Goal: Task Accomplishment & Management: Manage account settings

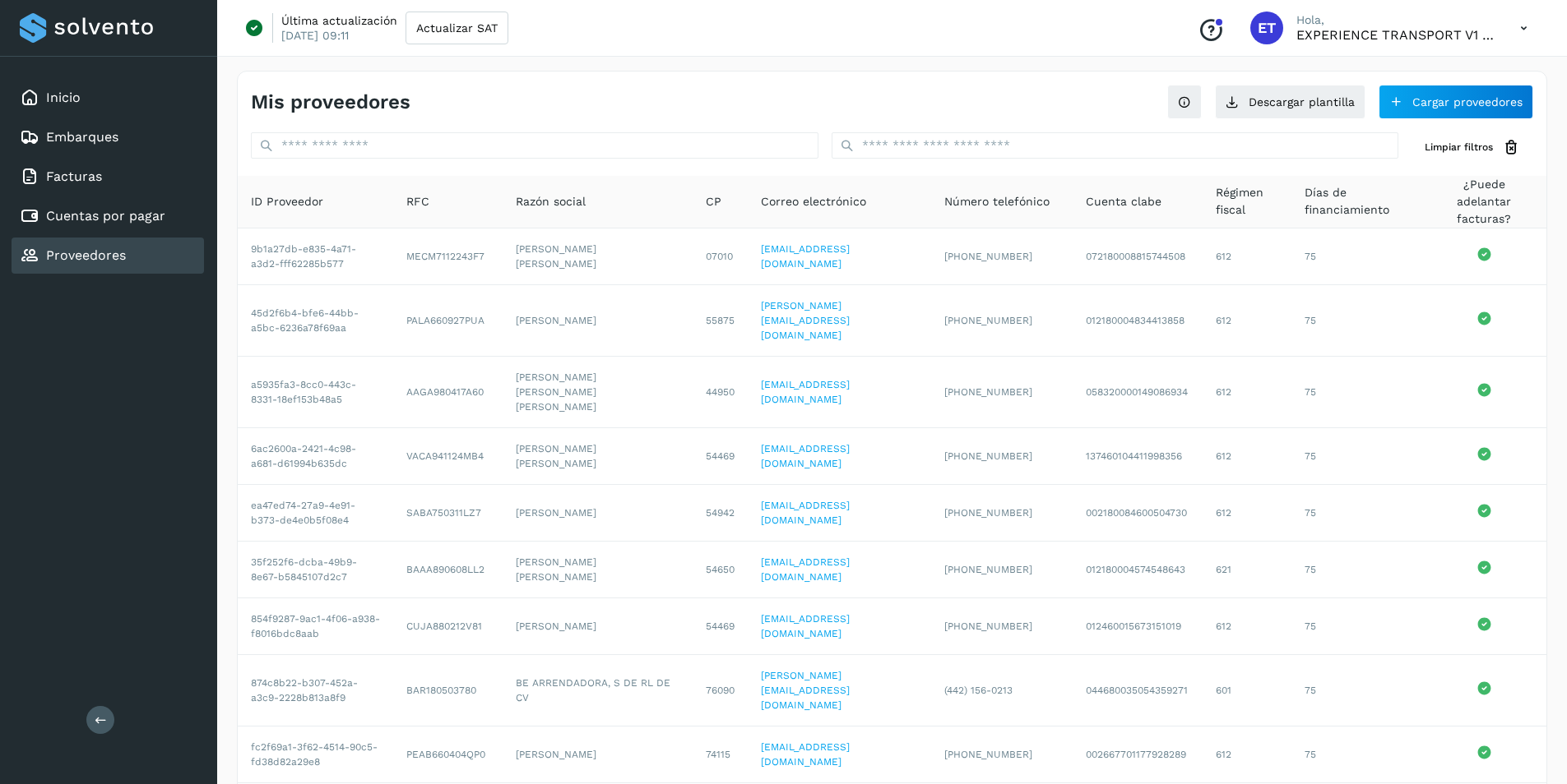
select select "**"
click at [1414, 101] on button "Cargar proveedores" at bounding box center [1455, 102] width 155 height 34
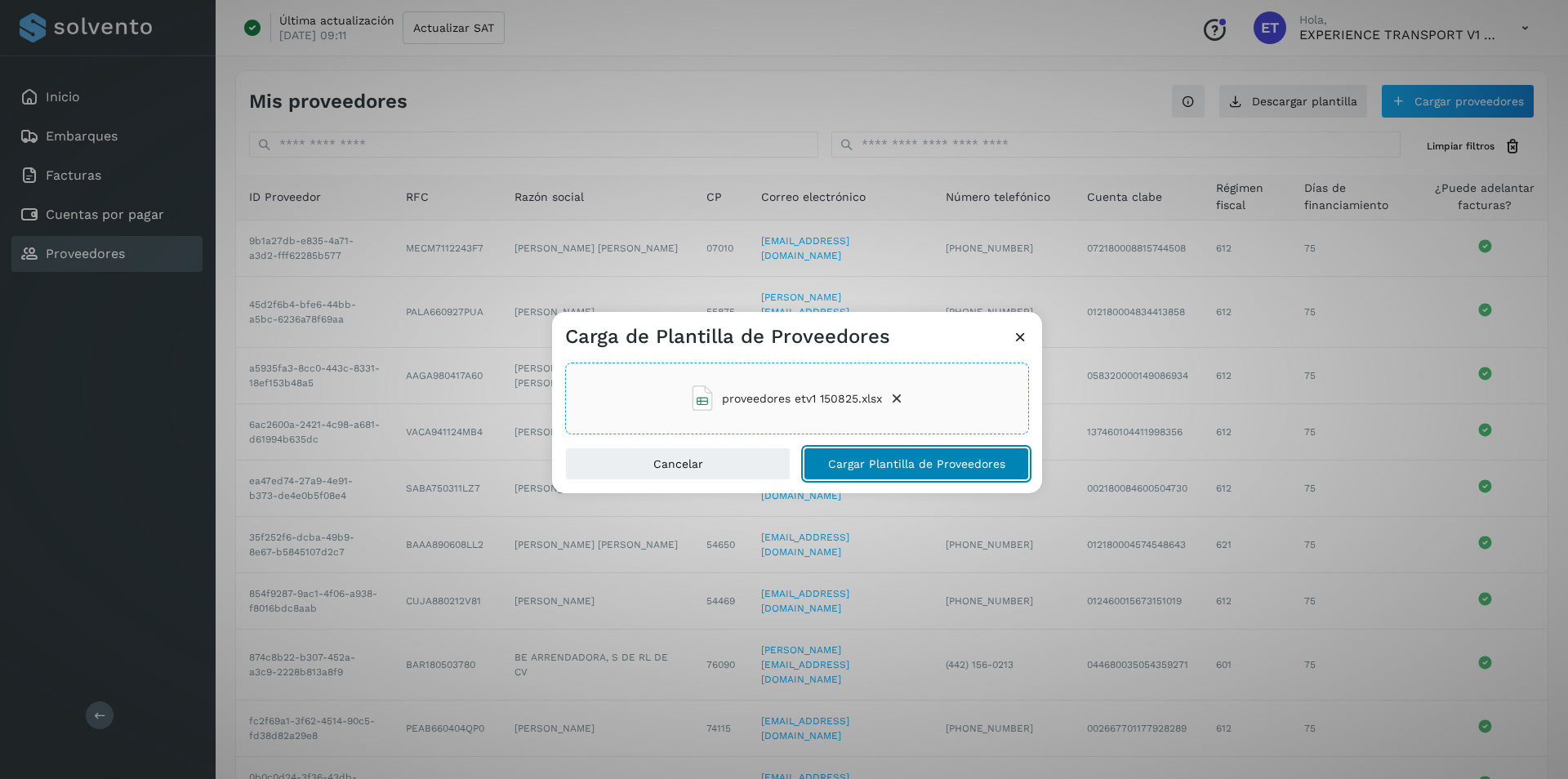
click at [871, 455] on button "Cargar Plantilla de Proveedores" at bounding box center [917, 464] width 225 height 33
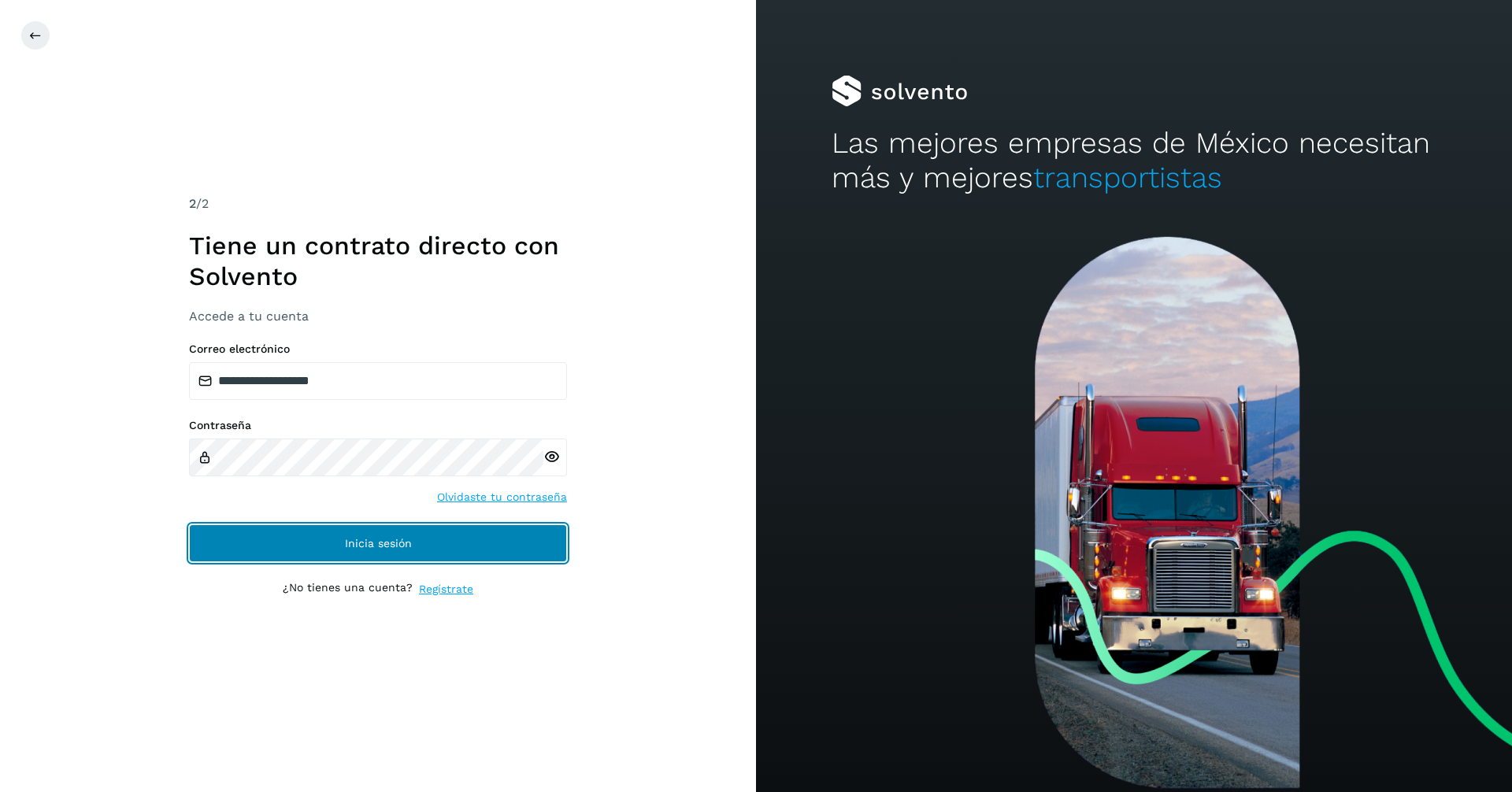
click at [487, 548] on button "Inicia sesión" at bounding box center [378, 543] width 378 height 38
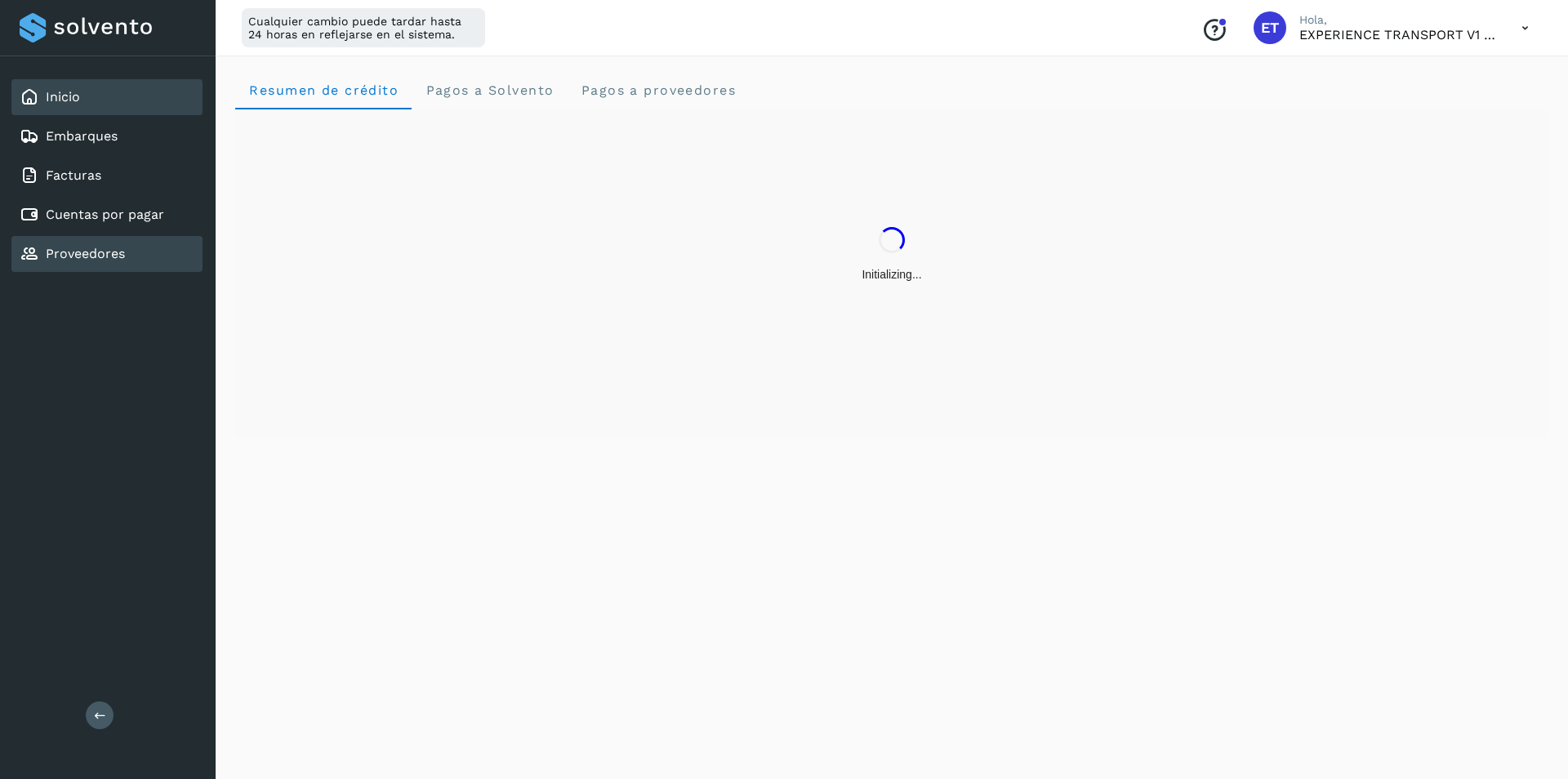
click at [123, 258] on link "Proveedores" at bounding box center [85, 254] width 79 height 16
select select "**"
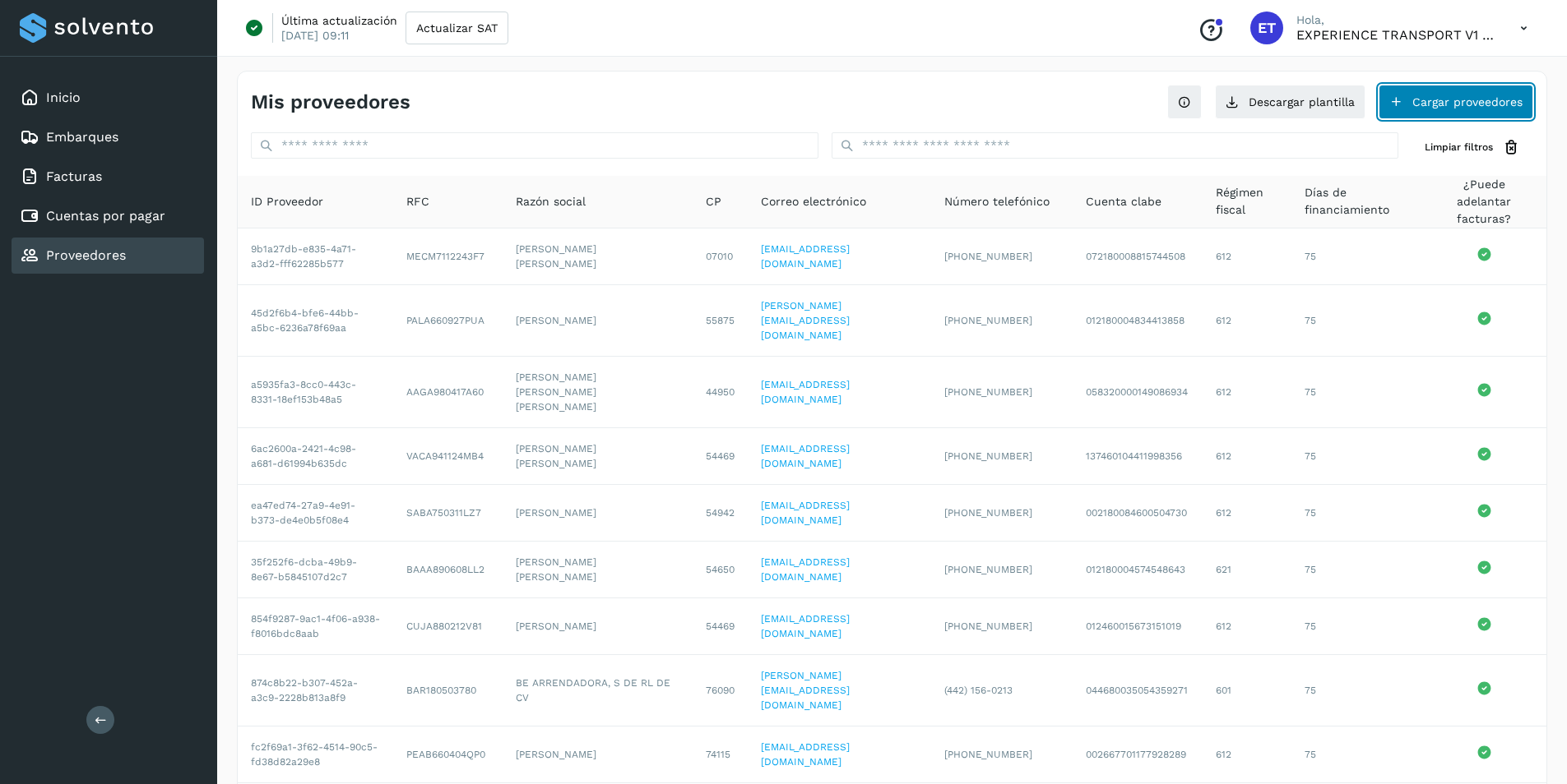
click at [1446, 102] on button "Cargar proveedores" at bounding box center [1455, 102] width 155 height 34
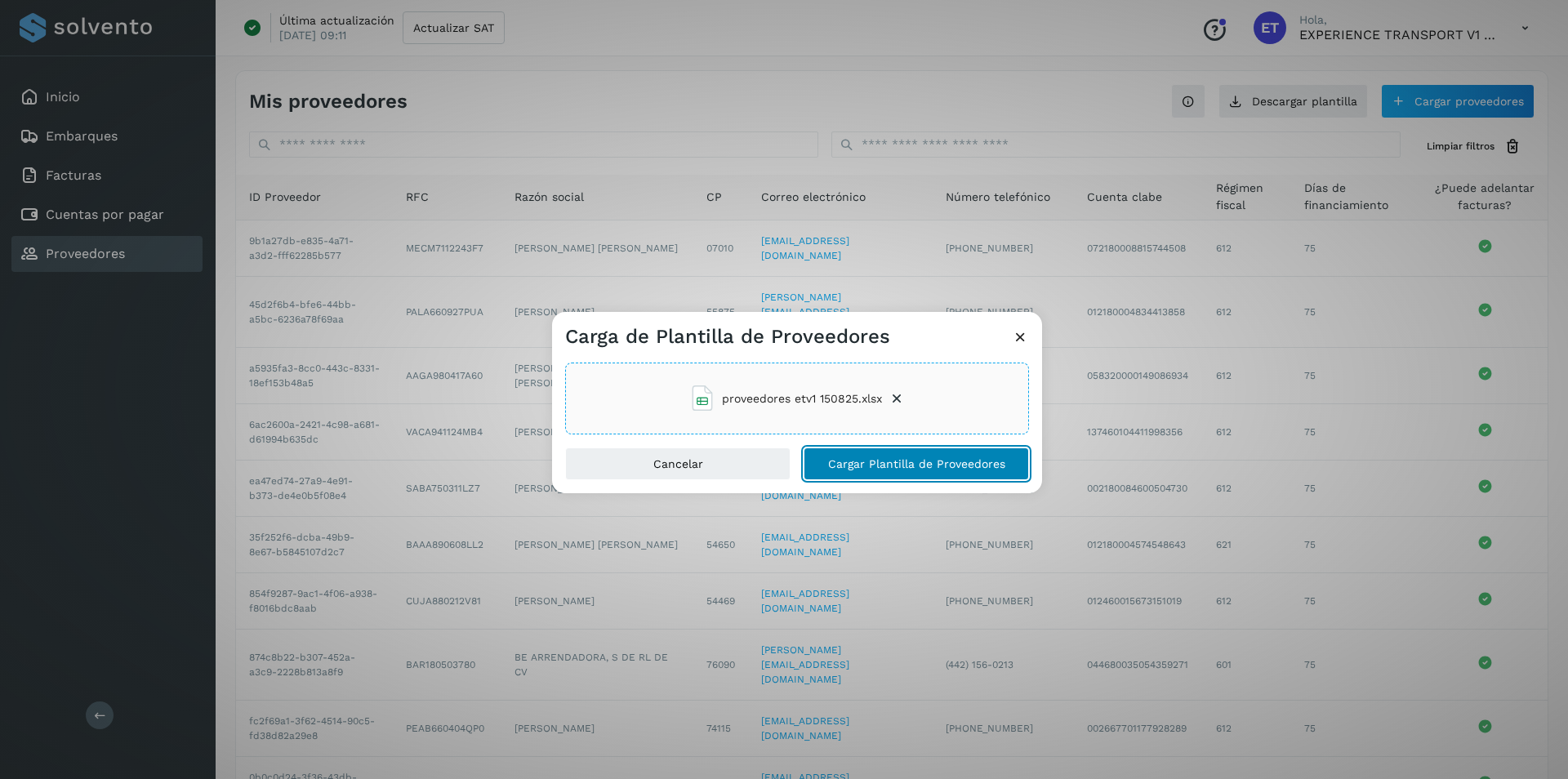
click at [889, 467] on span "Cargar Plantilla de Proveedores" at bounding box center [917, 464] width 178 height 12
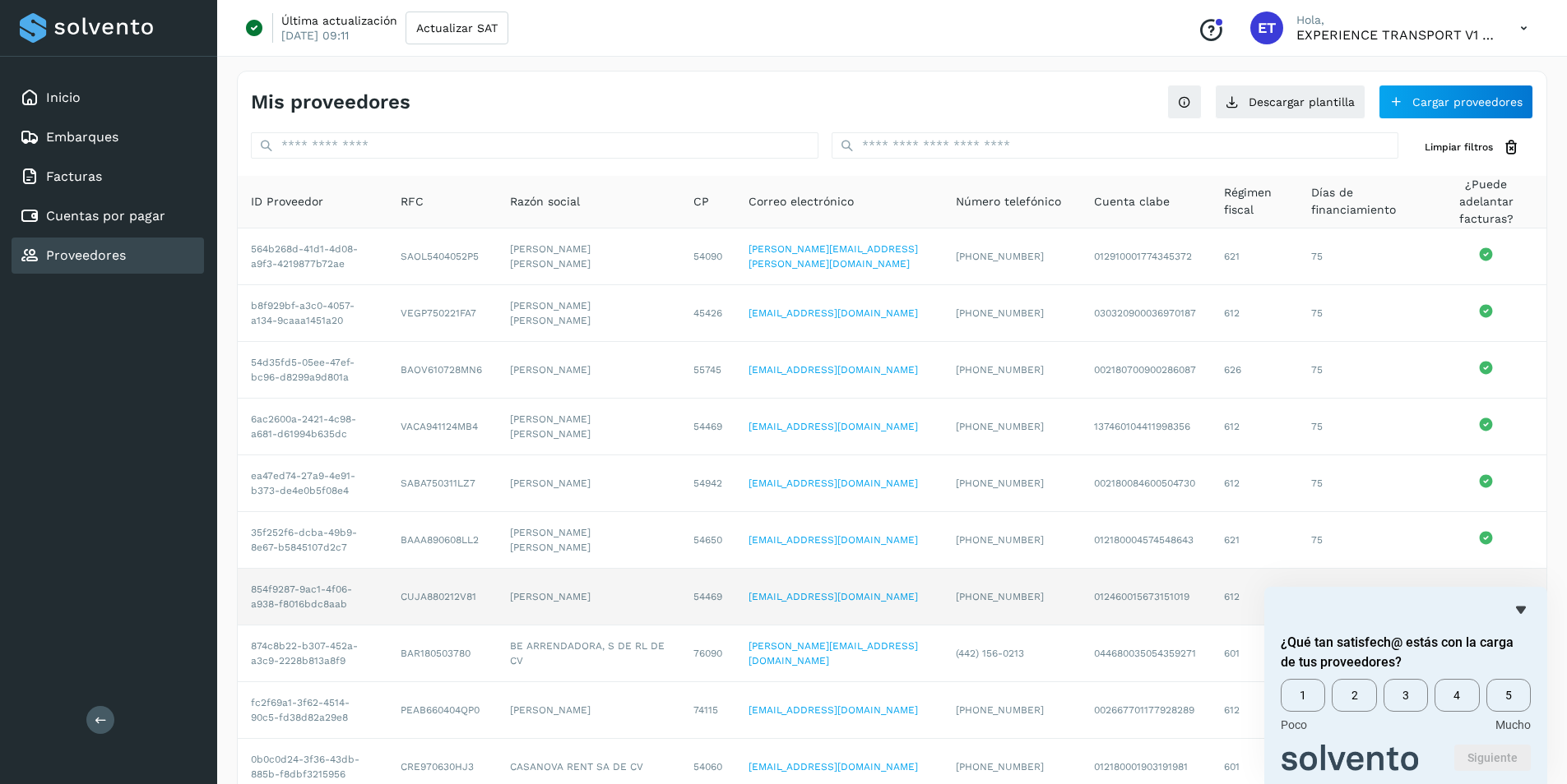
click at [1514, 603] on icon "Ocultar encuesta" at bounding box center [1521, 610] width 20 height 20
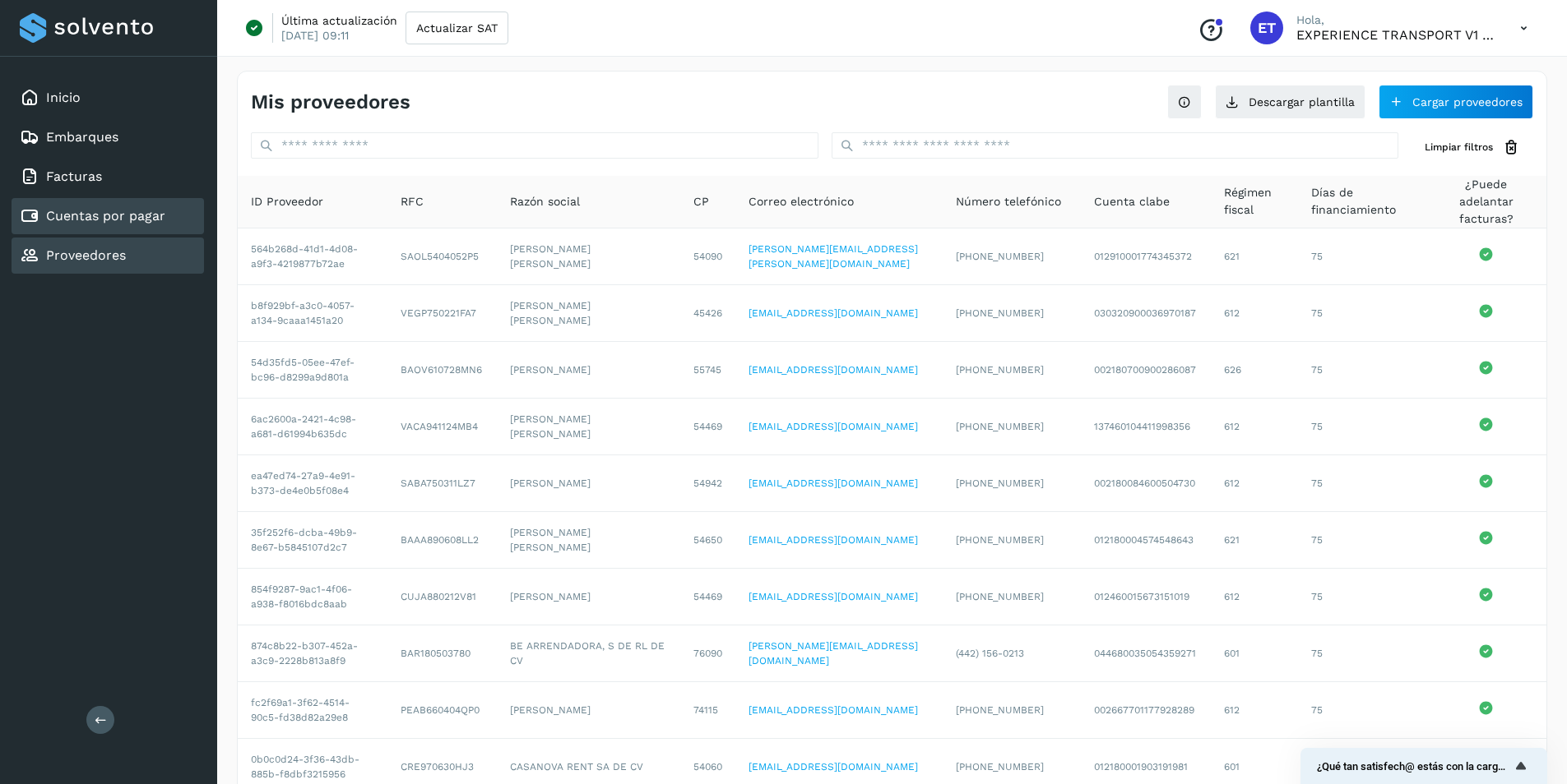
click at [130, 220] on link "Cuentas por pagar" at bounding box center [106, 216] width 119 height 16
select select "**"
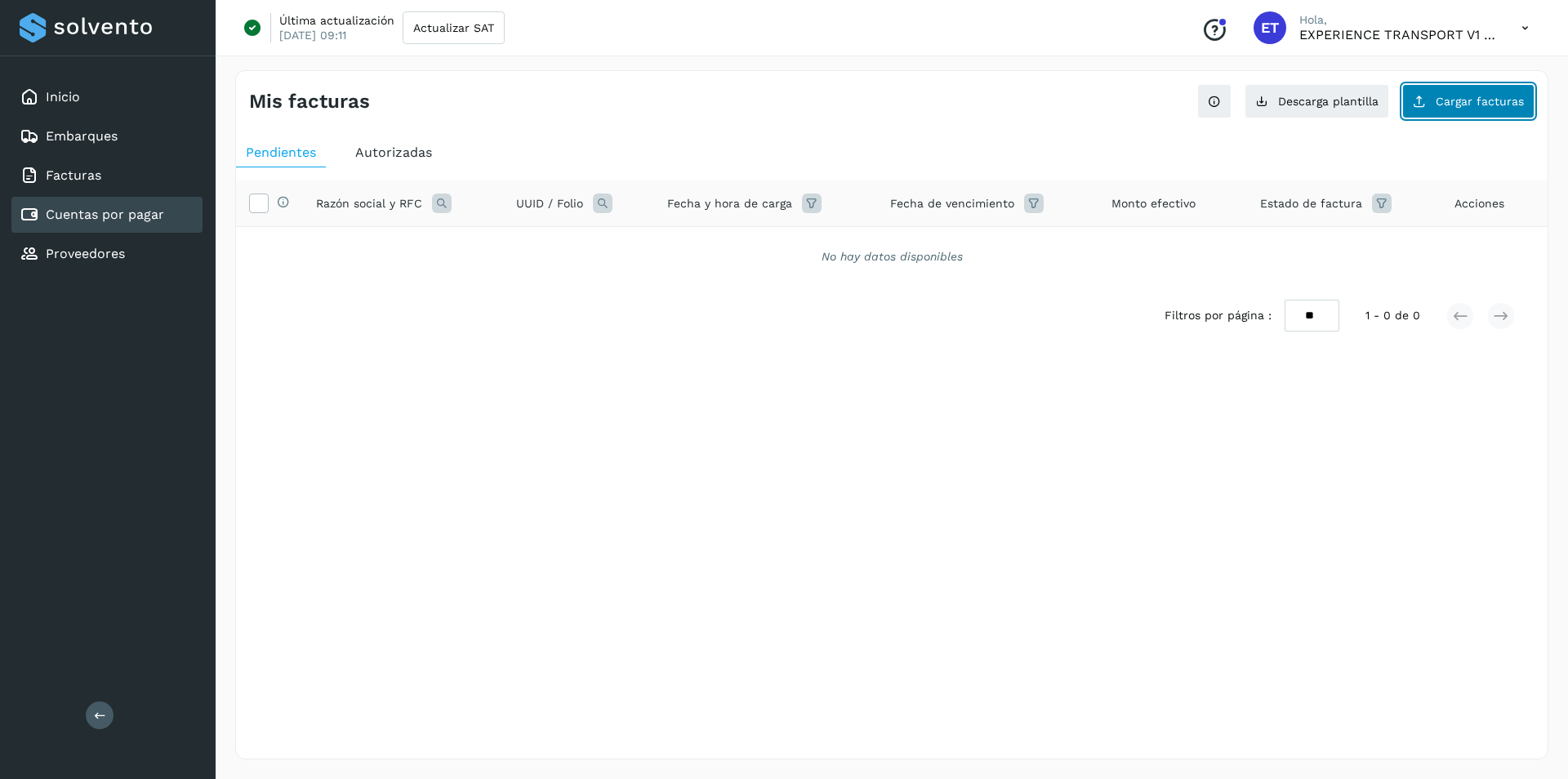
click at [1513, 102] on span "Cargar facturas" at bounding box center [1480, 102] width 88 height 12
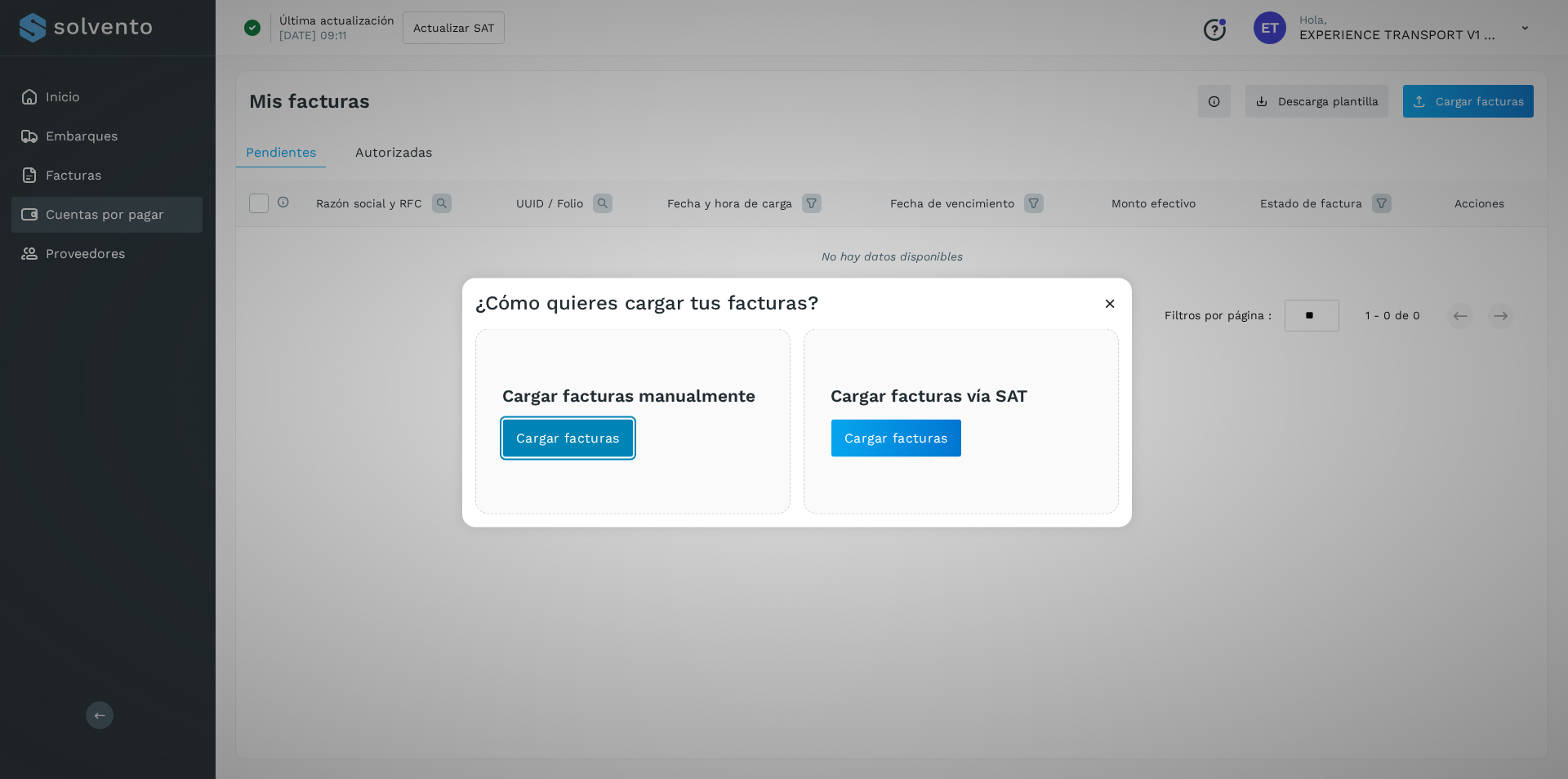
click at [593, 432] on span "Cargar facturas" at bounding box center [568, 439] width 103 height 18
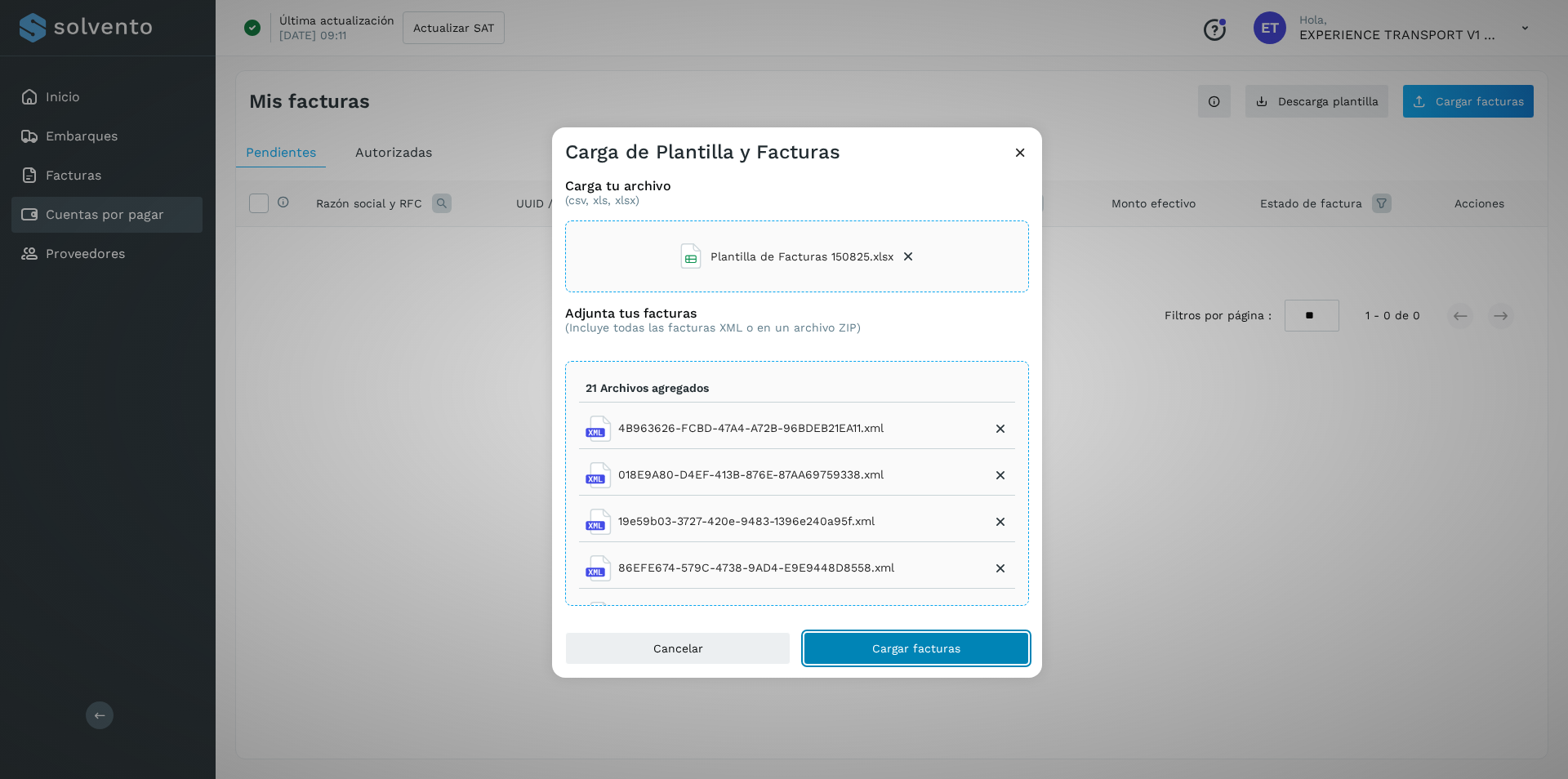
click at [923, 646] on span "Cargar facturas" at bounding box center [917, 649] width 88 height 12
click at [977, 645] on button "Cargar facturas" at bounding box center [917, 648] width 225 height 33
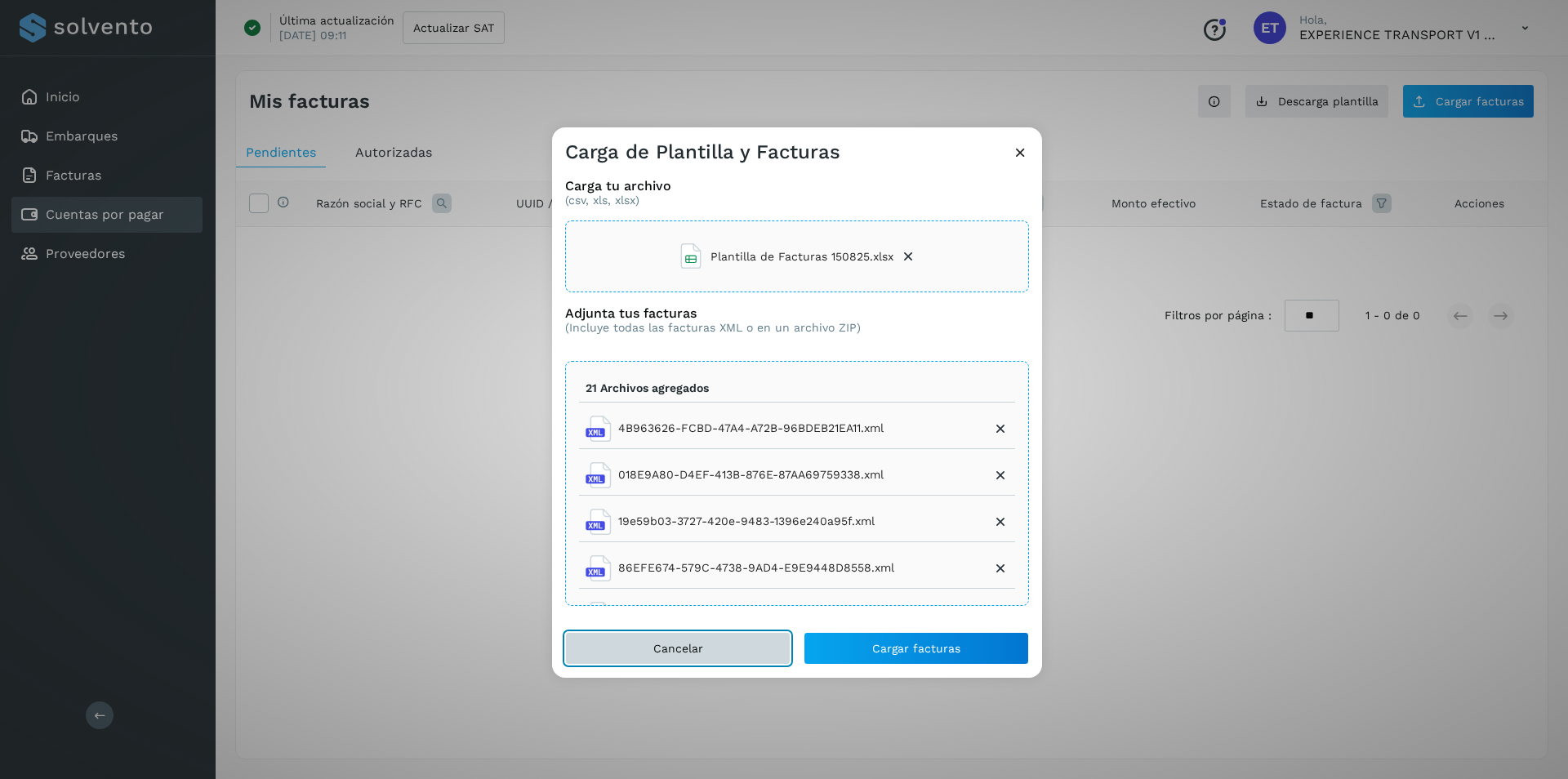
click at [710, 653] on button "Cancelar" at bounding box center [678, 648] width 225 height 33
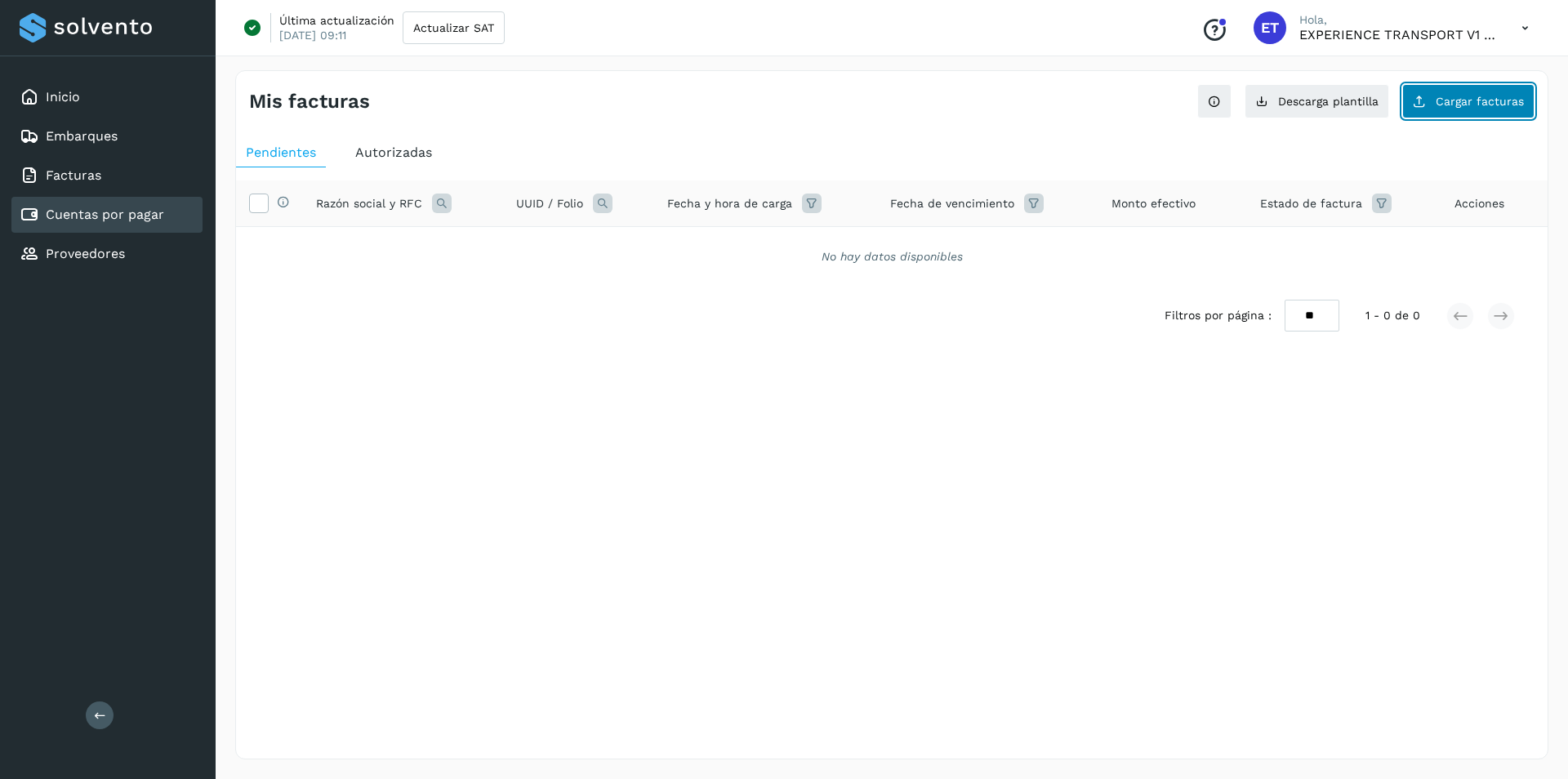
click at [1433, 108] on button "Cargar facturas" at bounding box center [1469, 101] width 133 height 34
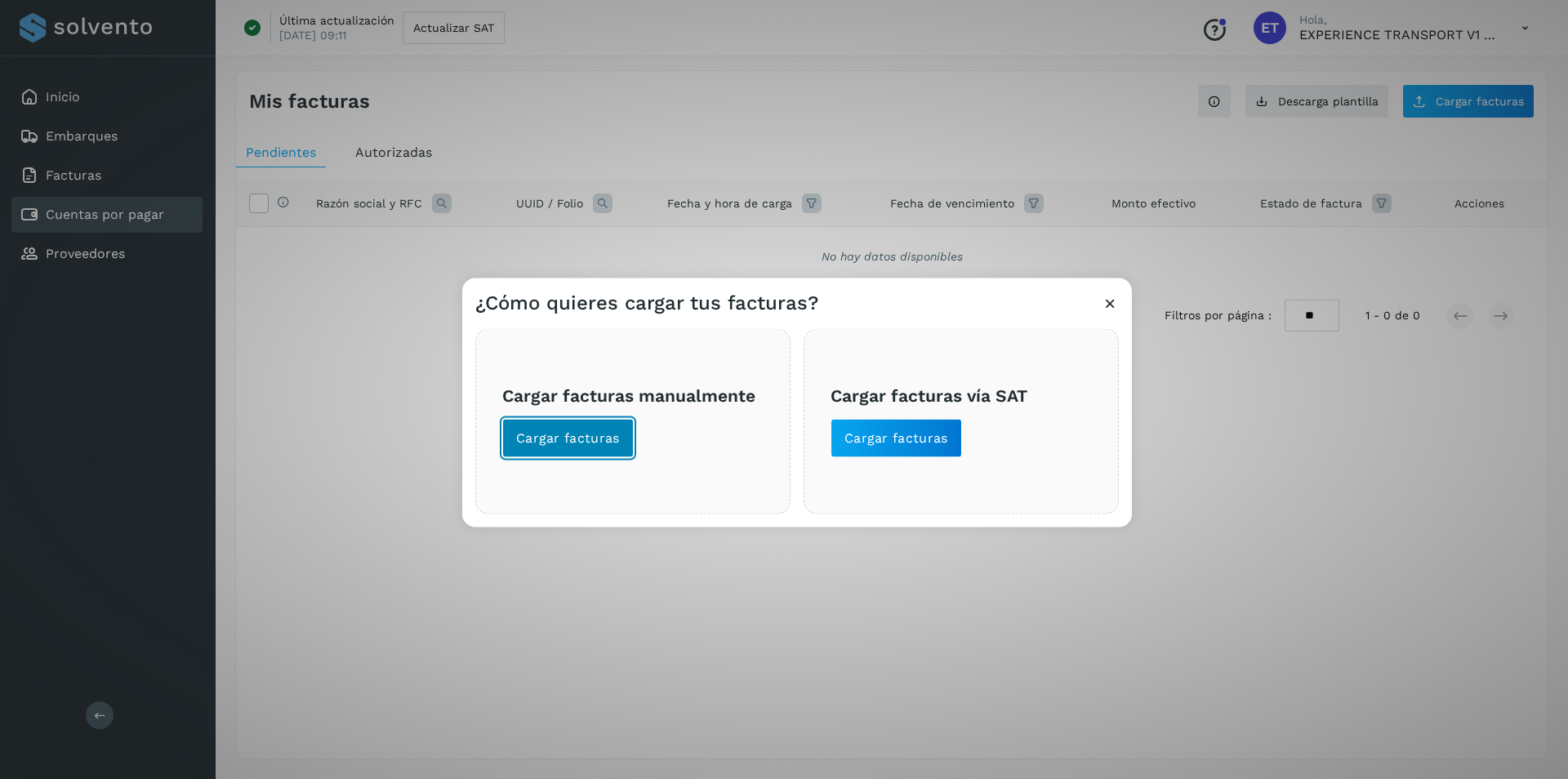
click at [612, 434] on span "Cargar facturas" at bounding box center [568, 439] width 103 height 18
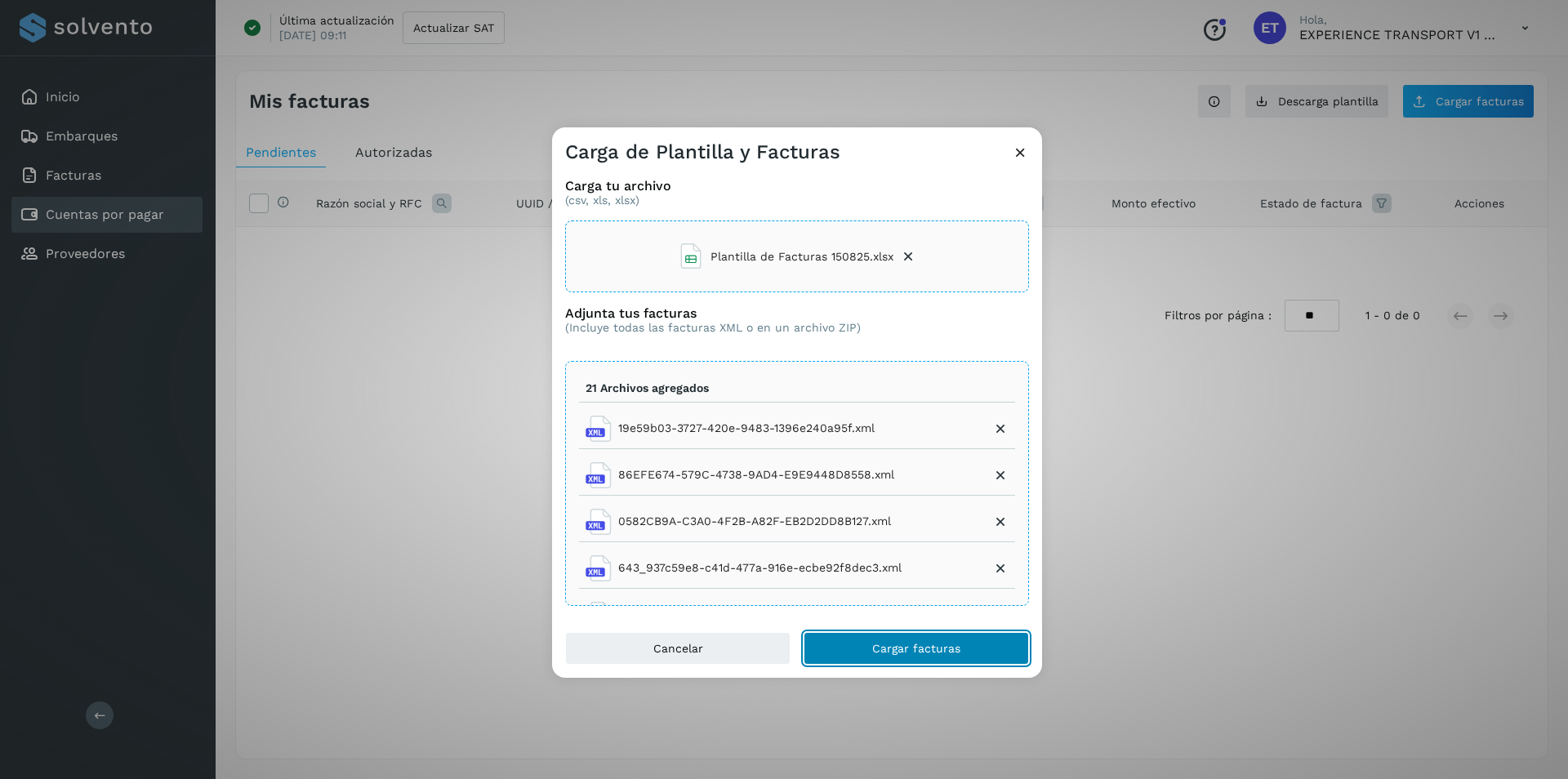
click at [935, 643] on span "Cargar facturas" at bounding box center [917, 649] width 88 height 12
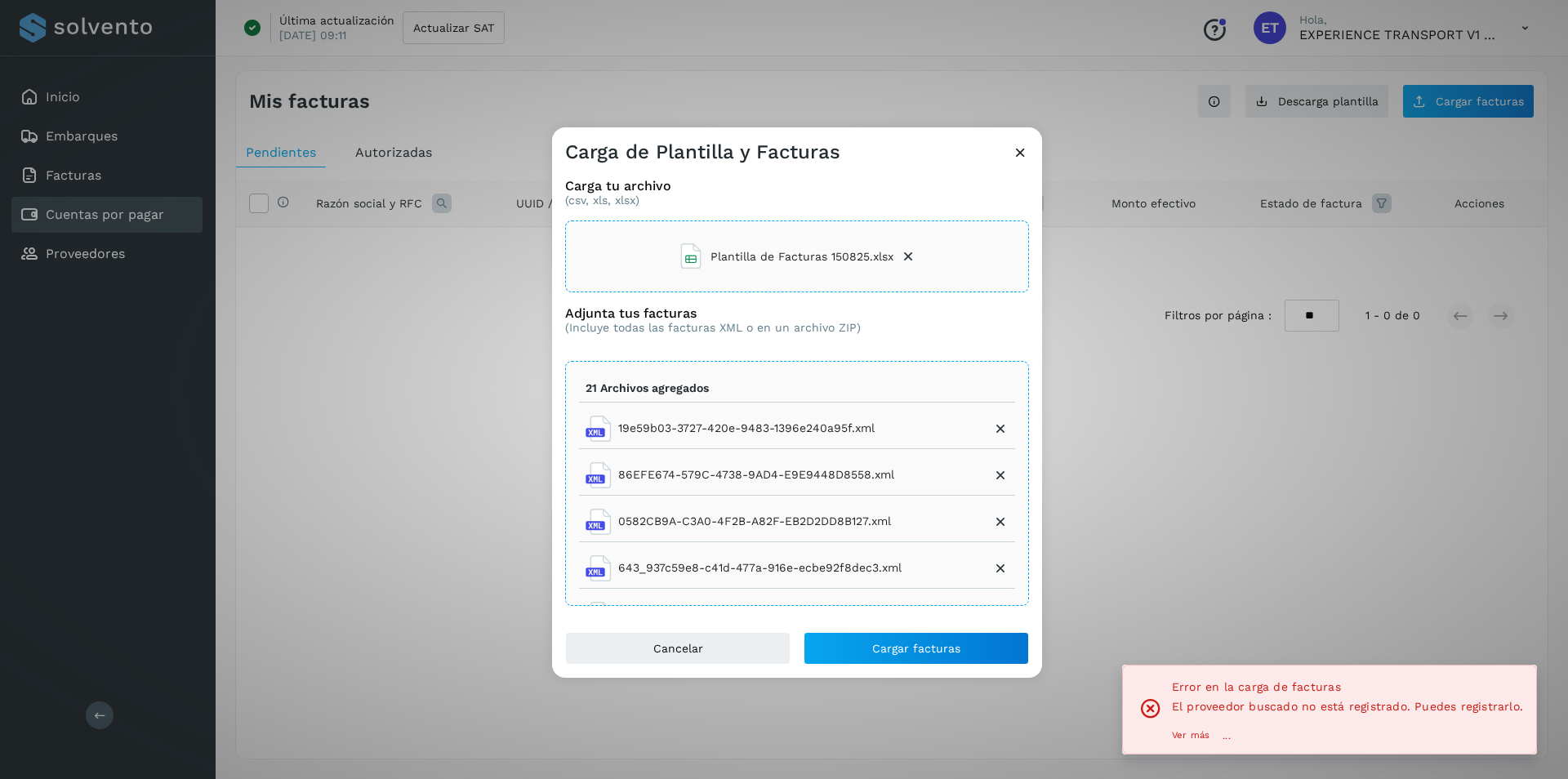
click at [1188, 732] on p "Ver más" at bounding box center [1190, 736] width 38 height 12
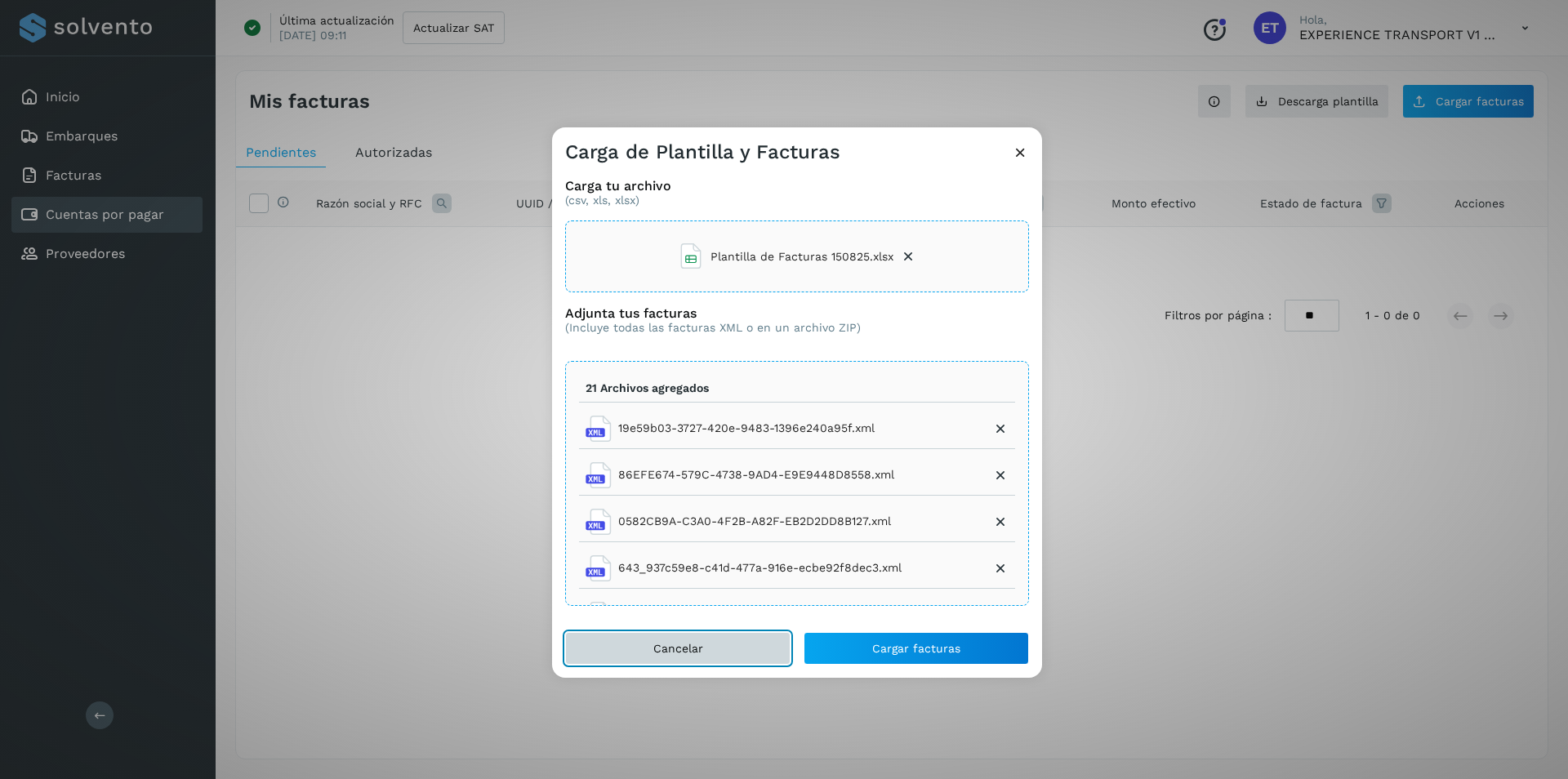
click at [713, 640] on button "Cancelar" at bounding box center [678, 648] width 225 height 33
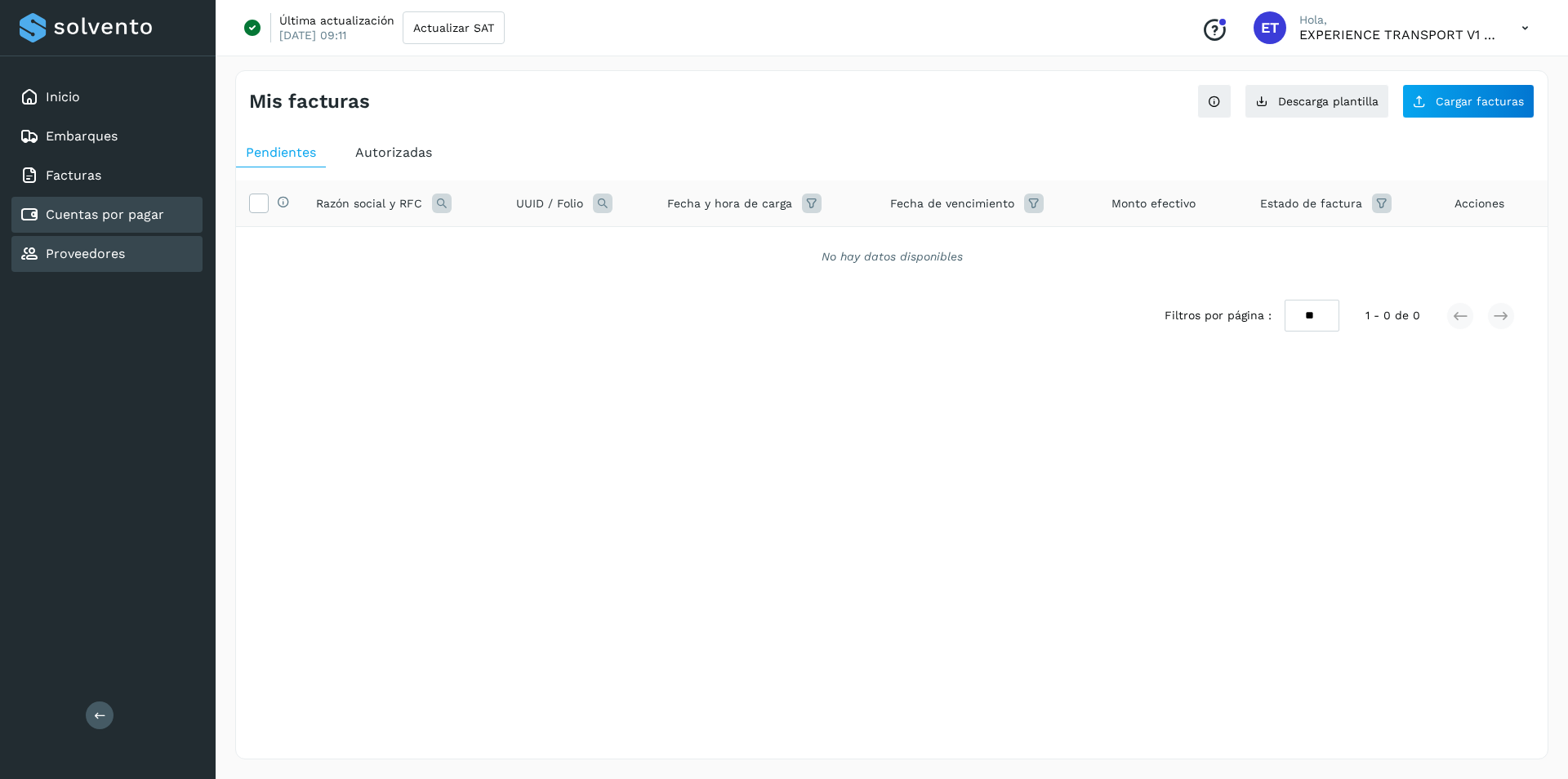
click at [78, 254] on link "Proveedores" at bounding box center [85, 254] width 79 height 16
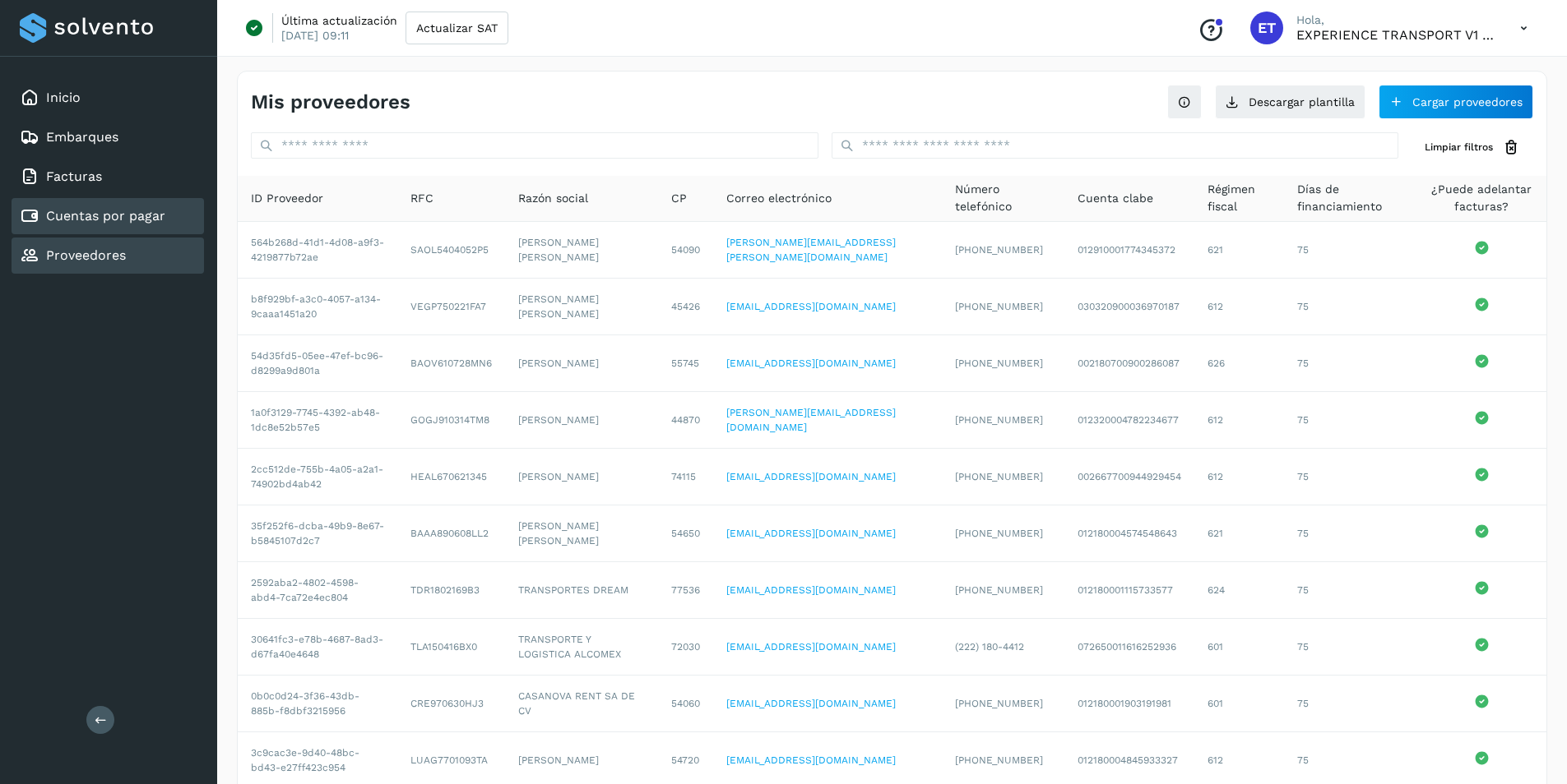
click at [127, 223] on link "Cuentas por pagar" at bounding box center [106, 216] width 119 height 16
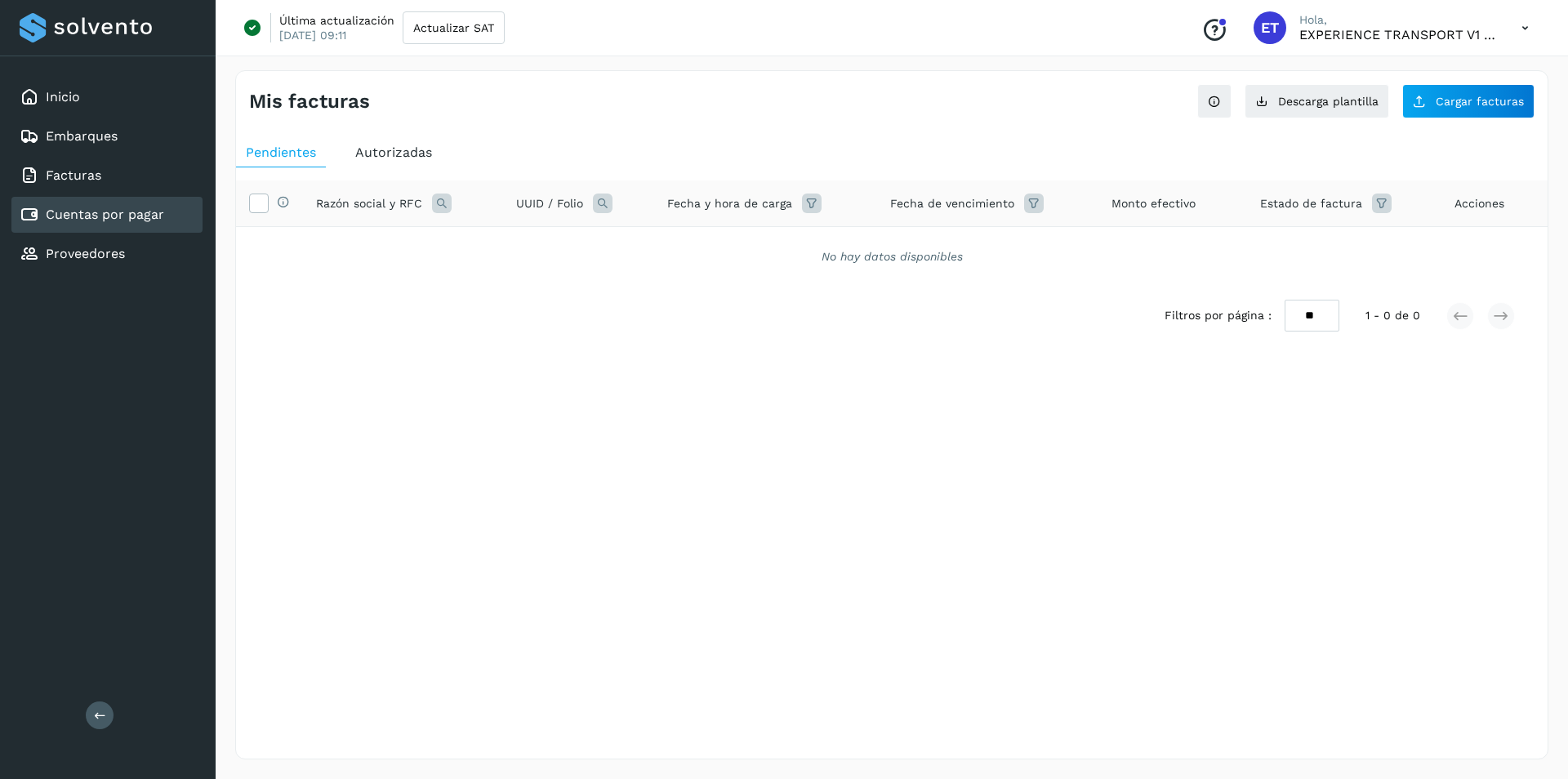
click at [387, 146] on span "Autorizadas" at bounding box center [394, 152] width 77 height 16
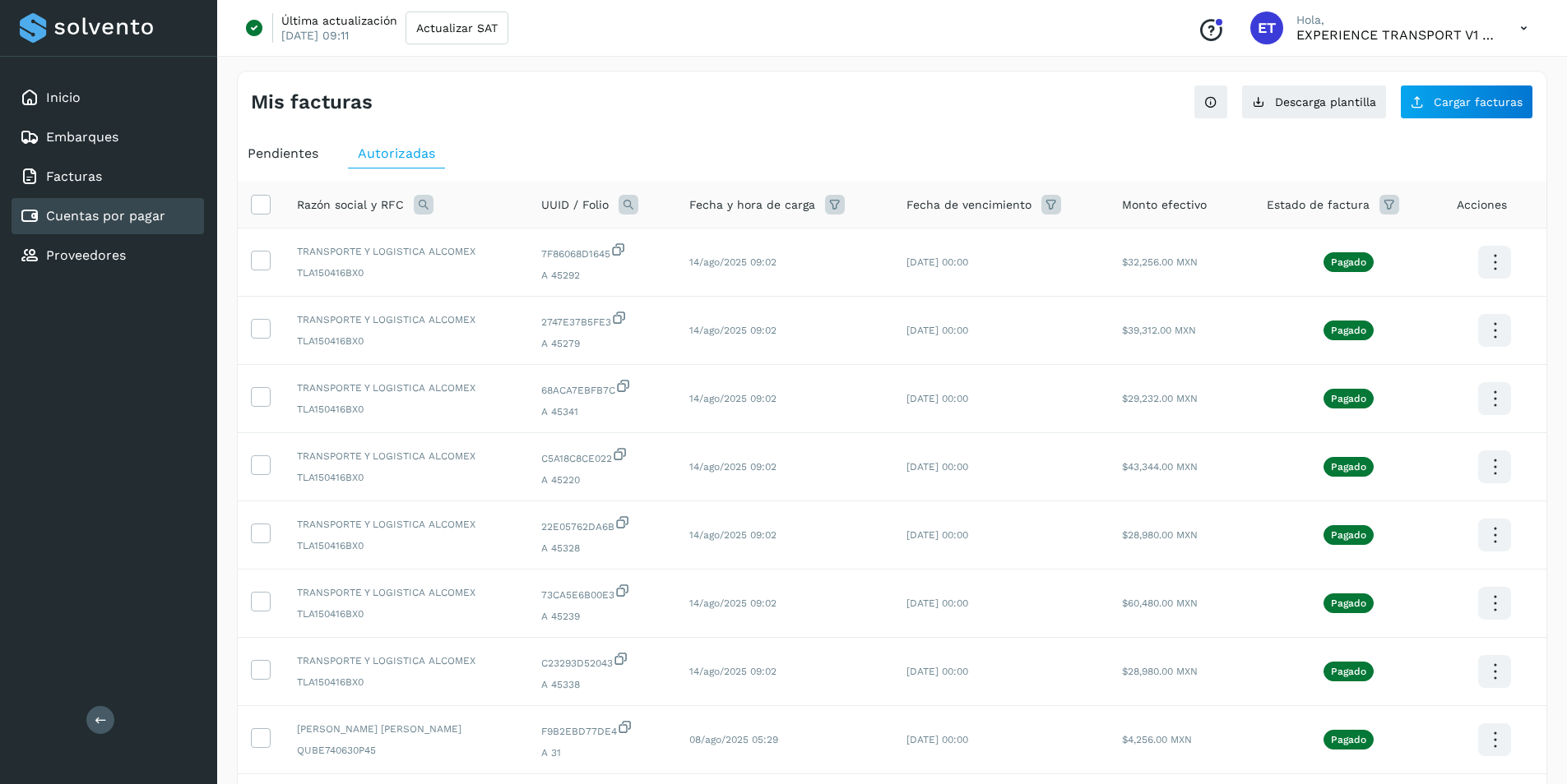
click at [259, 157] on span "Pendientes" at bounding box center [283, 153] width 71 height 16
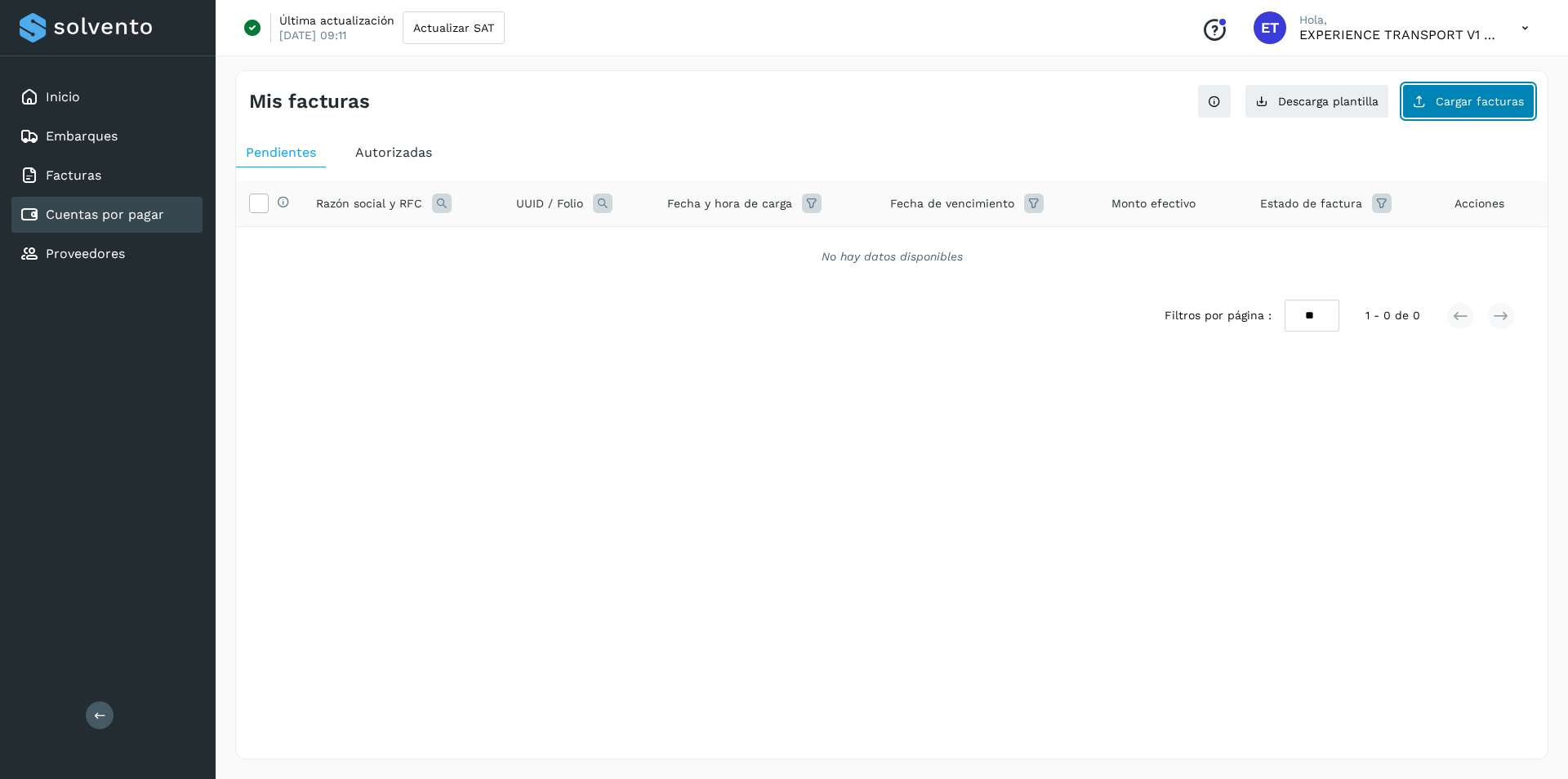
click at [1470, 99] on span "Cargar facturas" at bounding box center [1480, 102] width 88 height 12
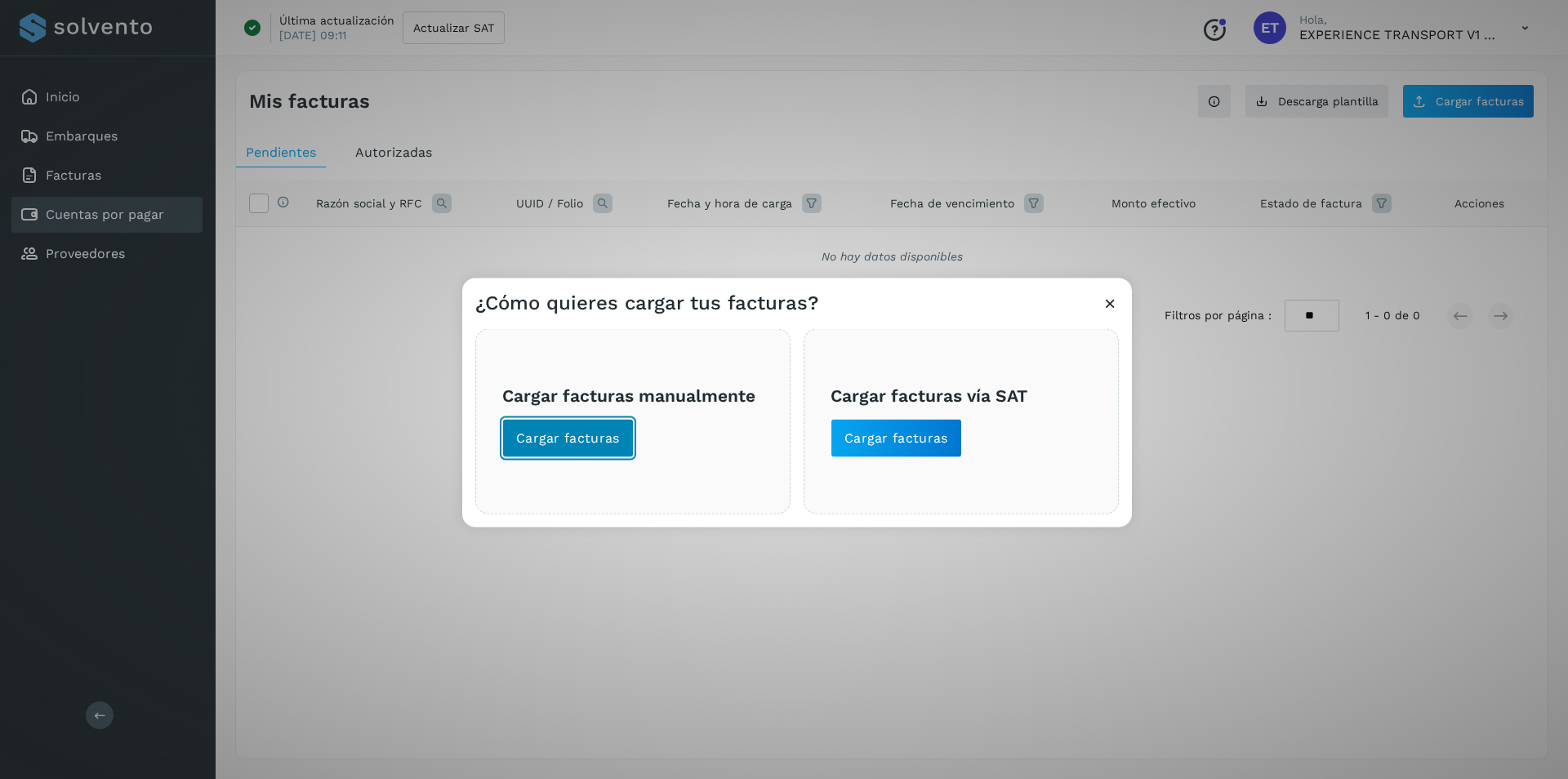
click at [577, 440] on span "Cargar facturas" at bounding box center [568, 439] width 103 height 18
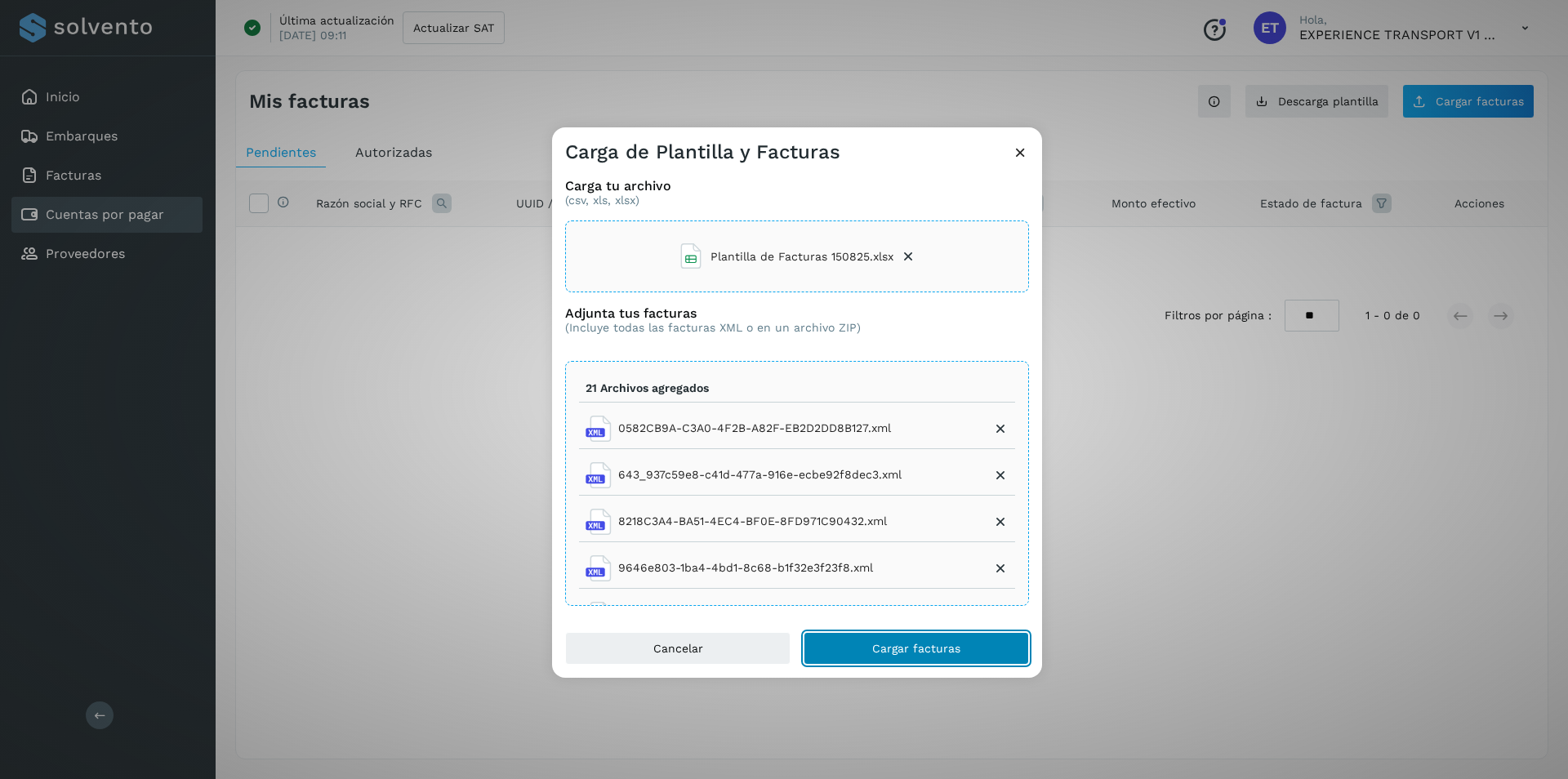
click at [920, 643] on span "Cargar facturas" at bounding box center [917, 649] width 88 height 12
click at [1023, 150] on icon at bounding box center [1020, 152] width 18 height 18
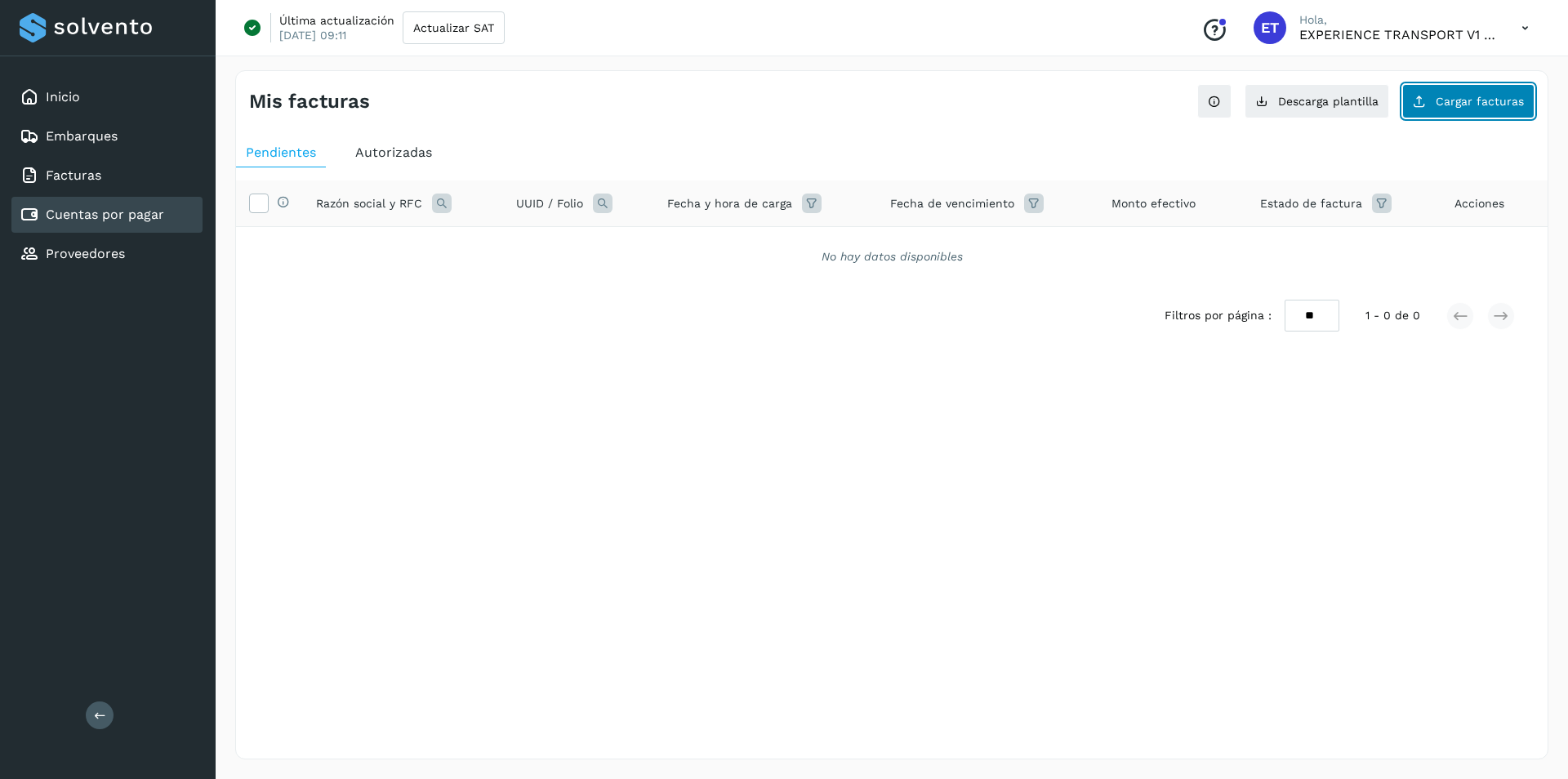
click at [1467, 105] on span "Cargar facturas" at bounding box center [1480, 102] width 88 height 12
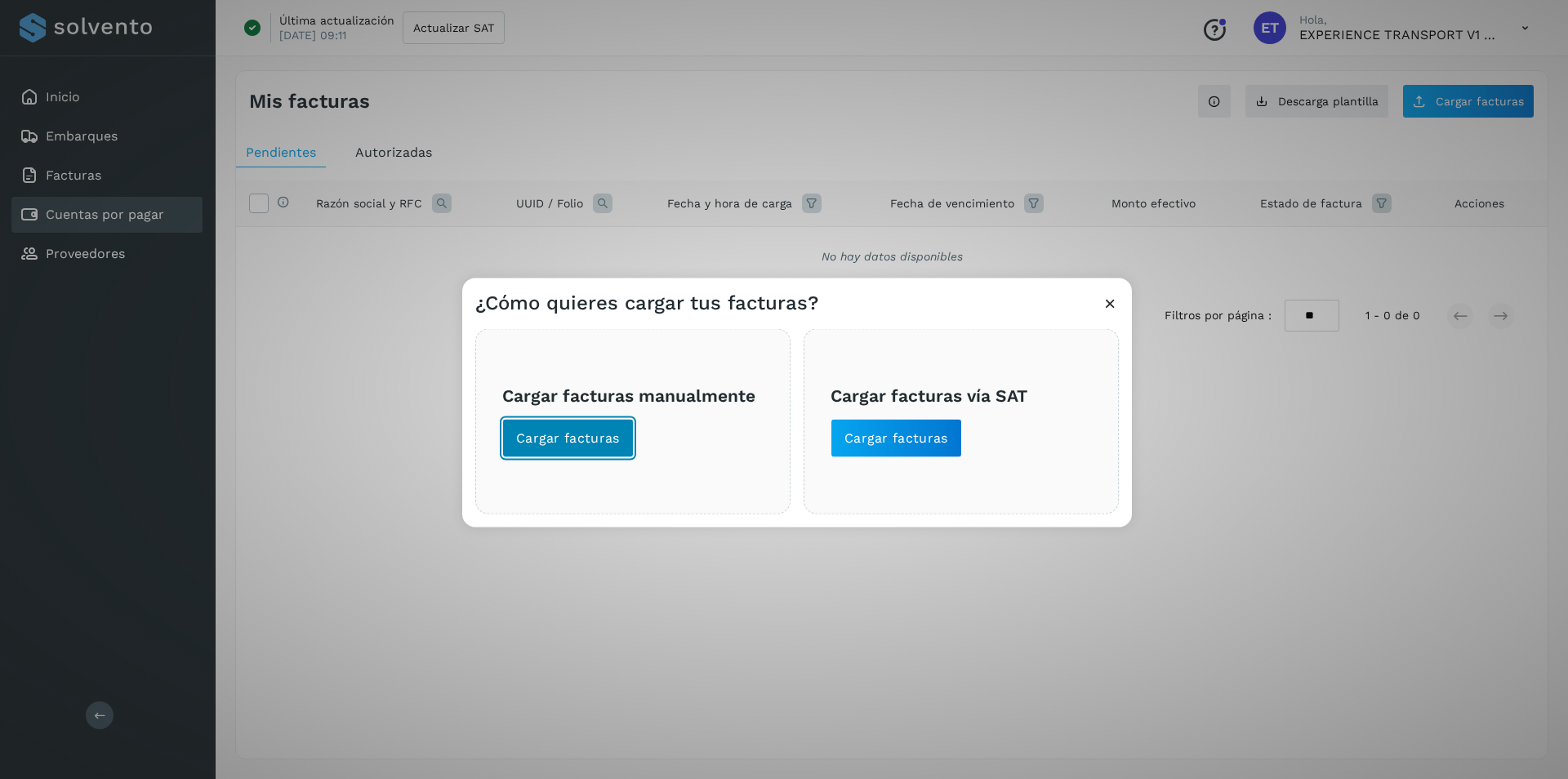
click at [560, 431] on span "Cargar facturas" at bounding box center [568, 439] width 103 height 18
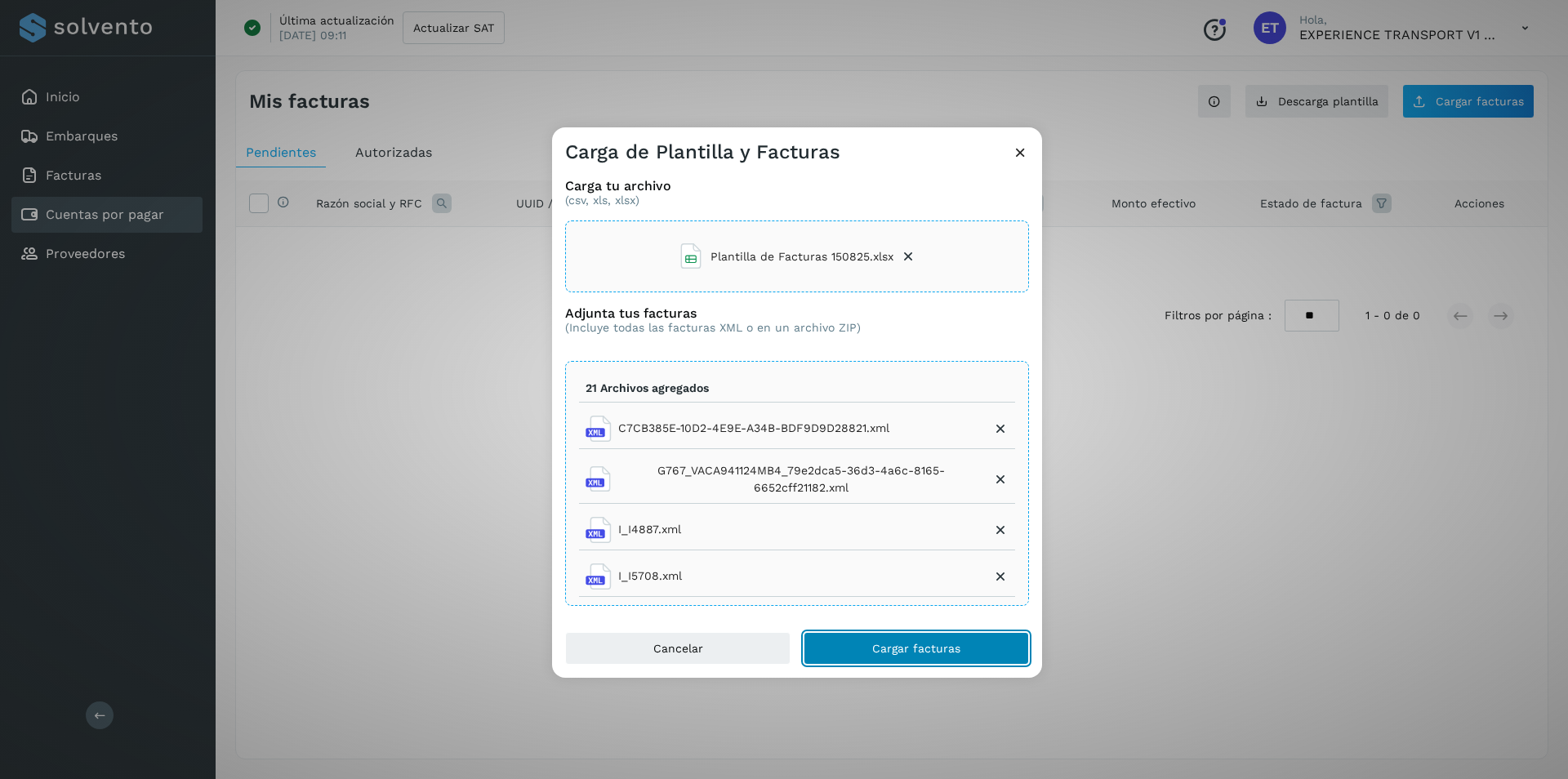
click at [917, 643] on span "Cargar facturas" at bounding box center [917, 649] width 88 height 12
click at [1024, 150] on icon at bounding box center [1020, 152] width 18 height 18
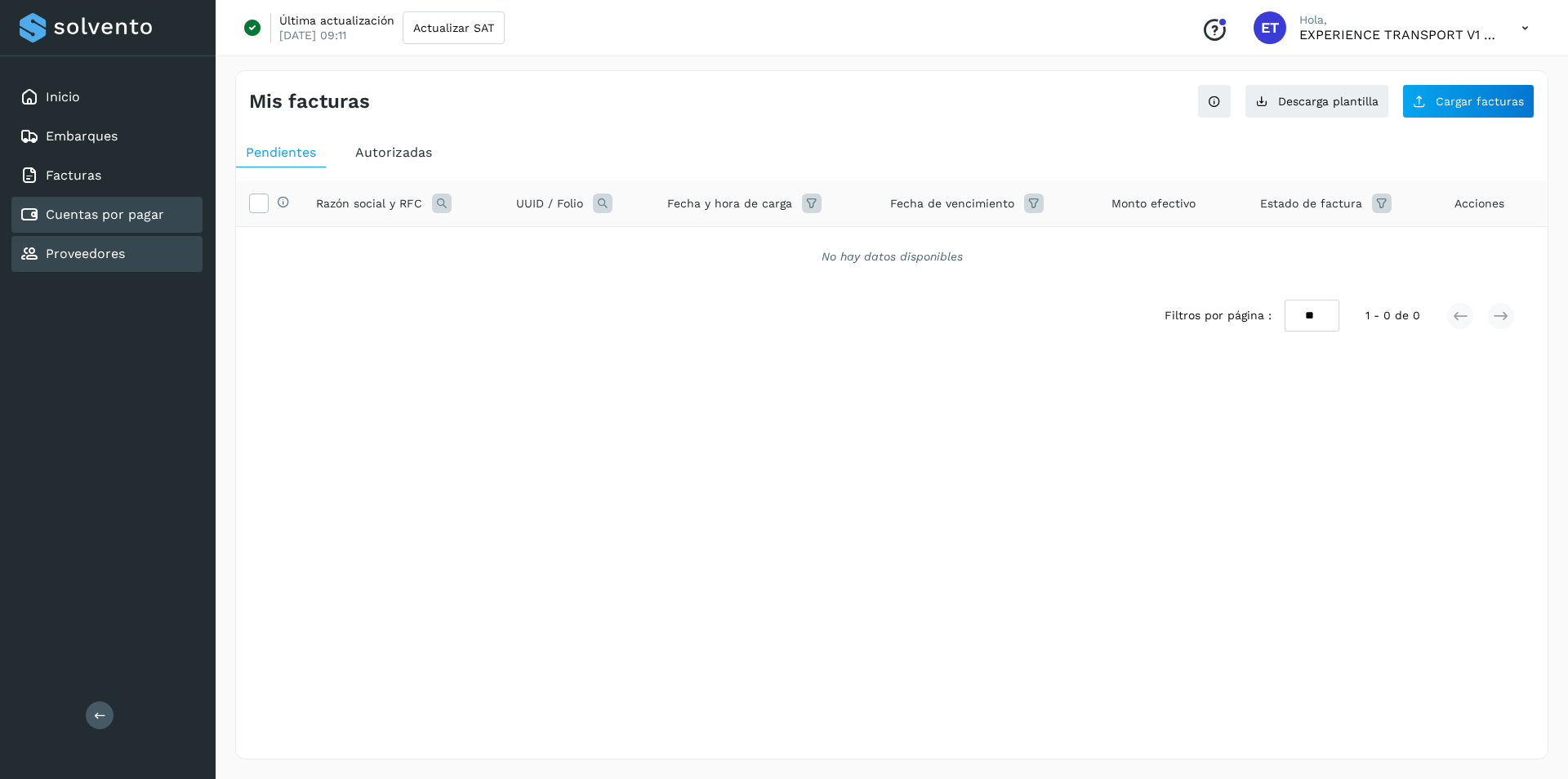
click at [143, 265] on div "Proveedores" at bounding box center [107, 254] width 191 height 36
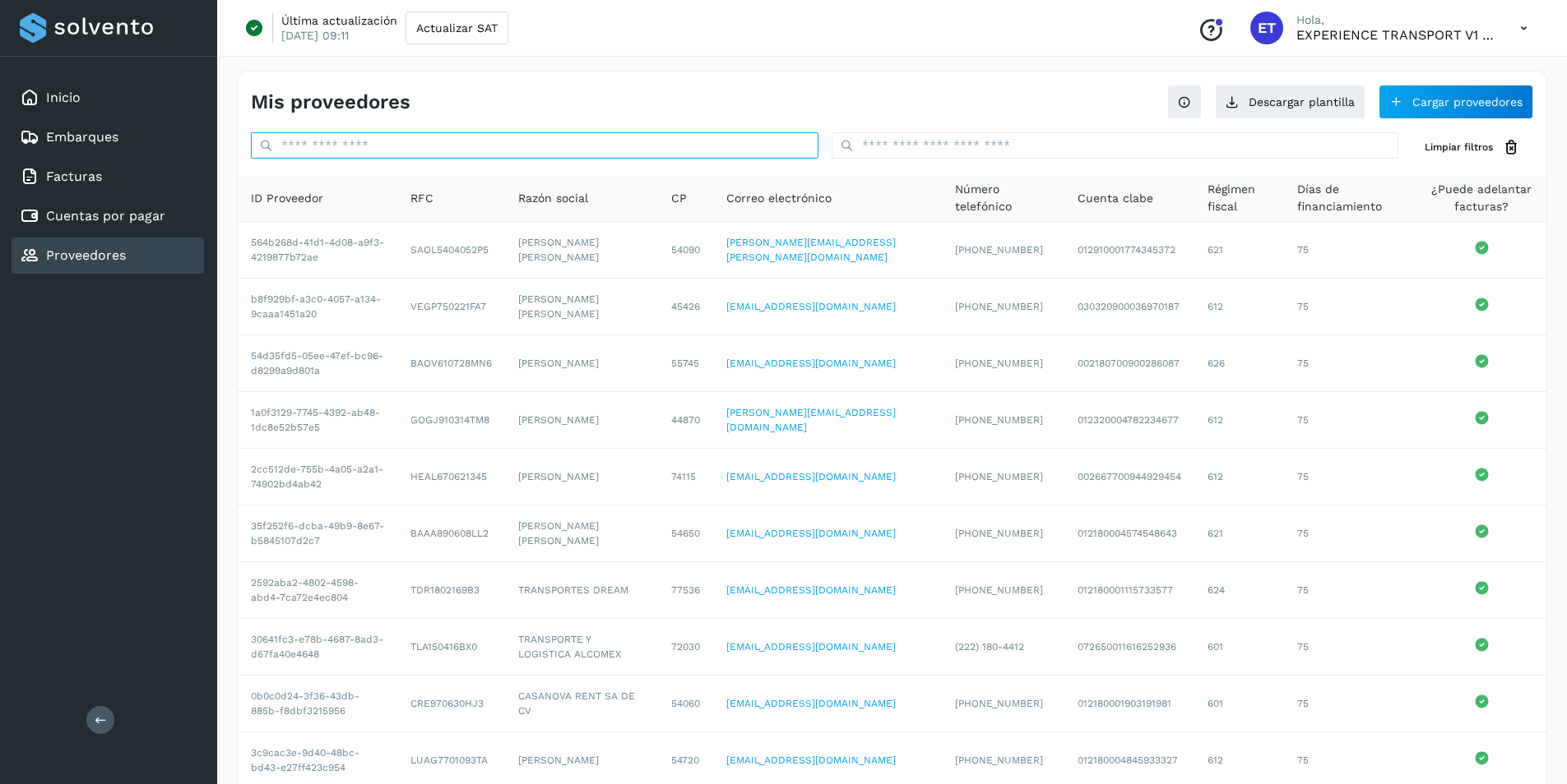
click at [378, 147] on input "text" at bounding box center [535, 145] width 568 height 26
paste input "**********"
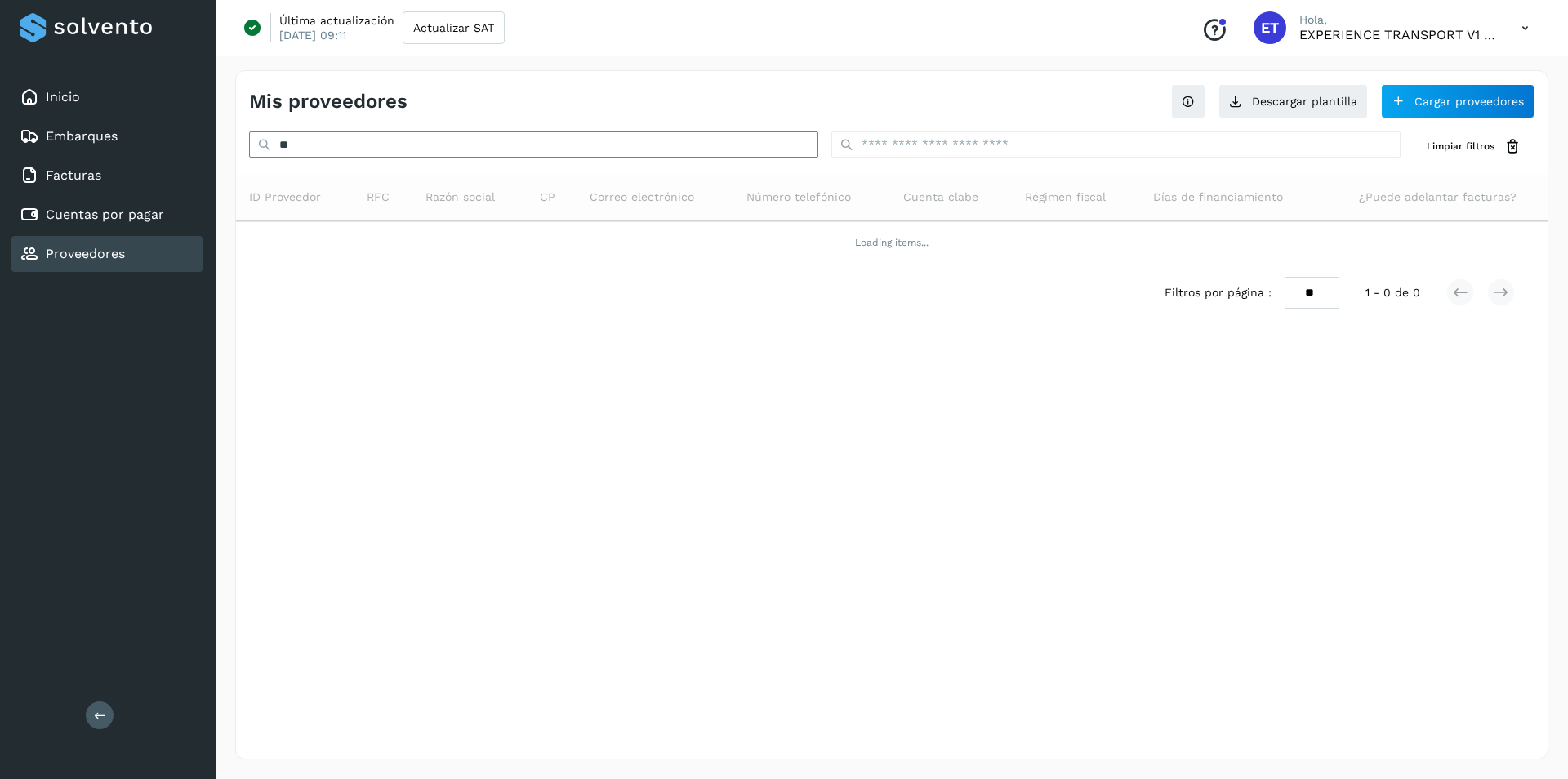
type input "*"
paste input "**********"
type input "*"
paste input "**********"
type input "*"
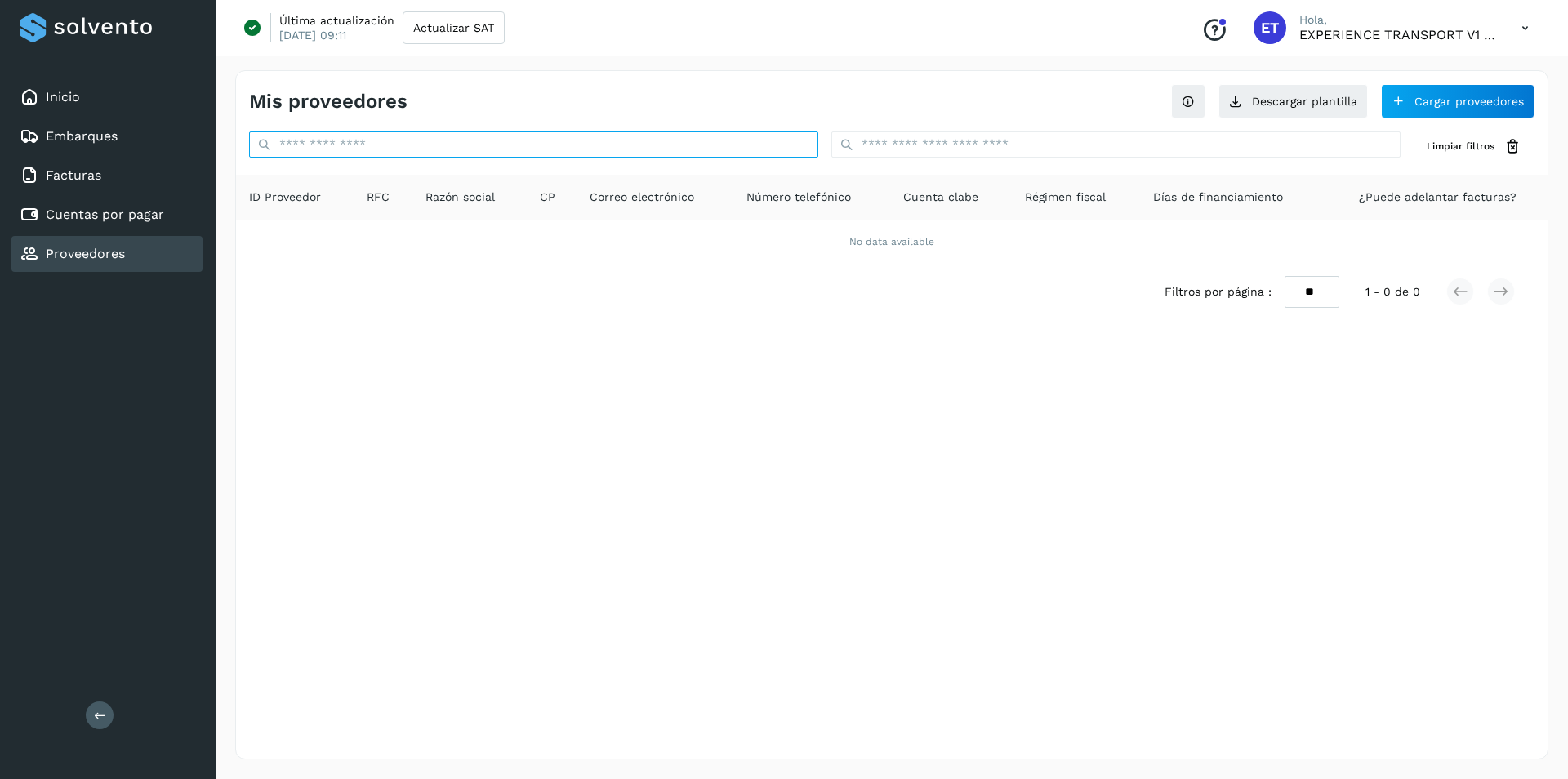
paste input "**********"
type input "*"
paste input "**********"
type input "*"
paste input "**********"
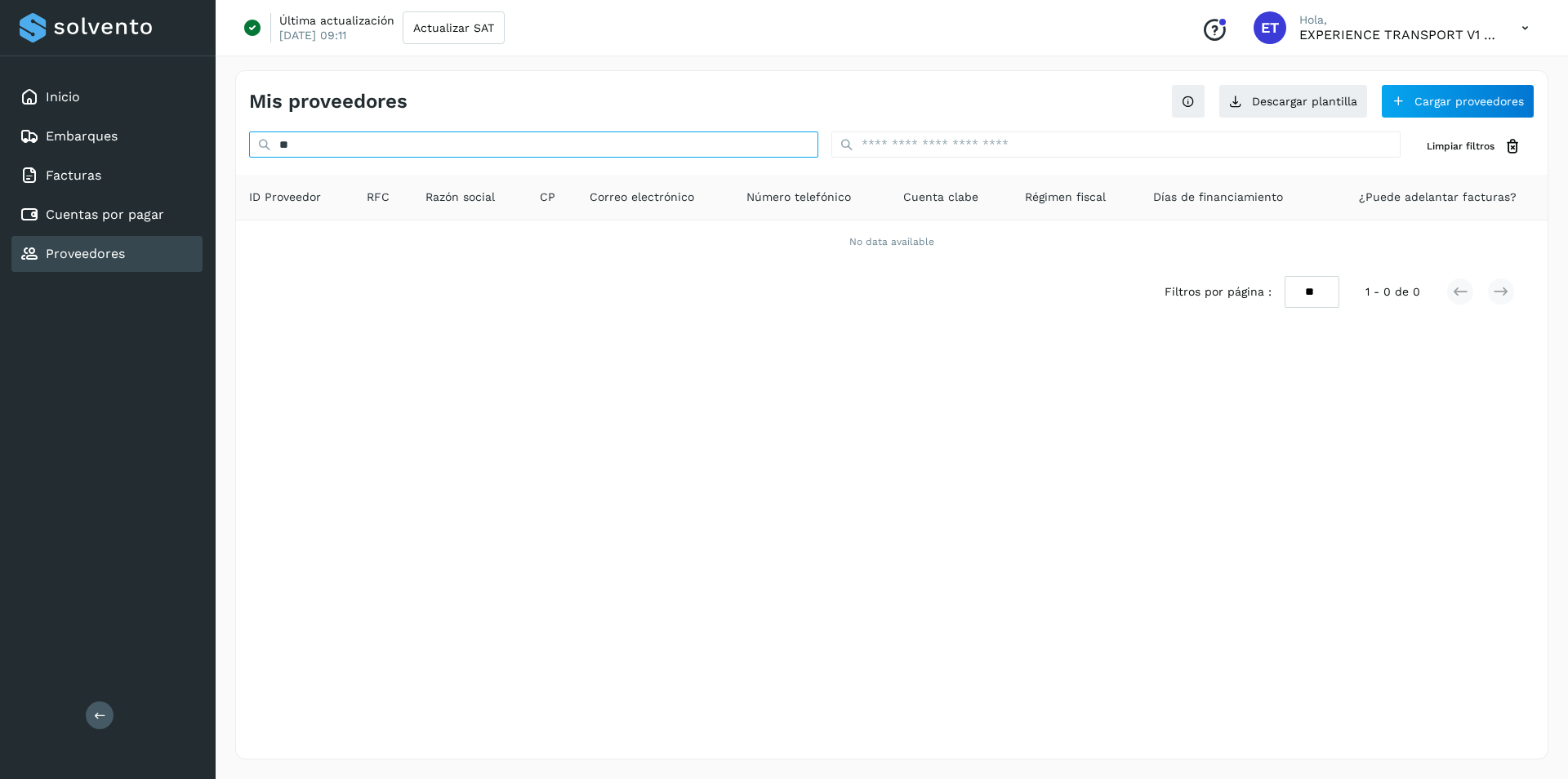
type input "*"
paste input "**********"
type input "*"
paste input "**********"
type input "**********"
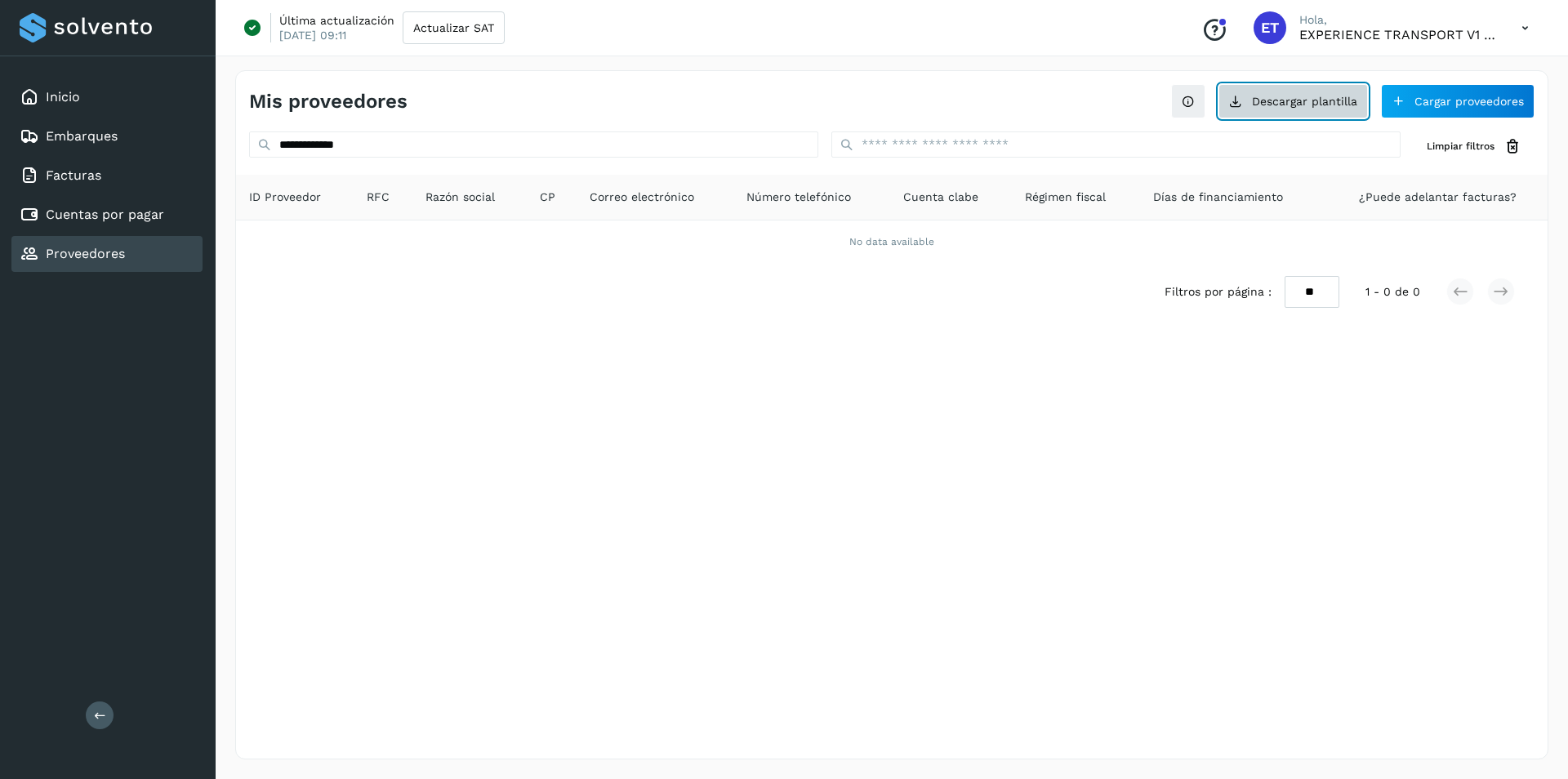
click at [1277, 99] on button "Descargar plantilla" at bounding box center [1293, 101] width 149 height 34
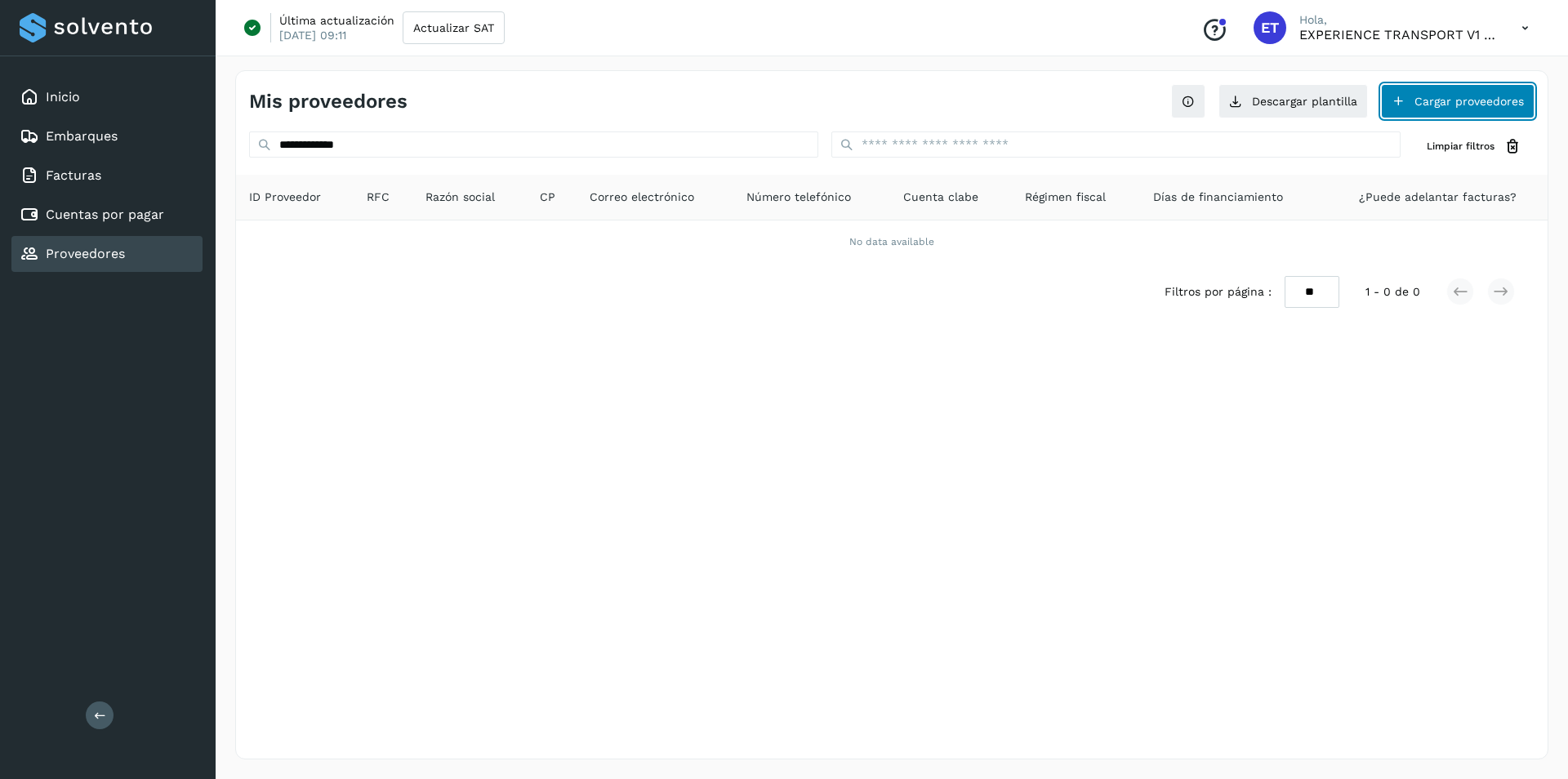
click at [1472, 110] on button "Cargar proveedores" at bounding box center [1458, 101] width 153 height 34
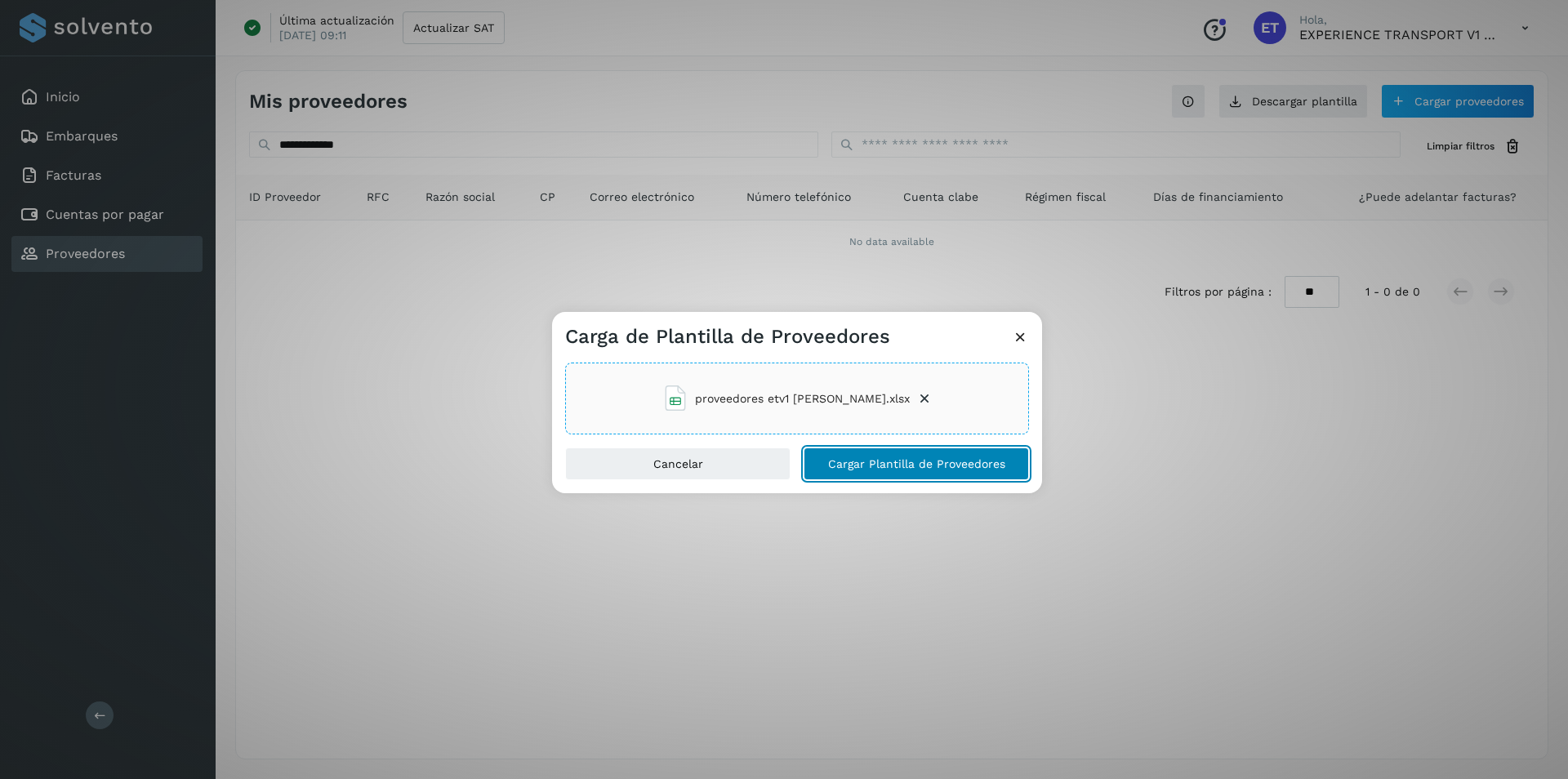
click at [960, 467] on span "Cargar Plantilla de Proveedores" at bounding box center [917, 464] width 178 height 12
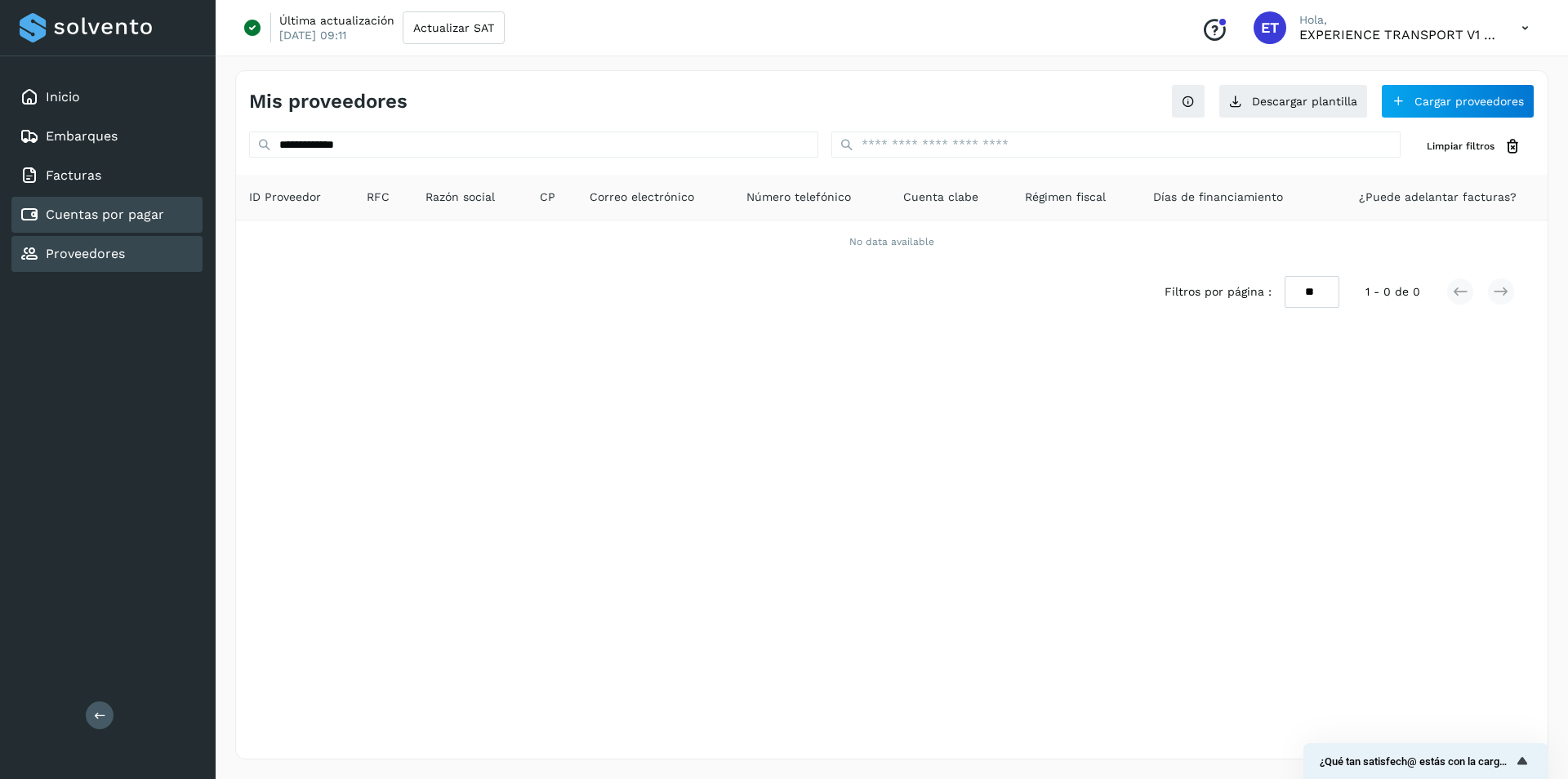
click at [167, 218] on div "Cuentas por pagar" at bounding box center [107, 214] width 191 height 36
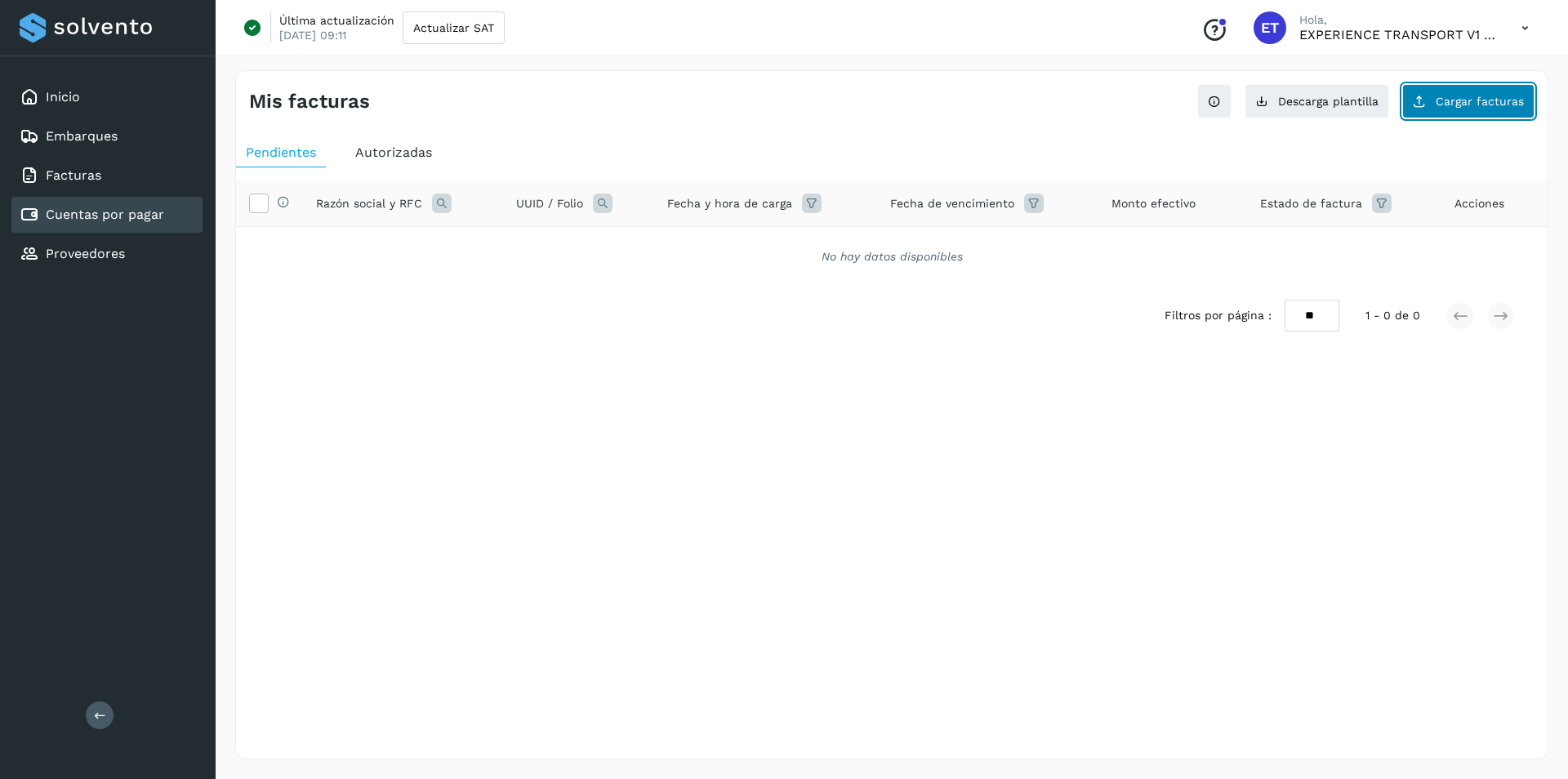
click at [1498, 104] on span "Cargar facturas" at bounding box center [1480, 102] width 88 height 12
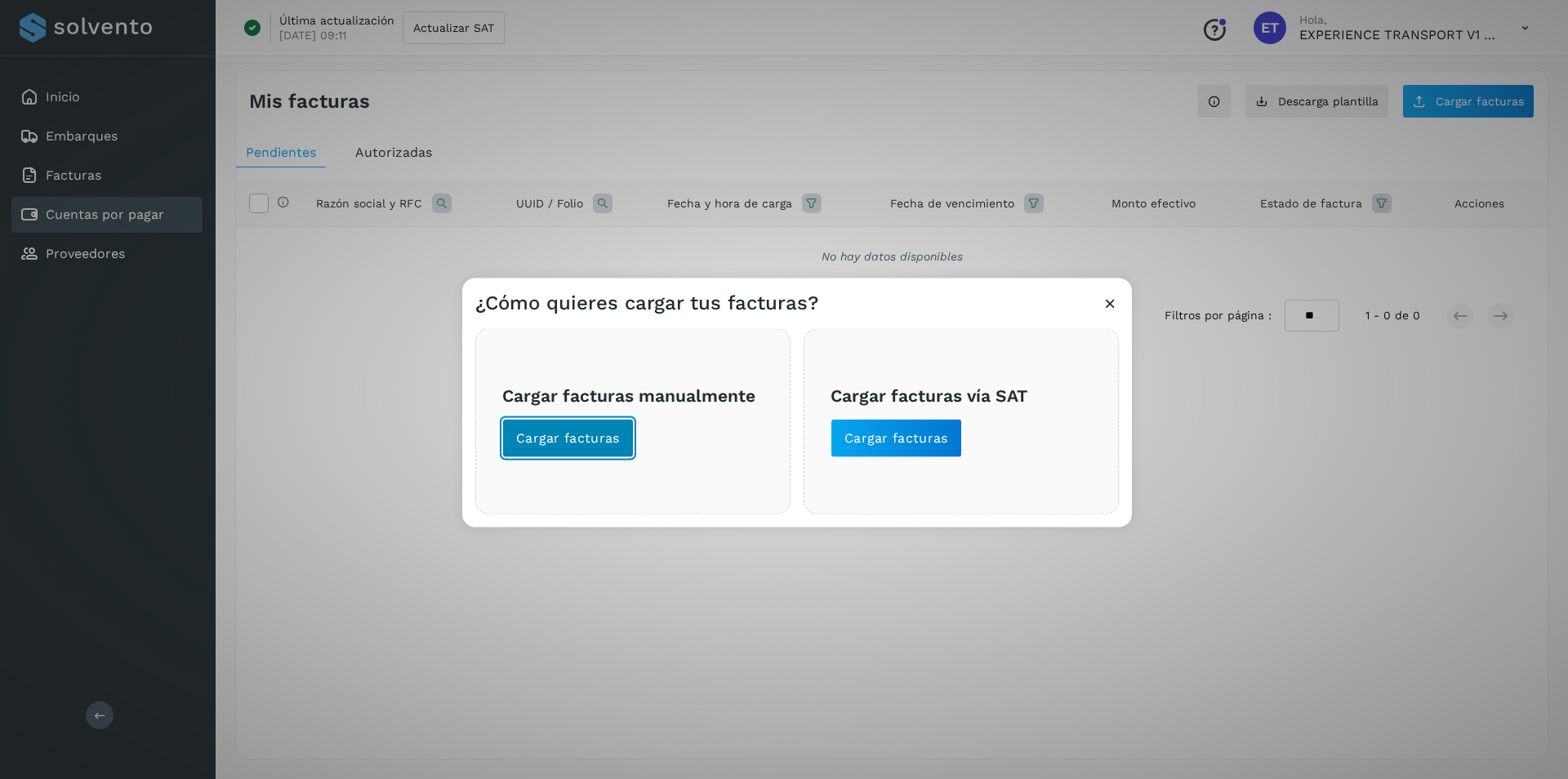
click at [570, 445] on span "Cargar facturas" at bounding box center [568, 439] width 103 height 18
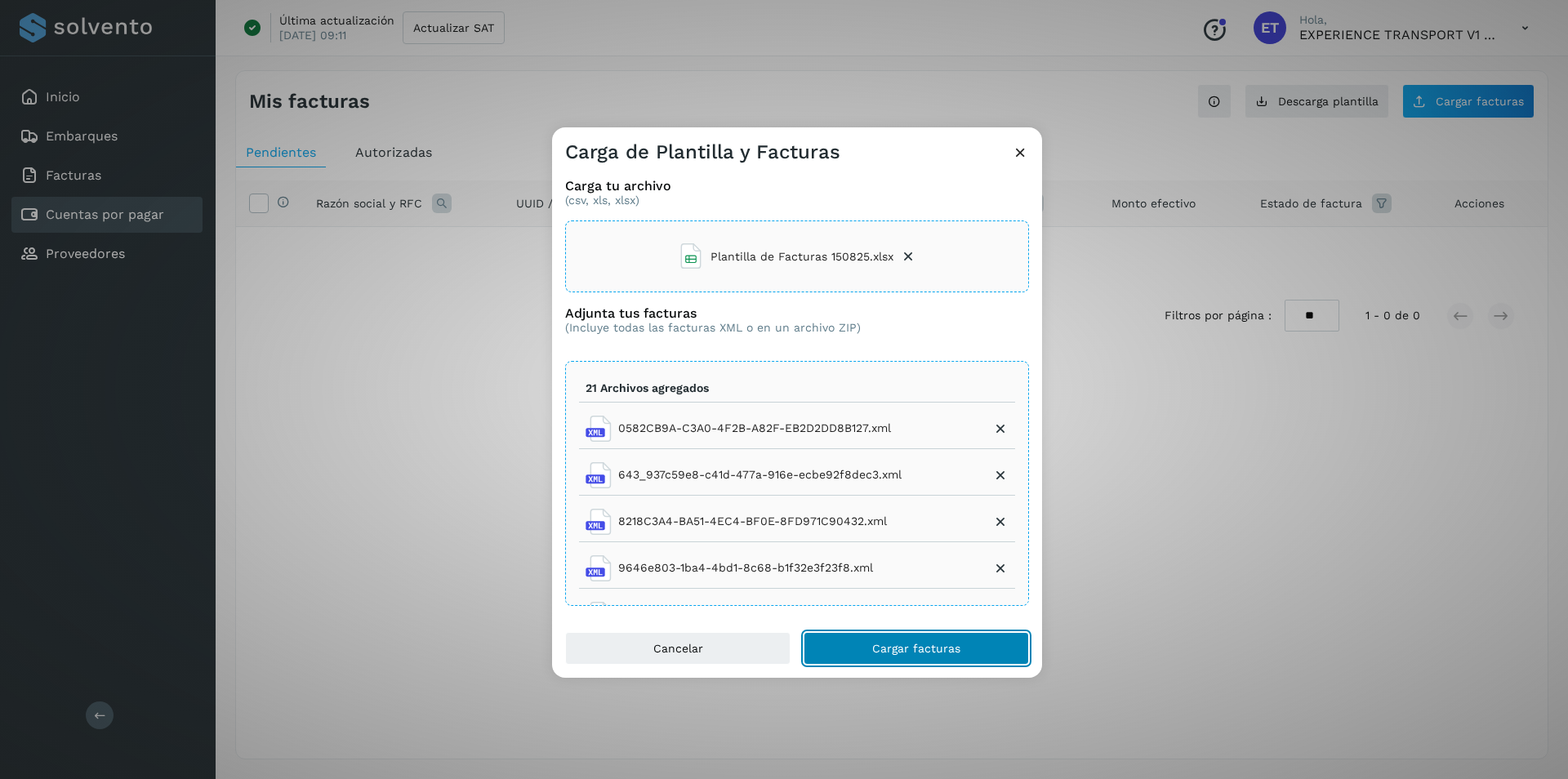
click at [940, 651] on span "Cargar facturas" at bounding box center [917, 649] width 88 height 12
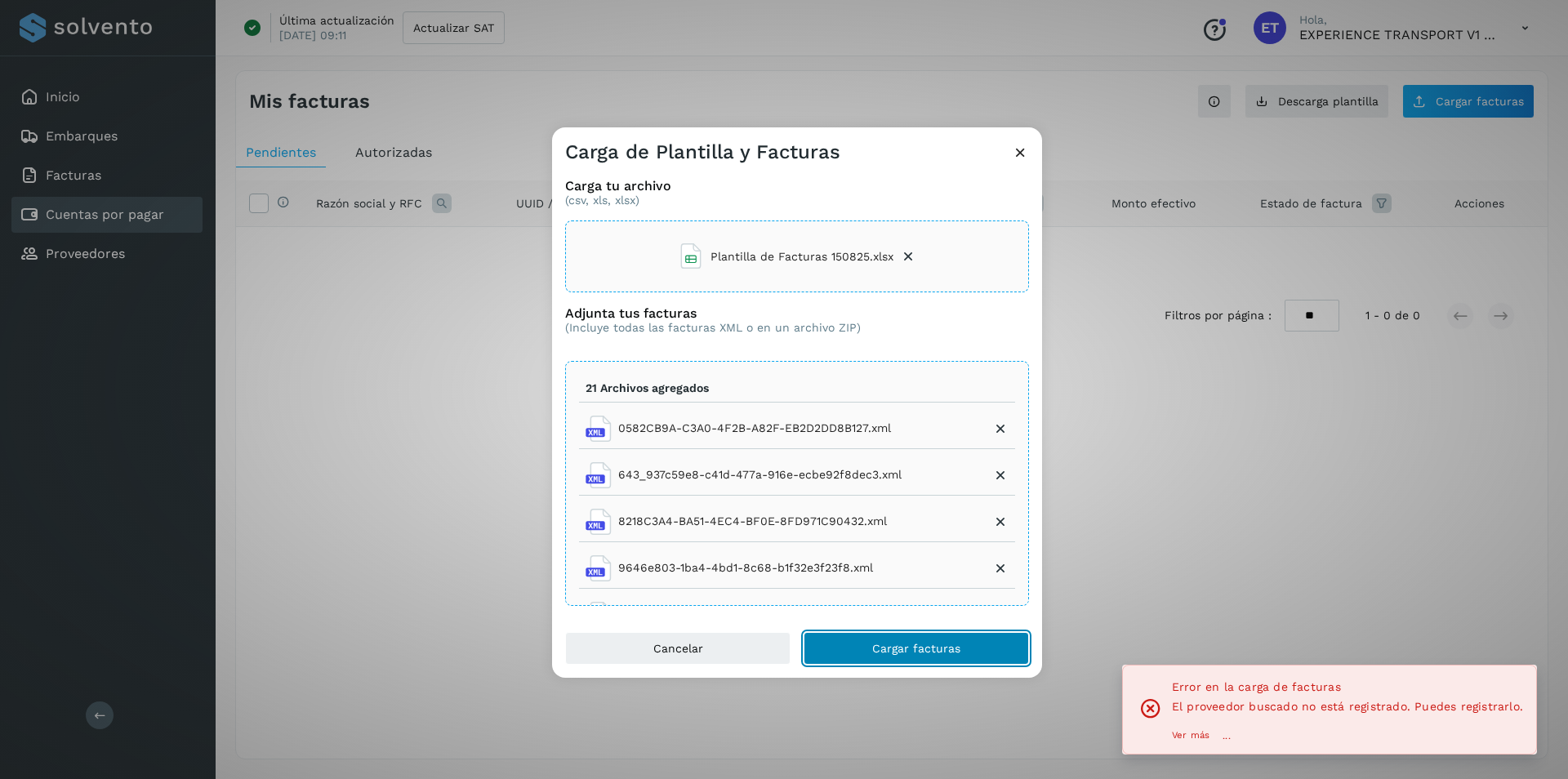
click at [969, 646] on button "Cargar facturas" at bounding box center [917, 648] width 225 height 33
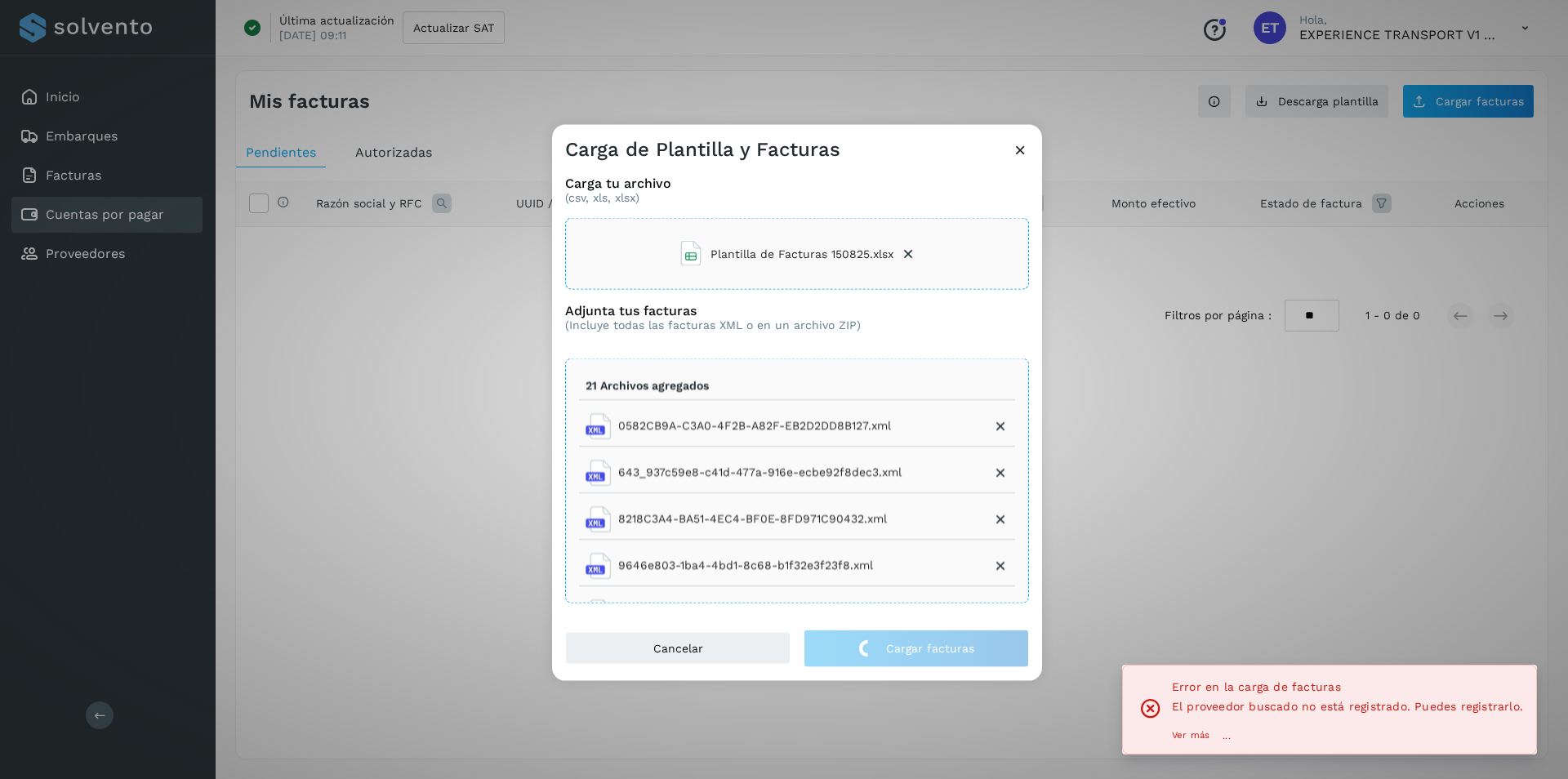
click at [1021, 148] on icon at bounding box center [1020, 149] width 18 height 18
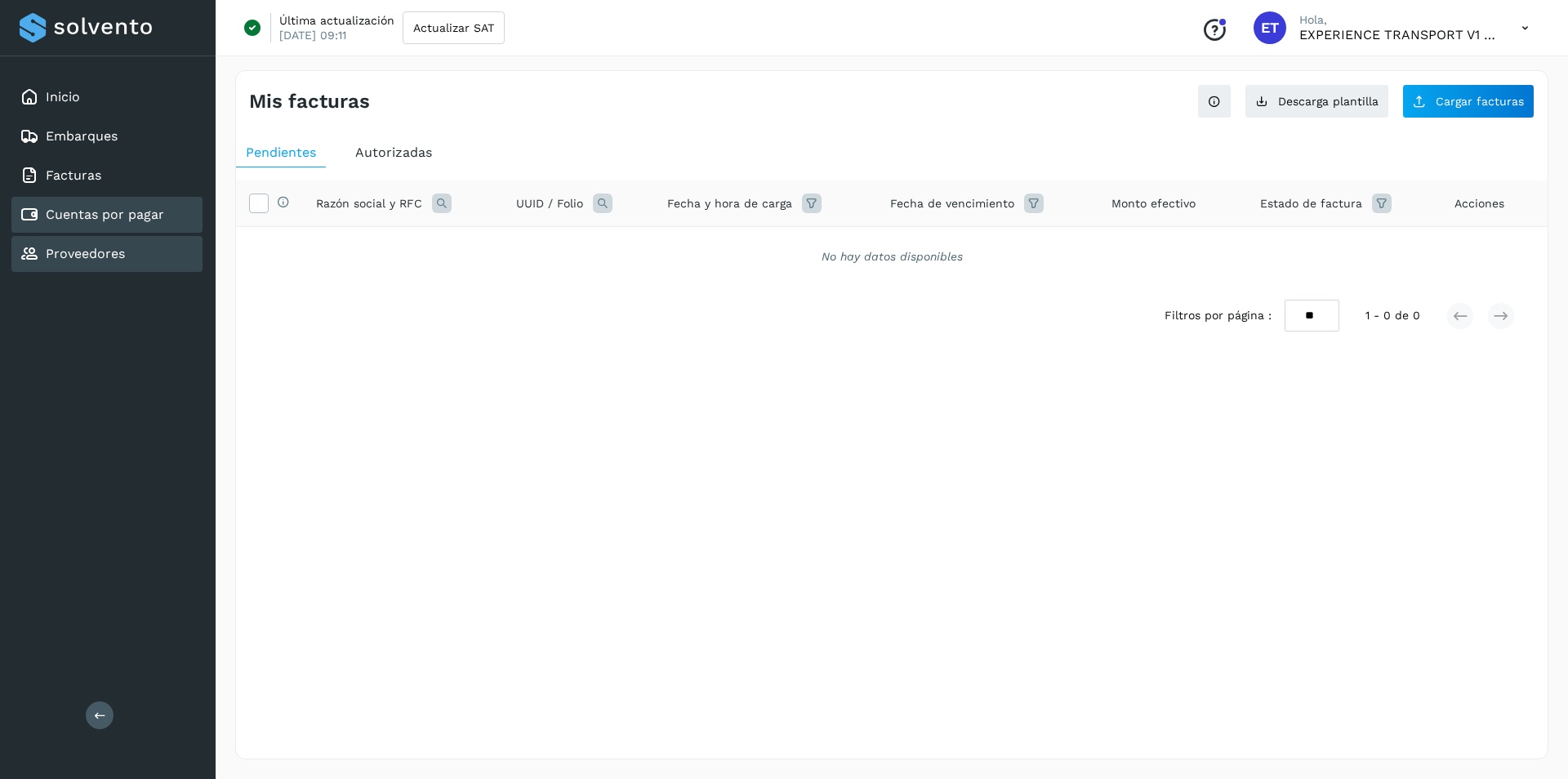
click at [127, 246] on div "Proveedores" at bounding box center [107, 254] width 191 height 36
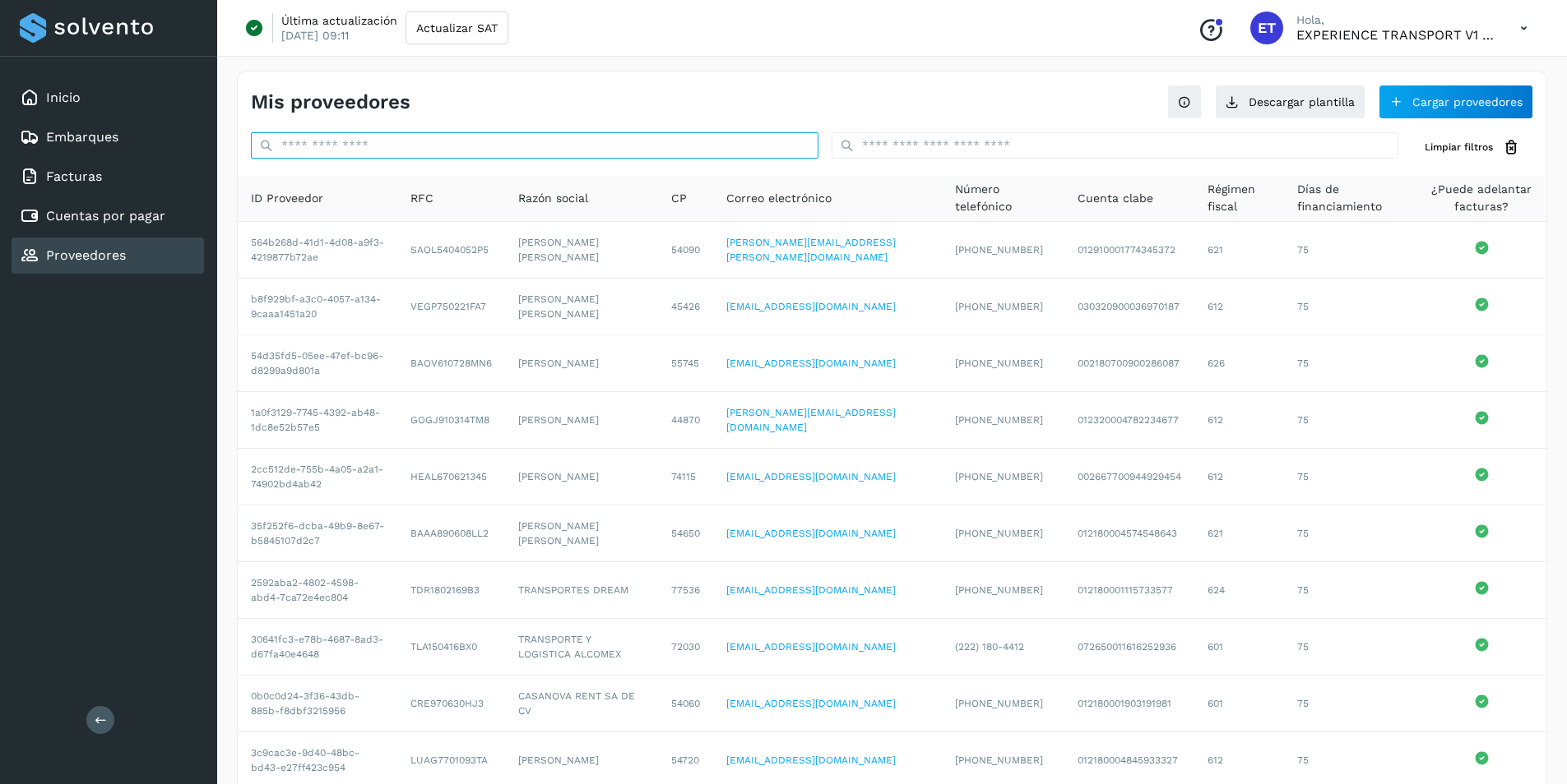
click at [390, 155] on input "text" at bounding box center [535, 145] width 568 height 26
paste input "**********"
type input "**********"
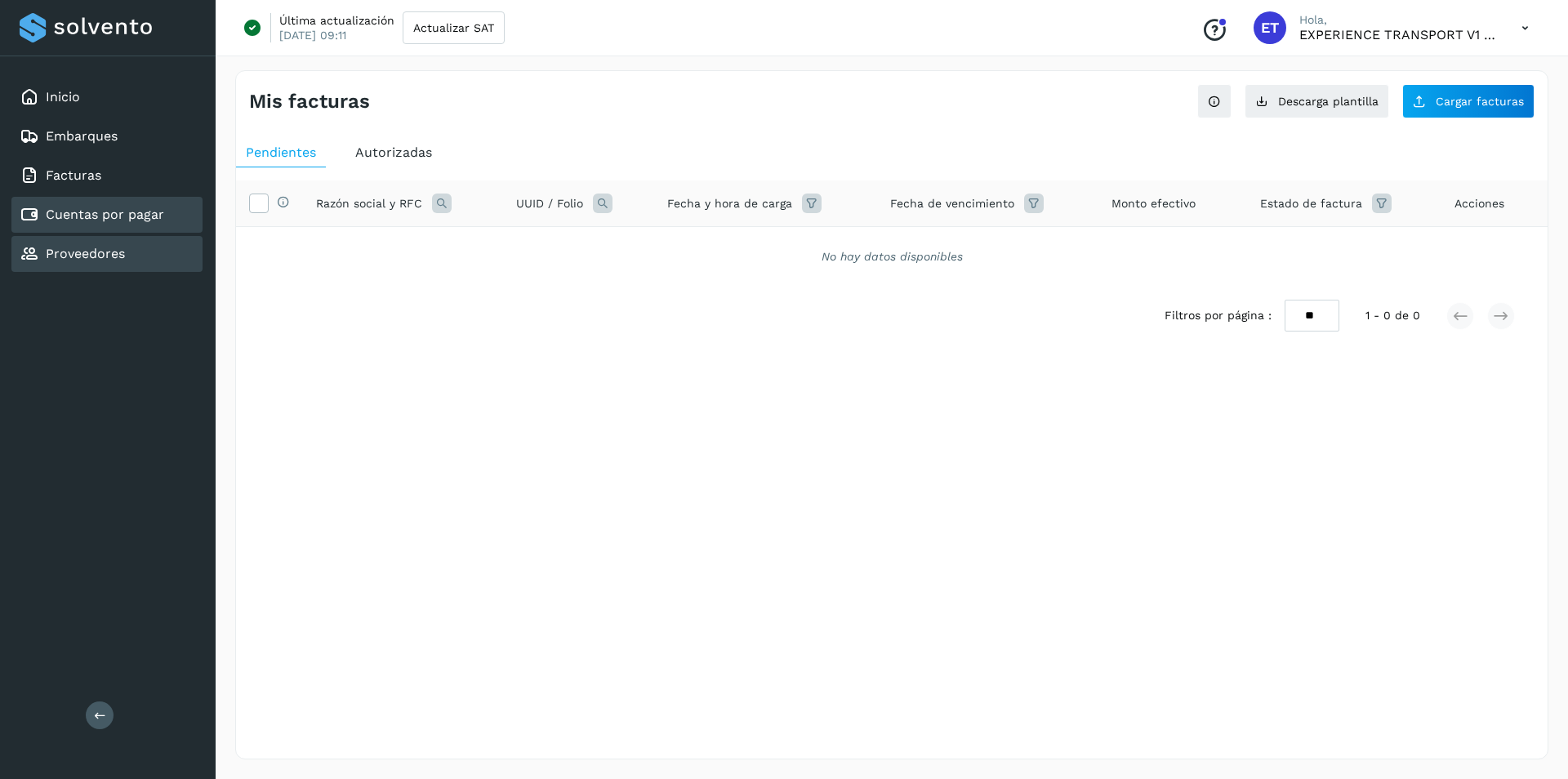
click at [62, 249] on link "Proveedores" at bounding box center [85, 254] width 79 height 16
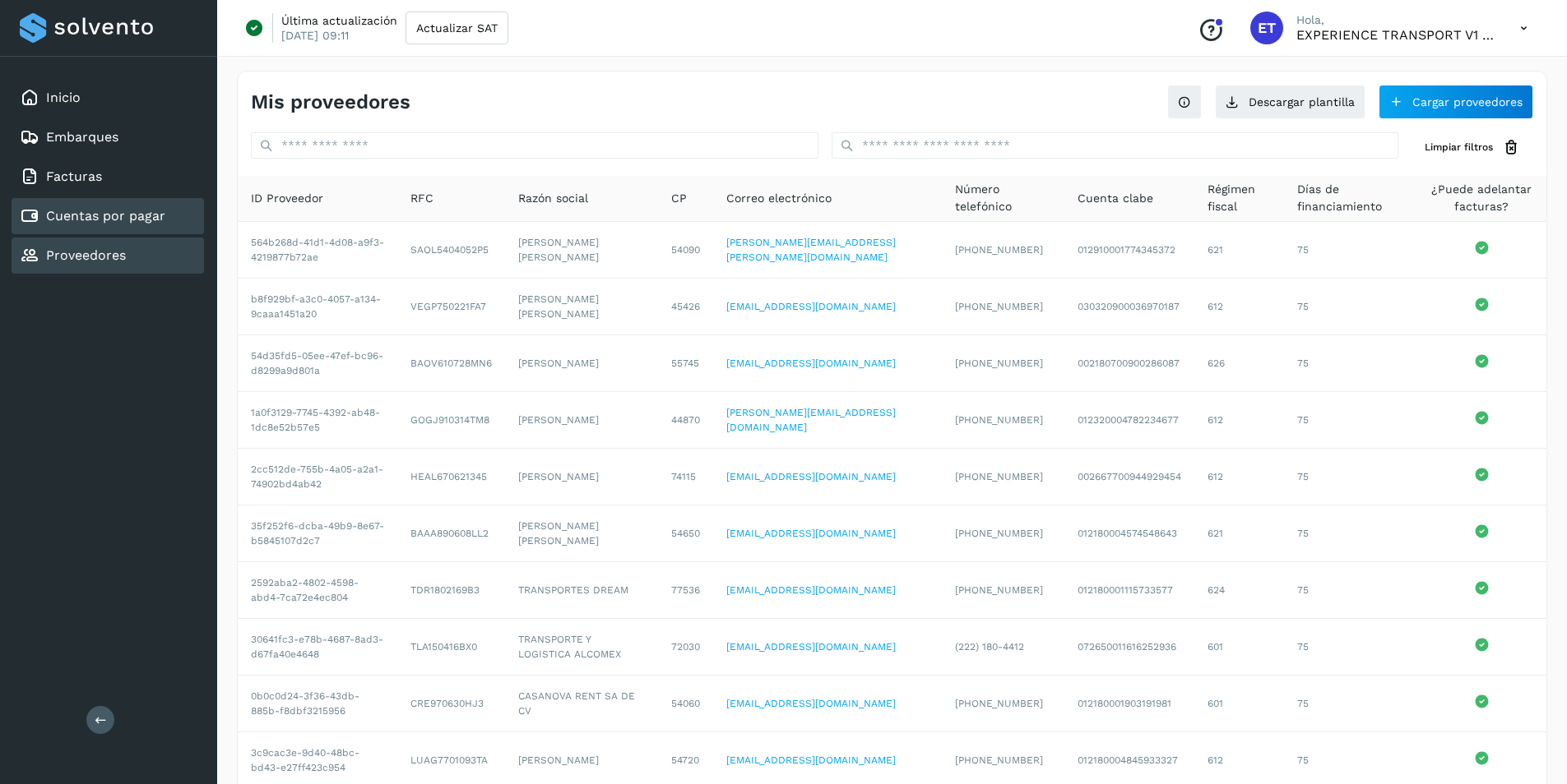
click at [105, 214] on link "Cuentas por pagar" at bounding box center [106, 216] width 119 height 16
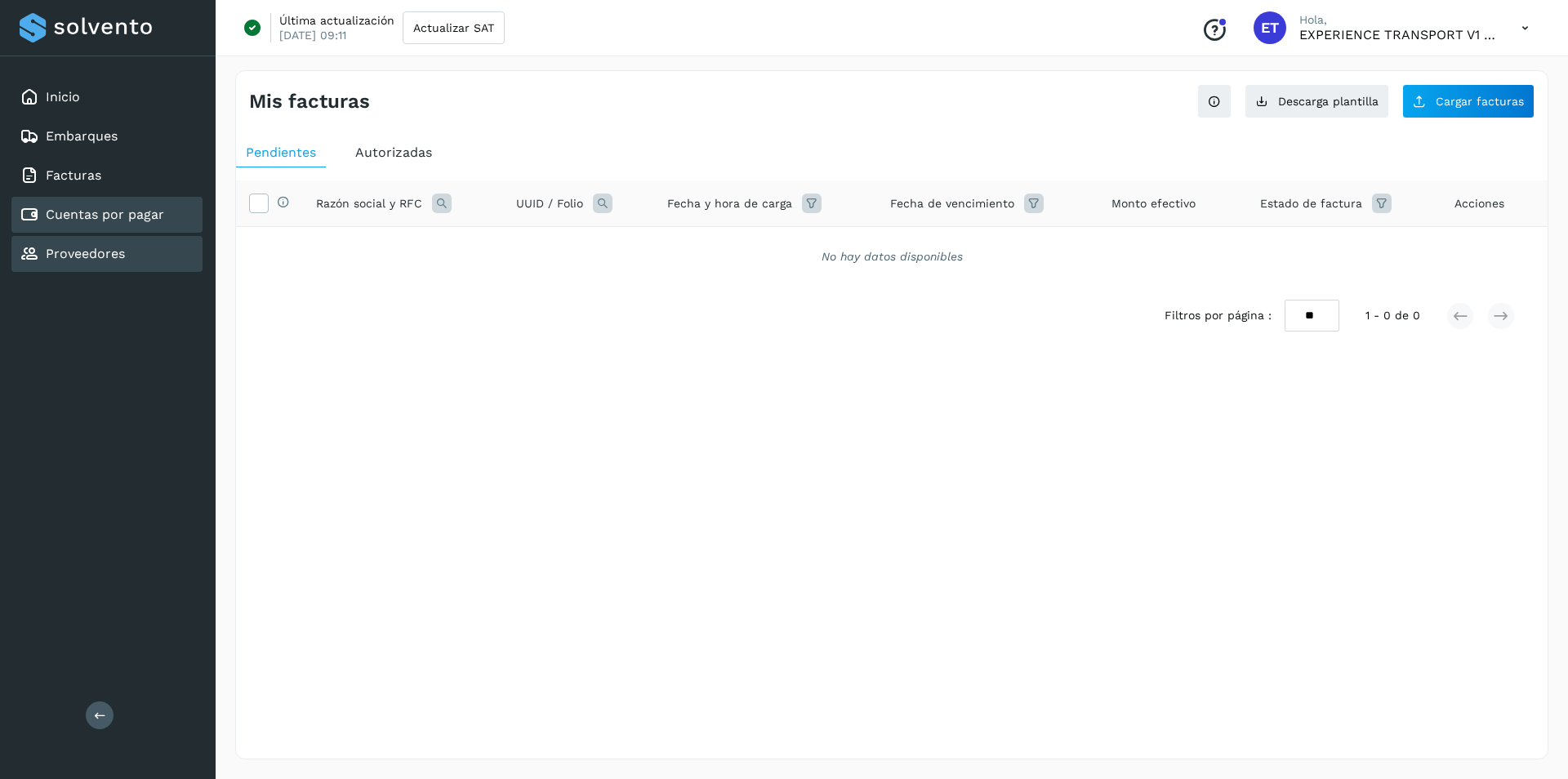
click at [103, 250] on link "Proveedores" at bounding box center [85, 254] width 79 height 16
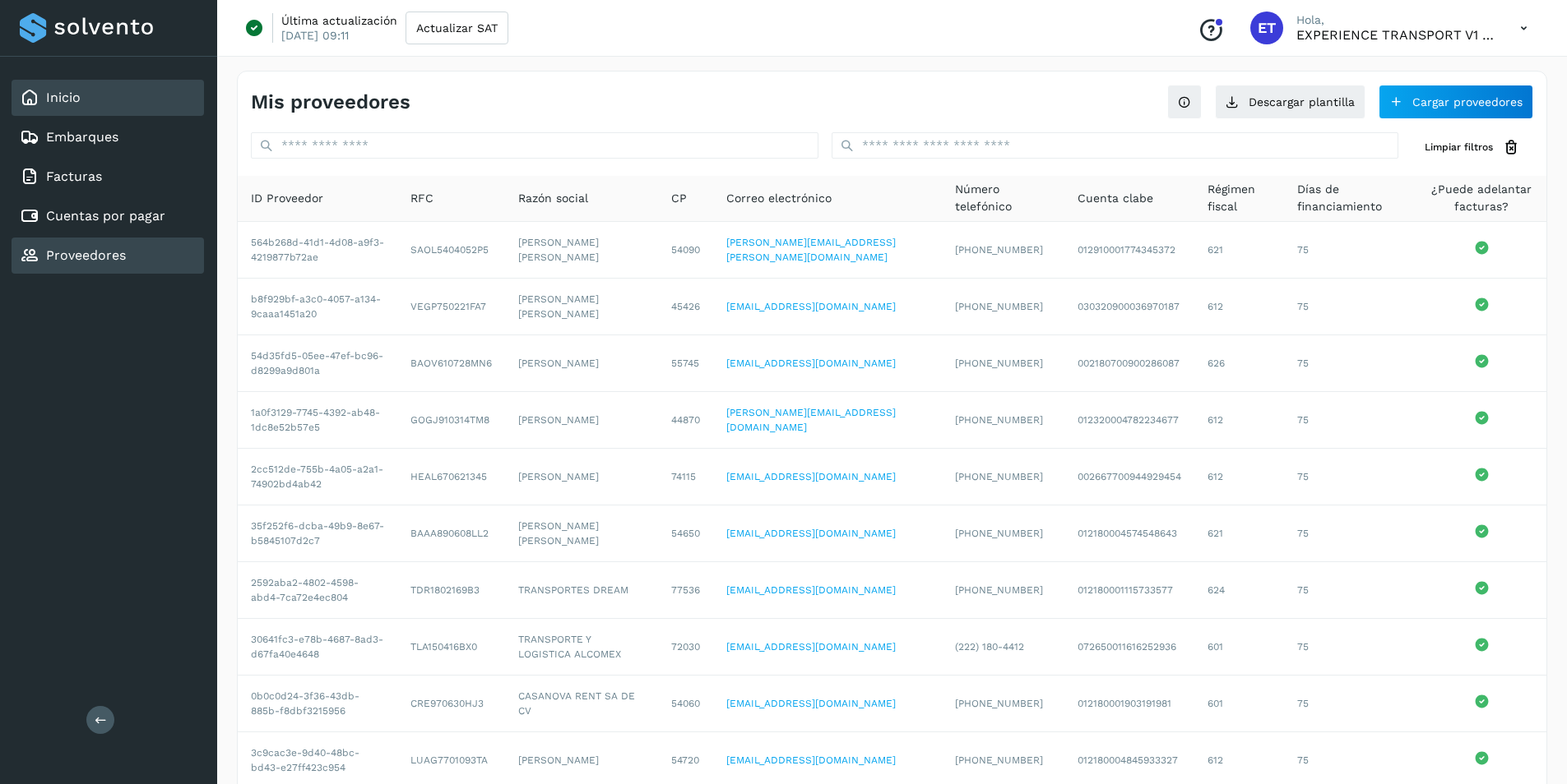
click at [113, 98] on div "Inicio" at bounding box center [107, 97] width 192 height 36
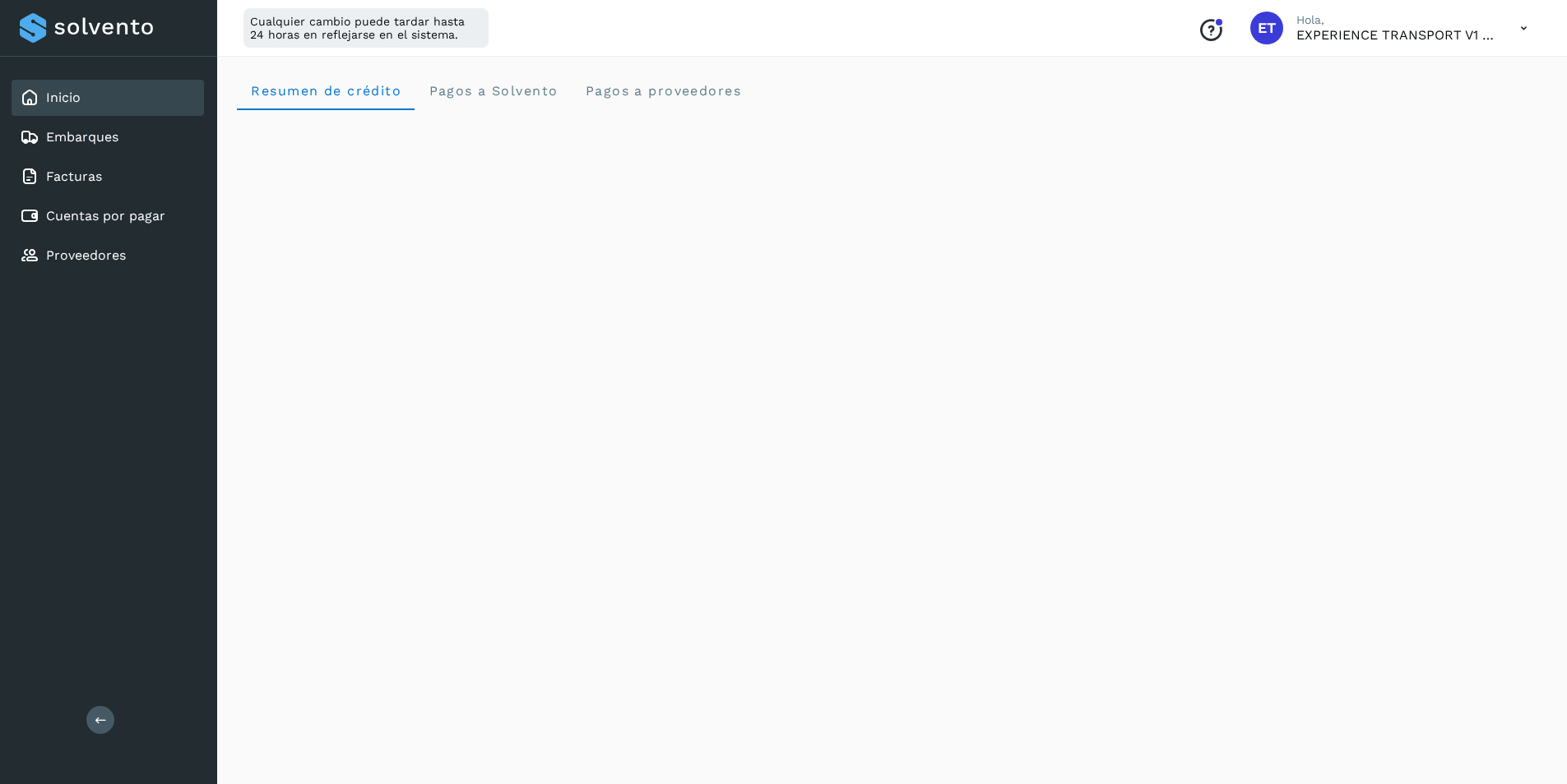
scroll to position [329, 0]
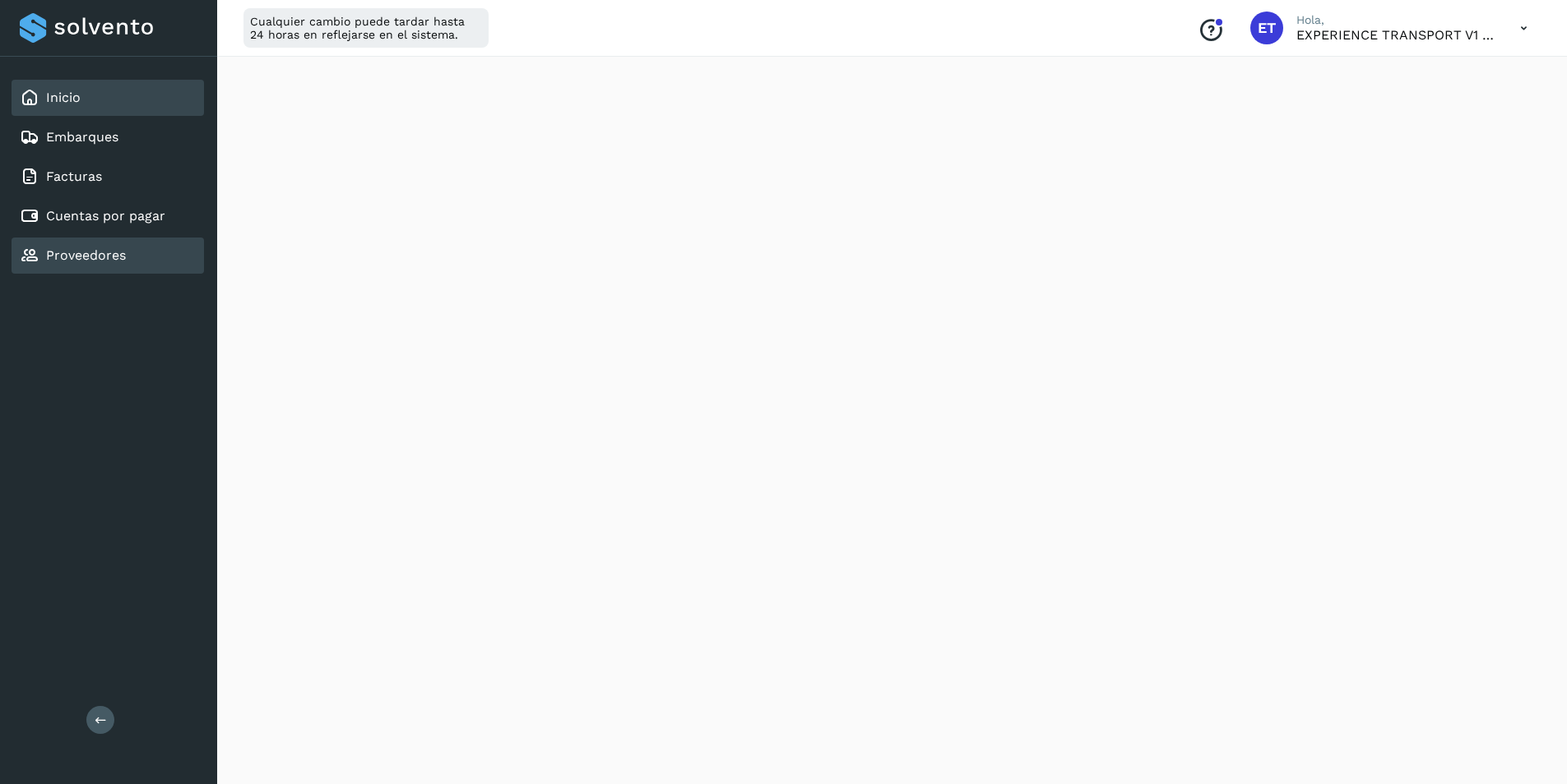
click at [79, 259] on link "Proveedores" at bounding box center [86, 255] width 80 height 16
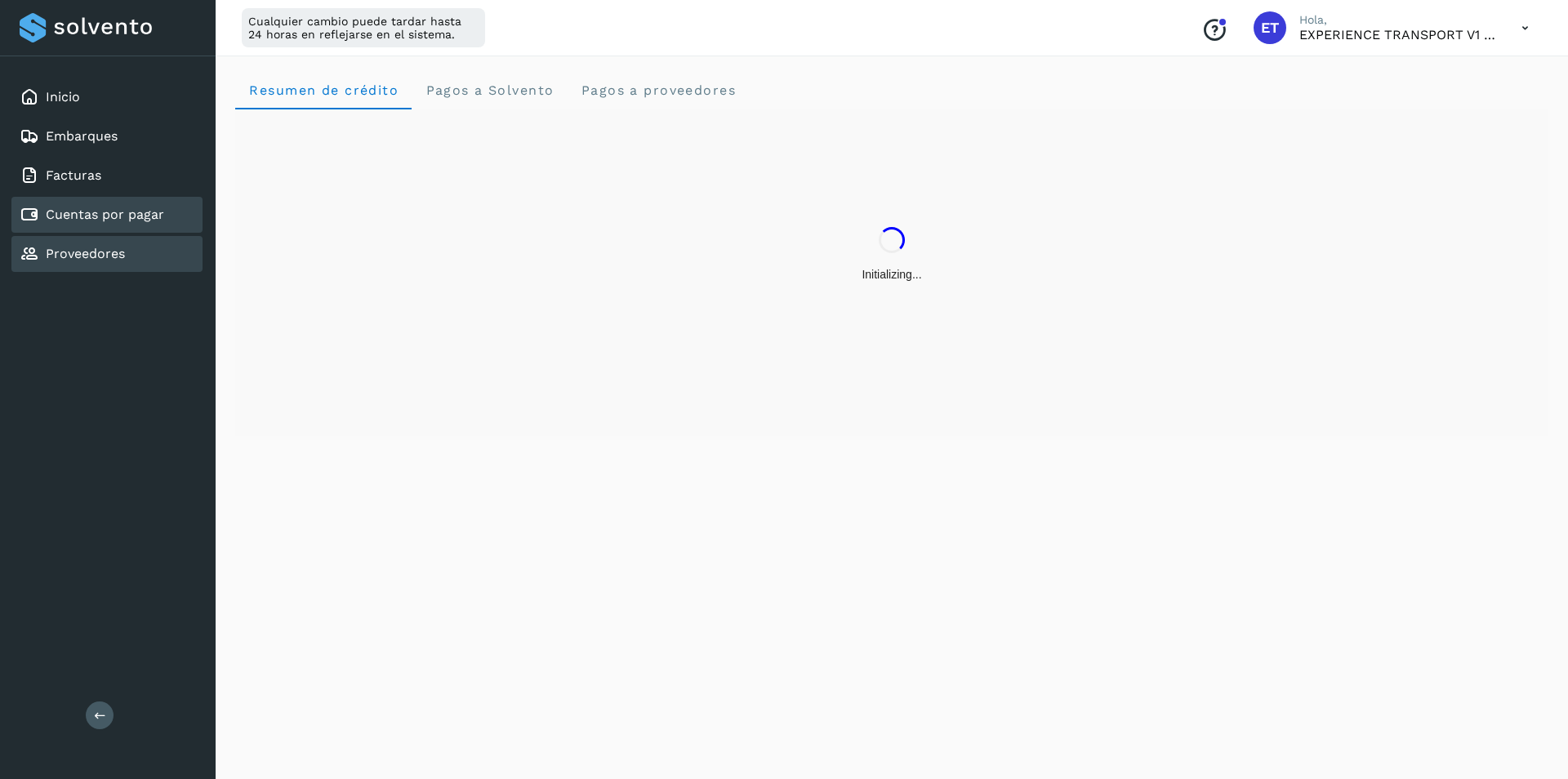
click at [133, 228] on div "Cuentas por pagar" at bounding box center [107, 214] width 191 height 36
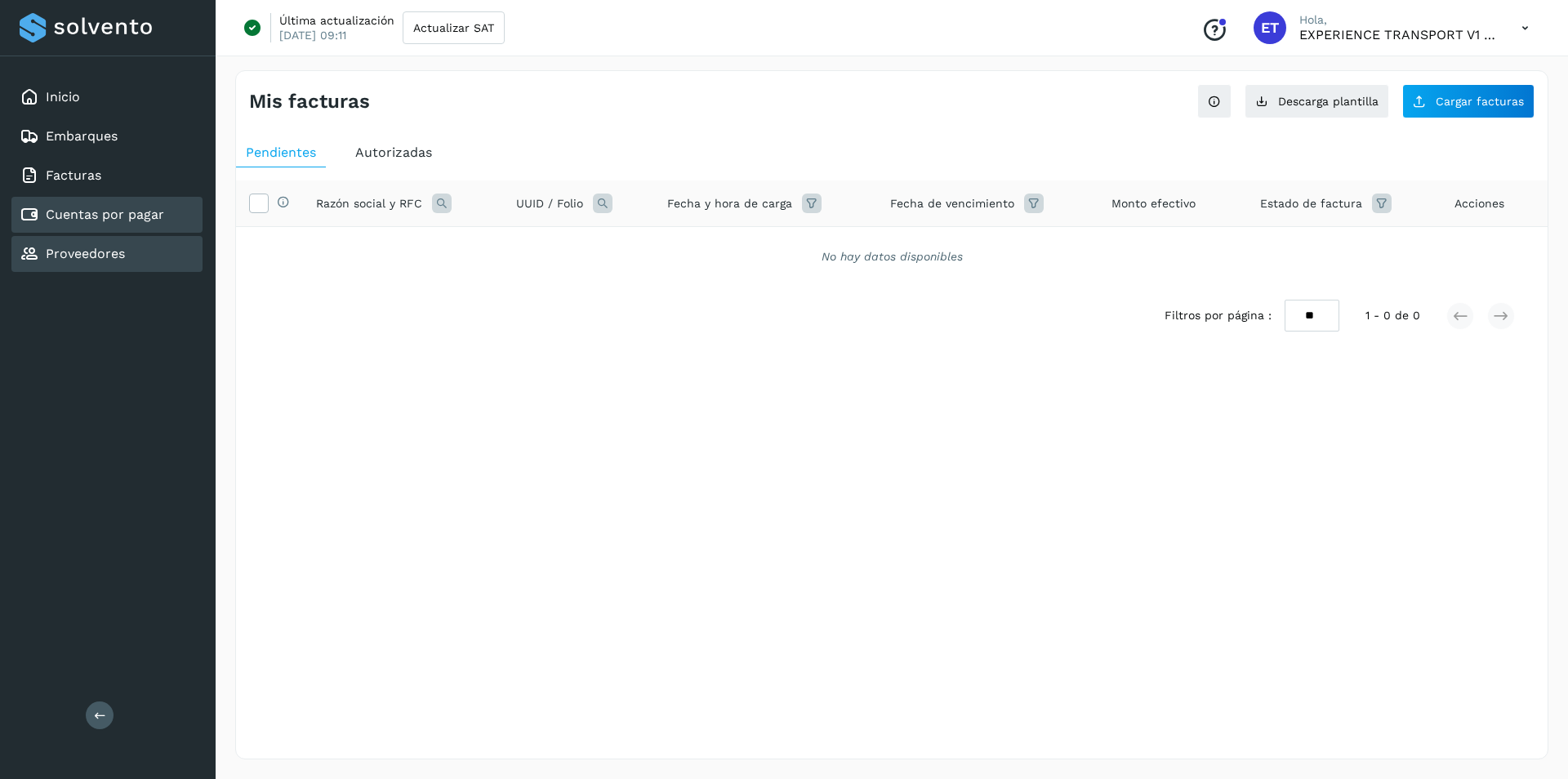
click at [122, 246] on link "Proveedores" at bounding box center [85, 254] width 79 height 16
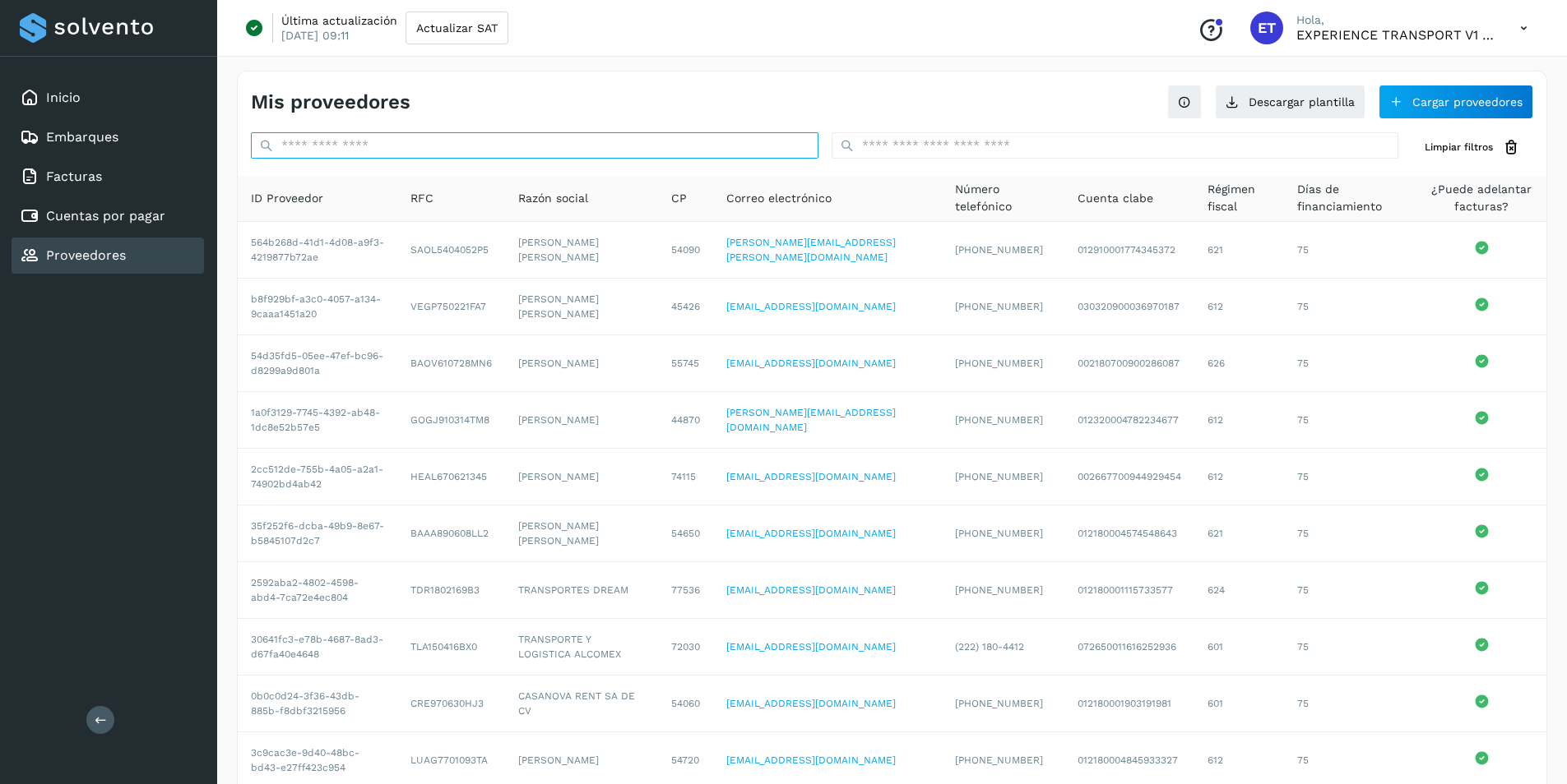
click at [352, 144] on input "text" at bounding box center [535, 145] width 568 height 26
paste input "**********"
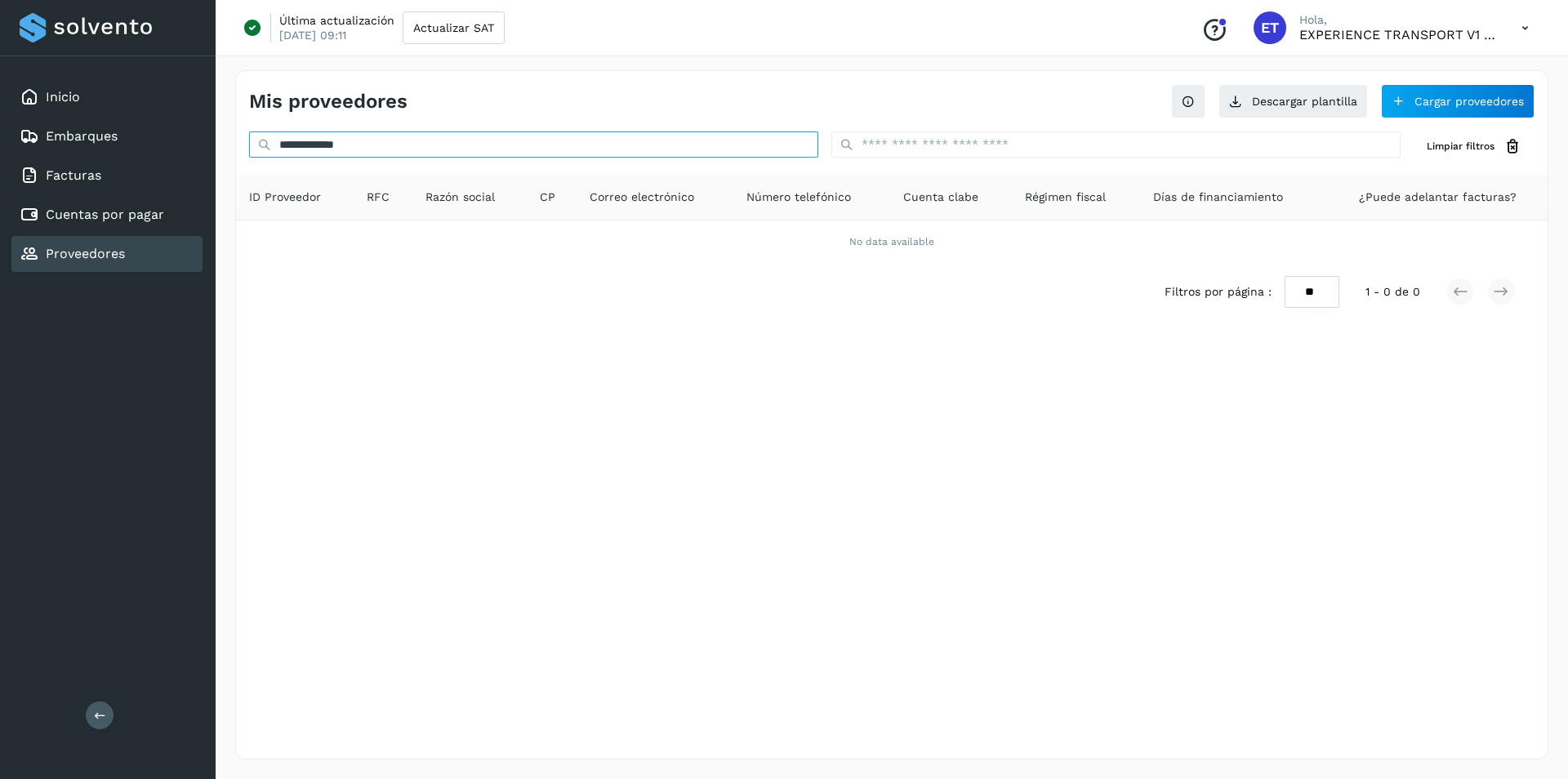
type input "**********"
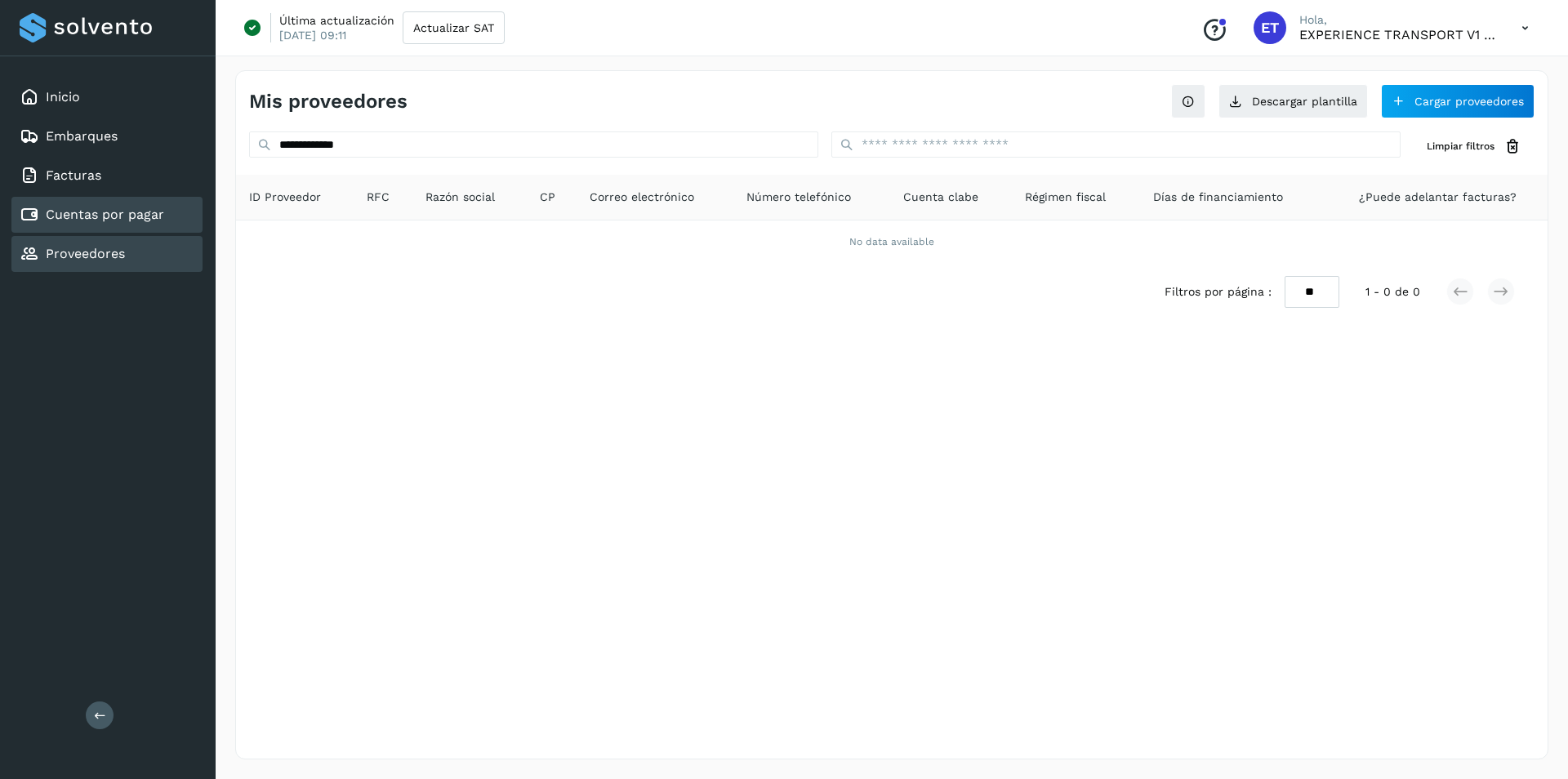
click at [136, 214] on link "Cuentas por pagar" at bounding box center [105, 214] width 118 height 16
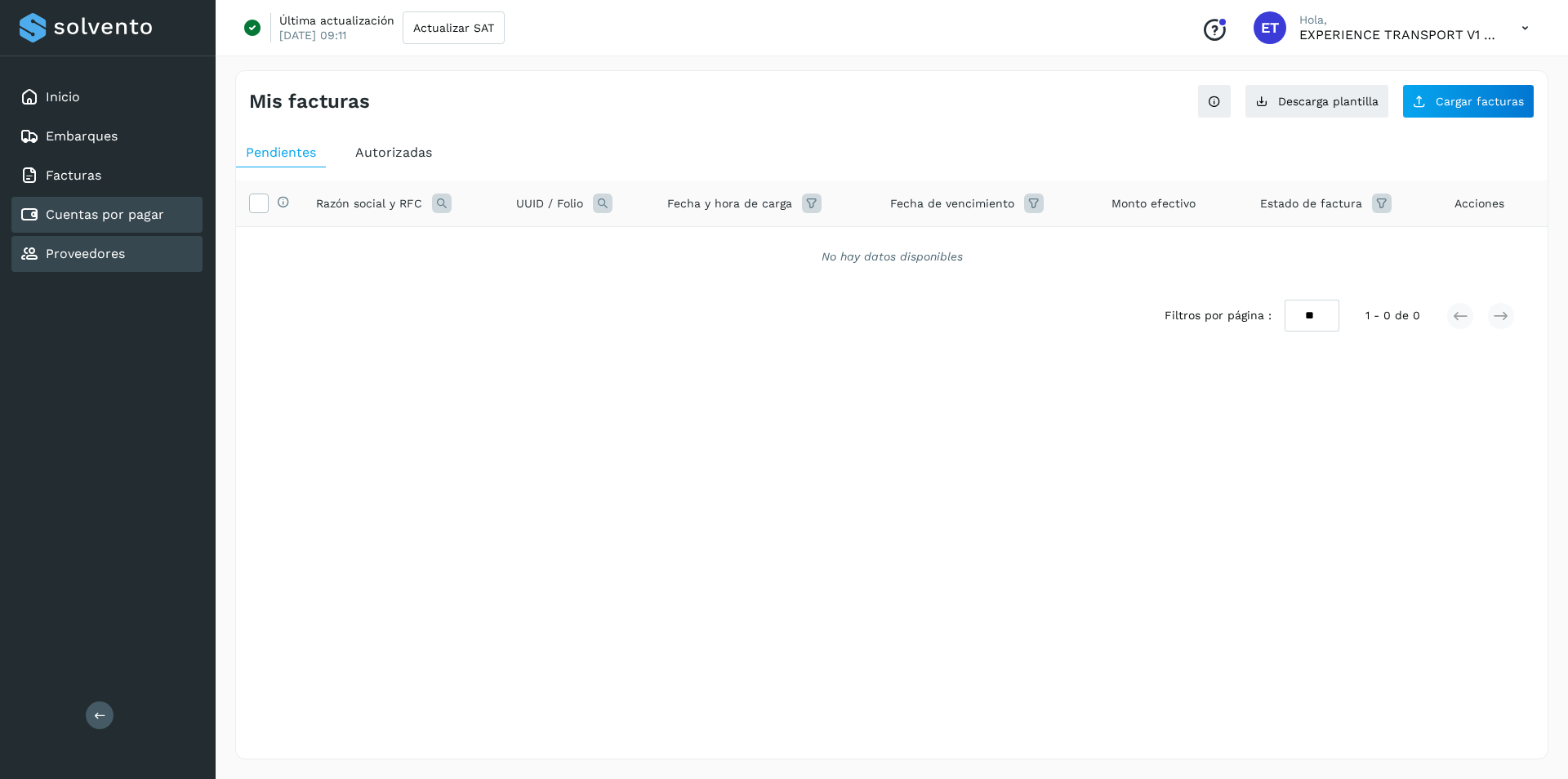
click at [109, 249] on link "Proveedores" at bounding box center [85, 254] width 79 height 16
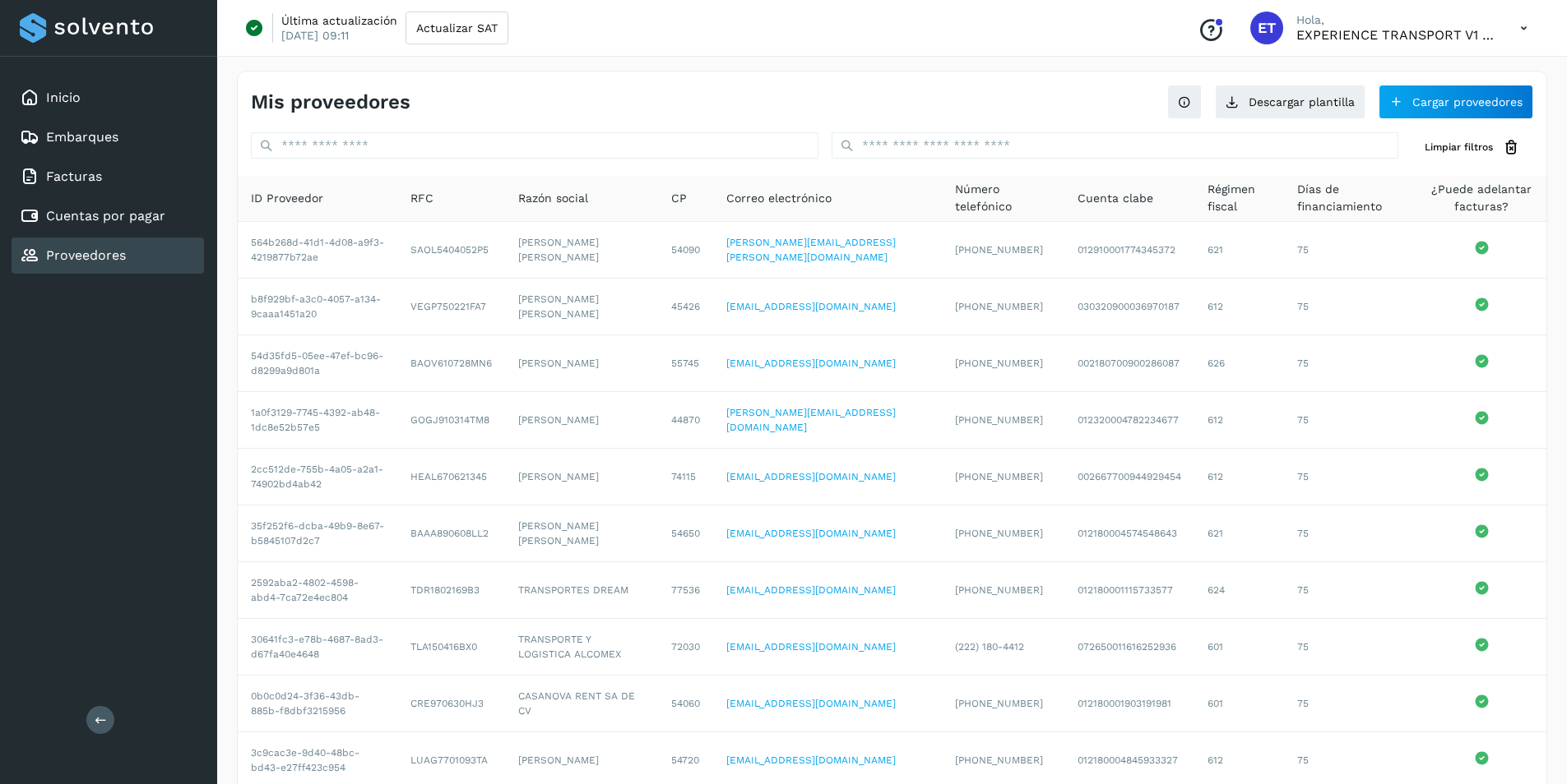
click at [97, 251] on link "Proveedores" at bounding box center [86, 255] width 80 height 16
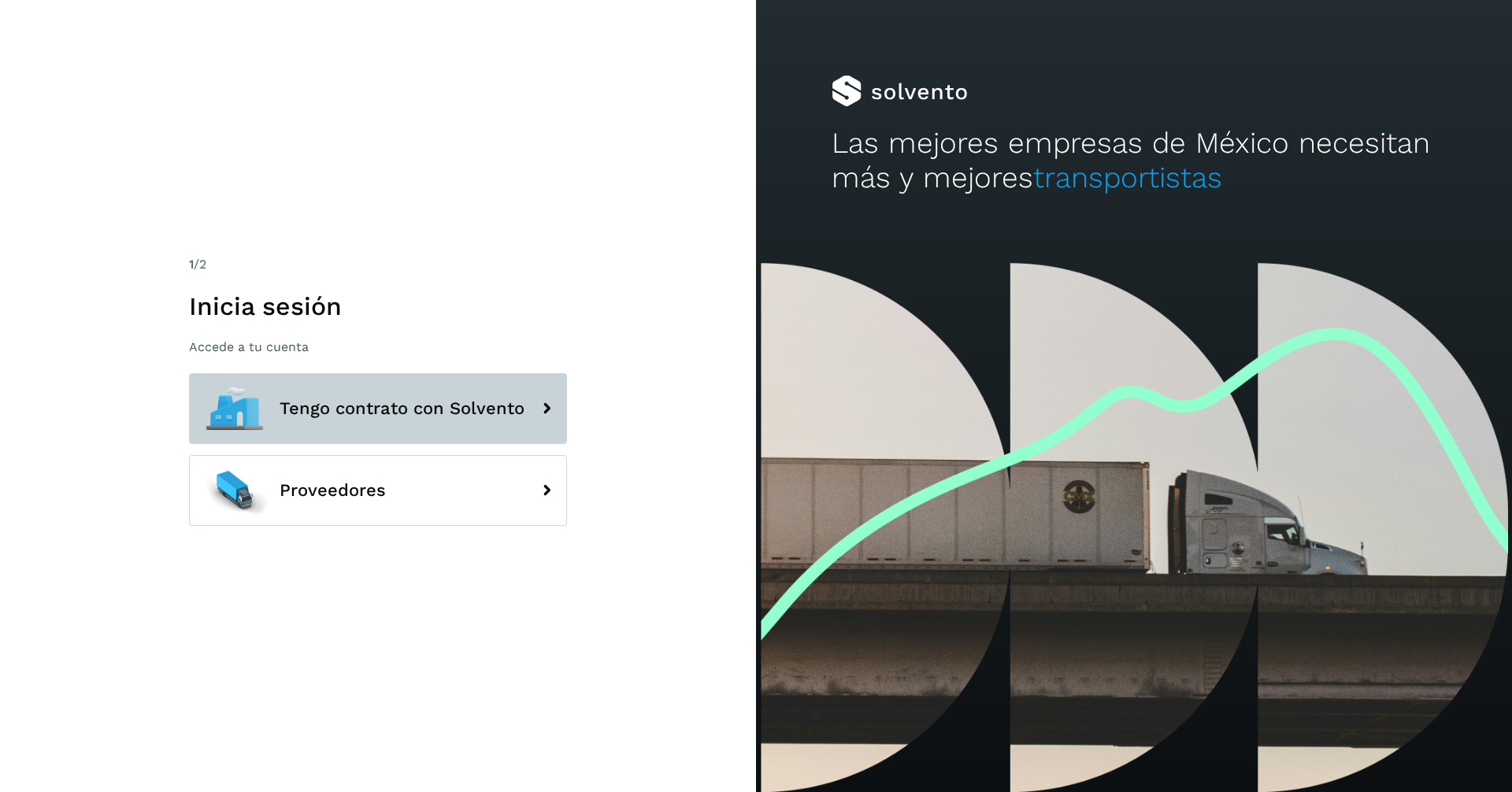
click at [457, 417] on span "Tengo contrato con Solvento" at bounding box center [402, 409] width 245 height 19
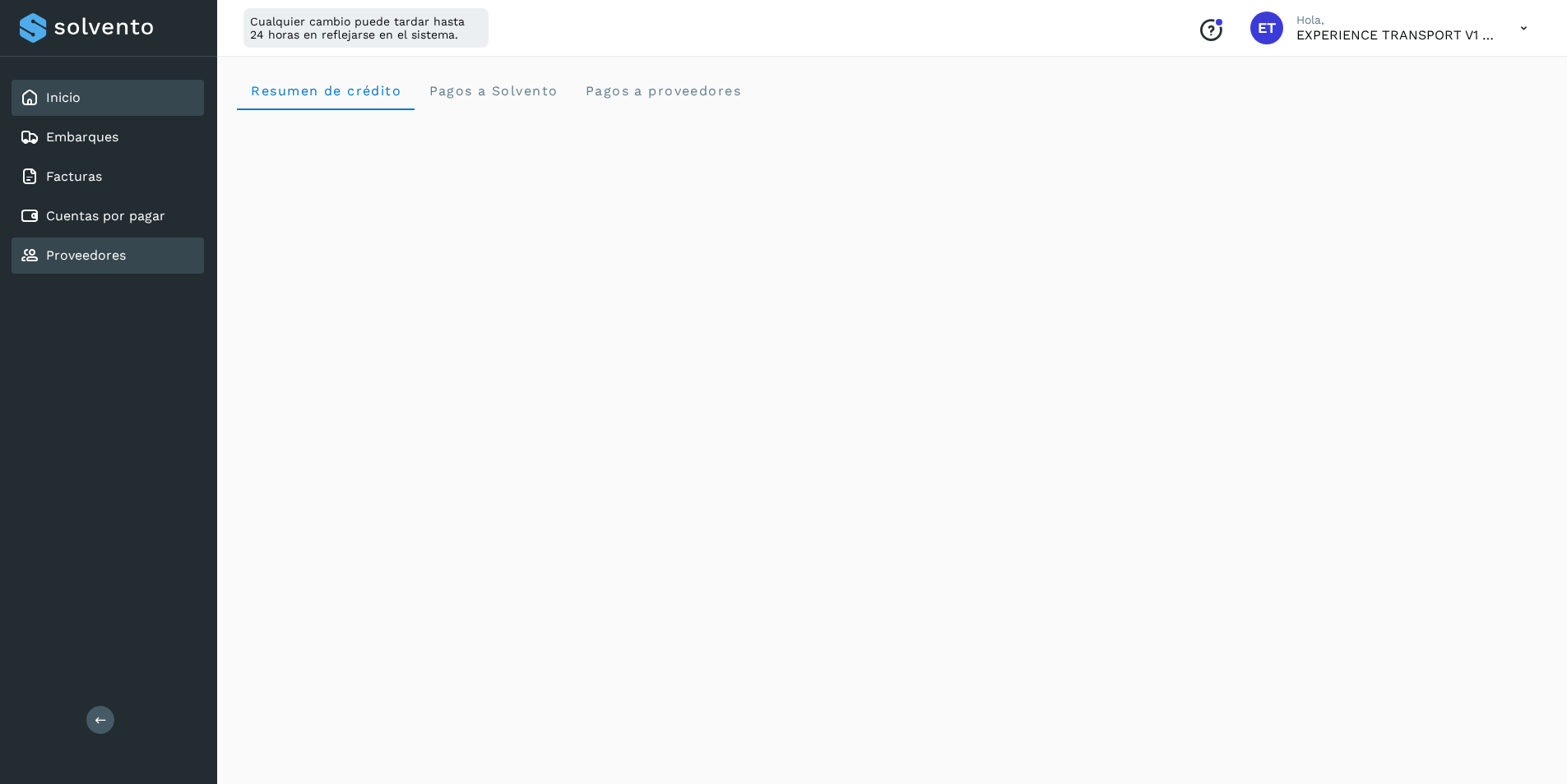
click at [126, 258] on div "Proveedores" at bounding box center [107, 255] width 192 height 36
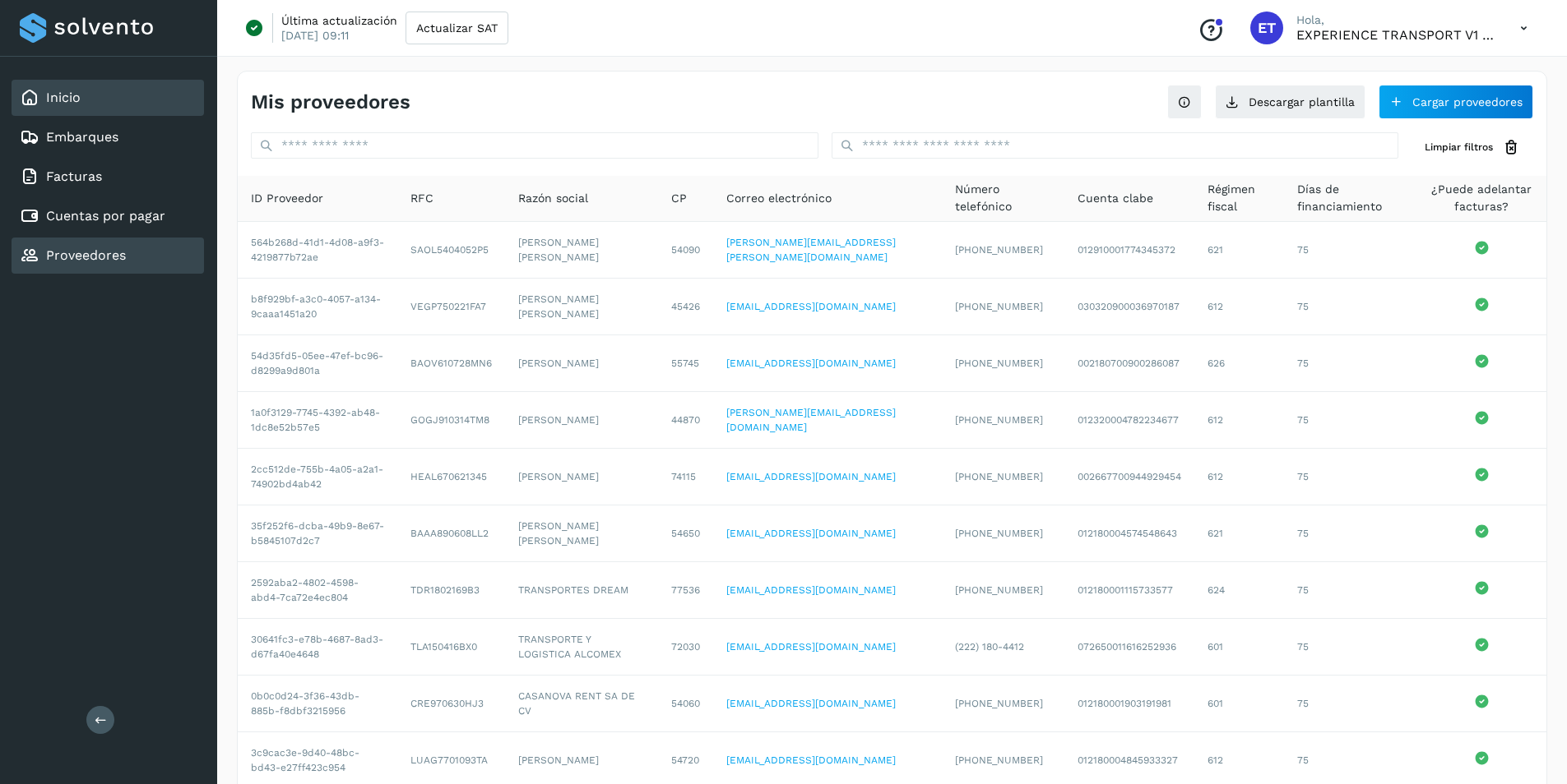
click at [113, 105] on div "Inicio" at bounding box center [107, 97] width 192 height 36
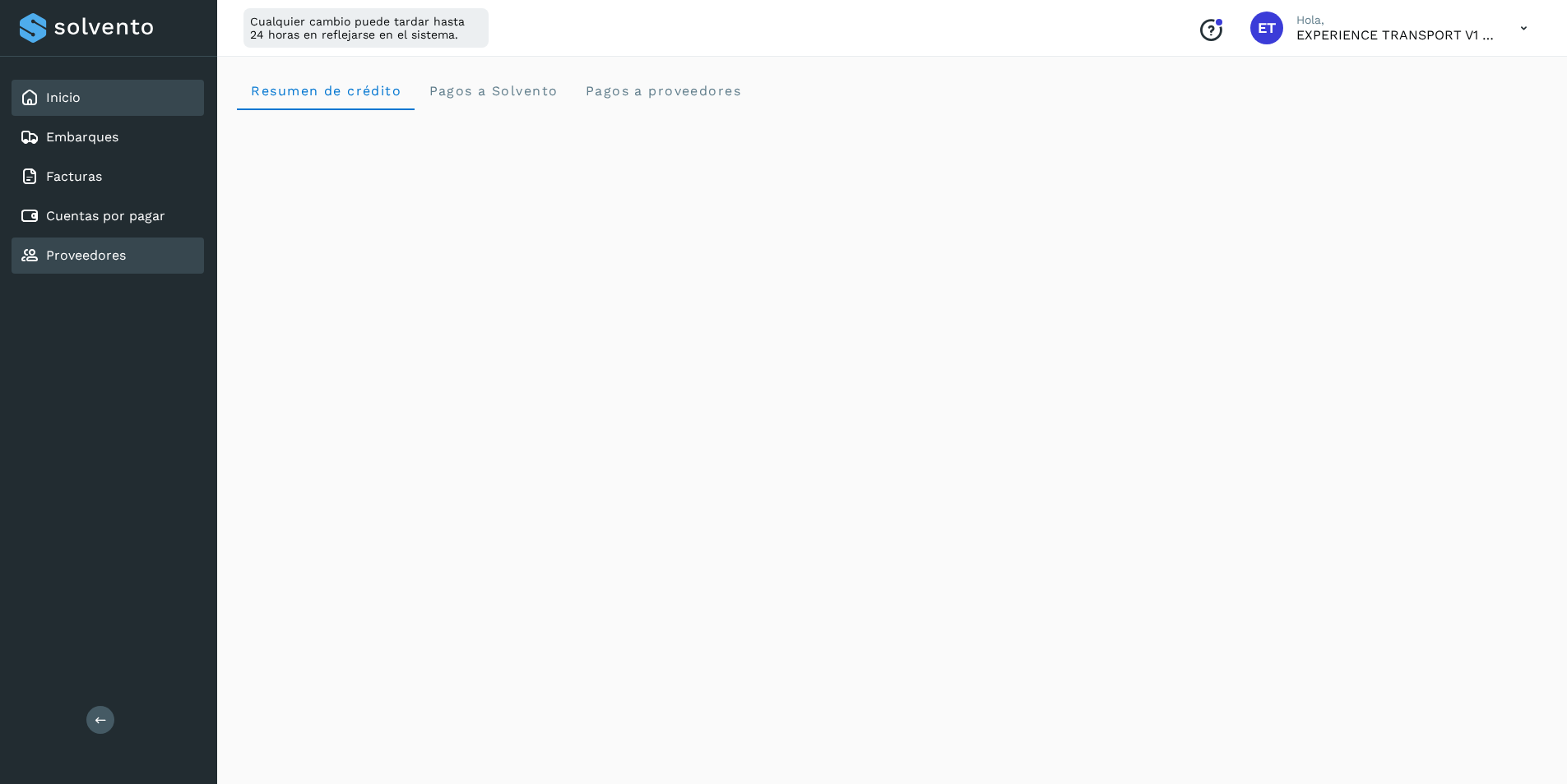
click at [108, 264] on div "Proveedores" at bounding box center [73, 256] width 106 height 20
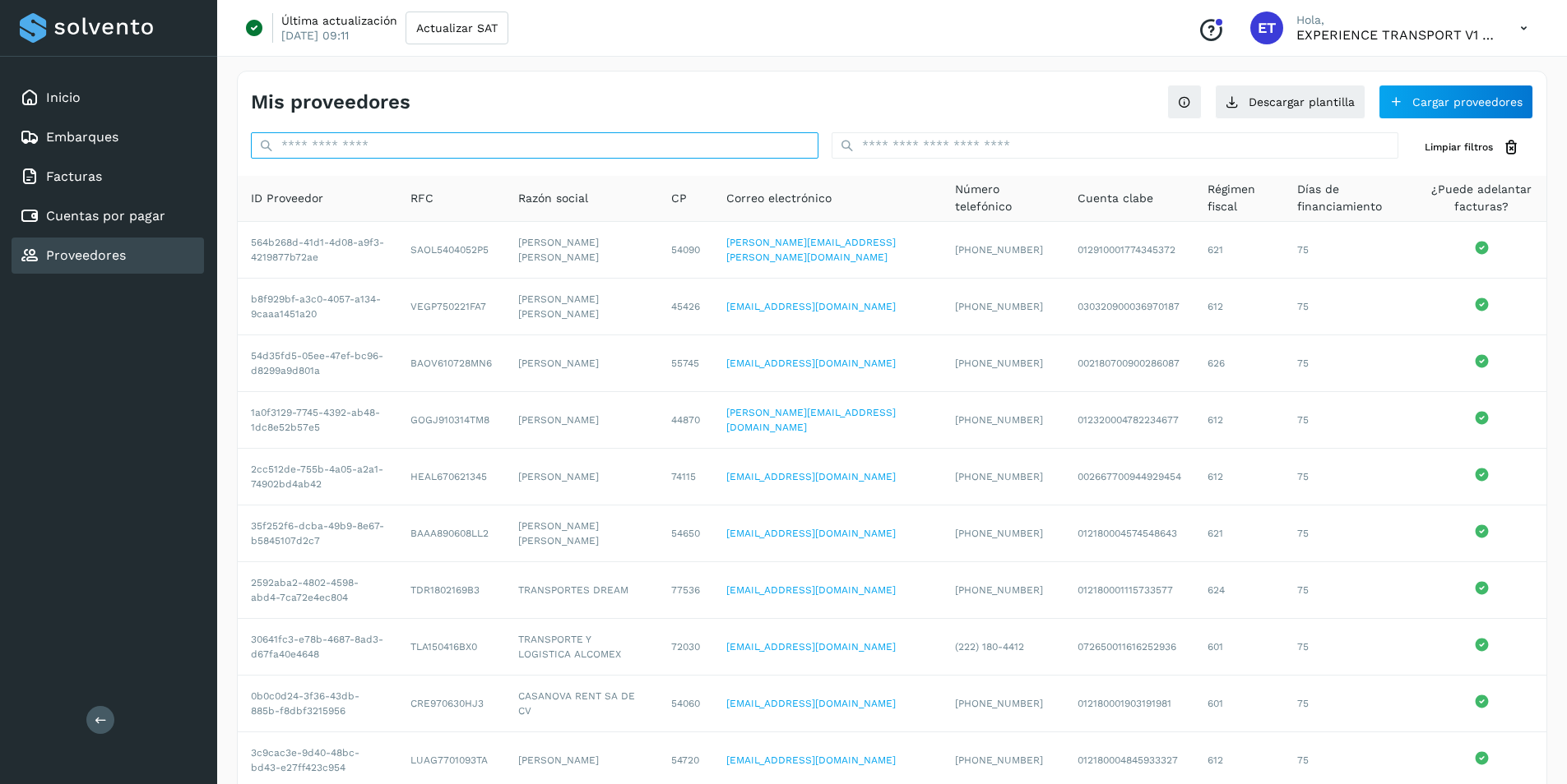
drag, startPoint x: 339, startPoint y: 147, endPoint x: 370, endPoint y: 153, distance: 31.6
click at [339, 147] on input "text" at bounding box center [535, 145] width 568 height 26
paste input "**********"
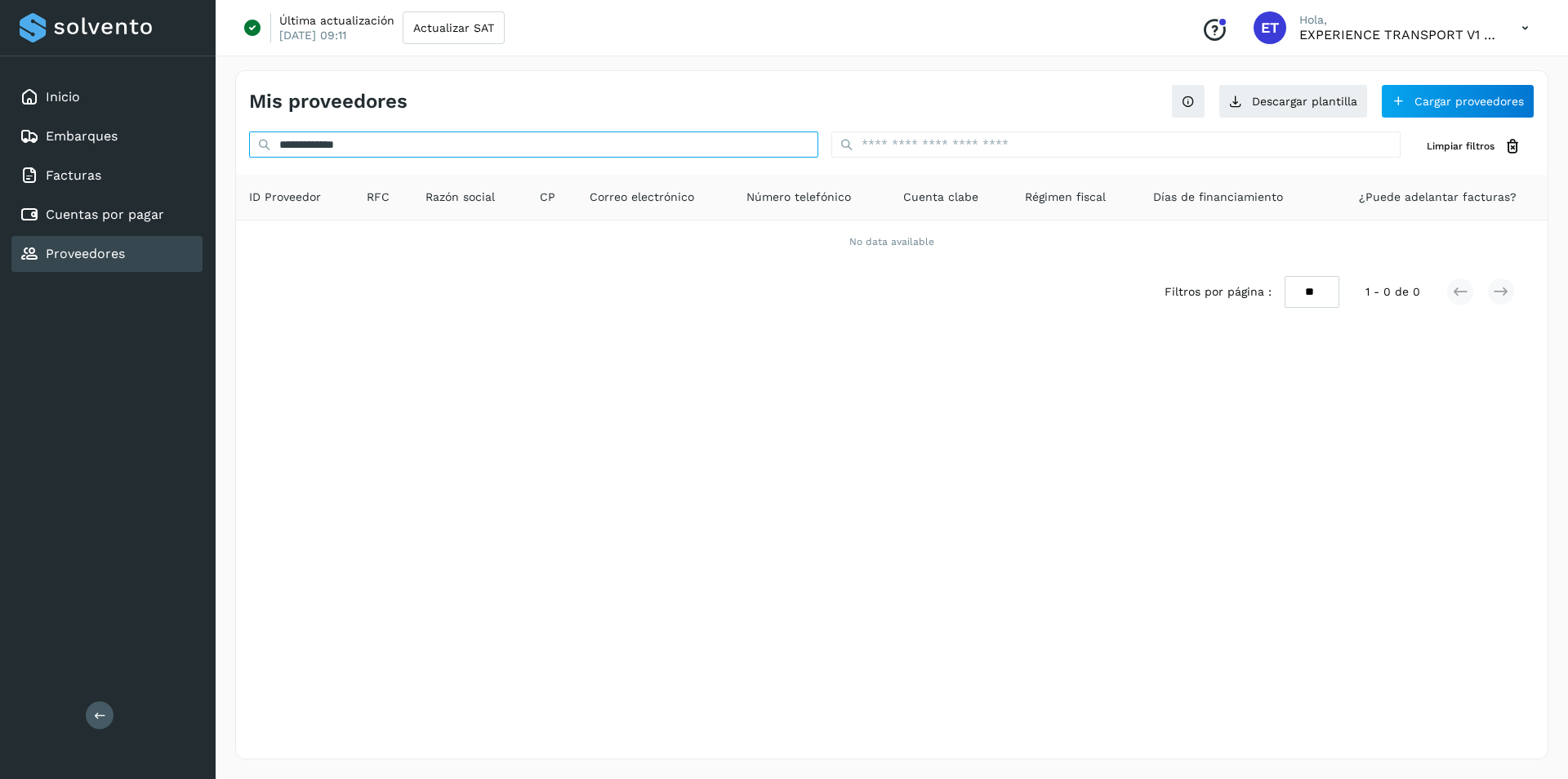
type input "**********"
click at [83, 255] on link "Proveedores" at bounding box center [85, 254] width 79 height 16
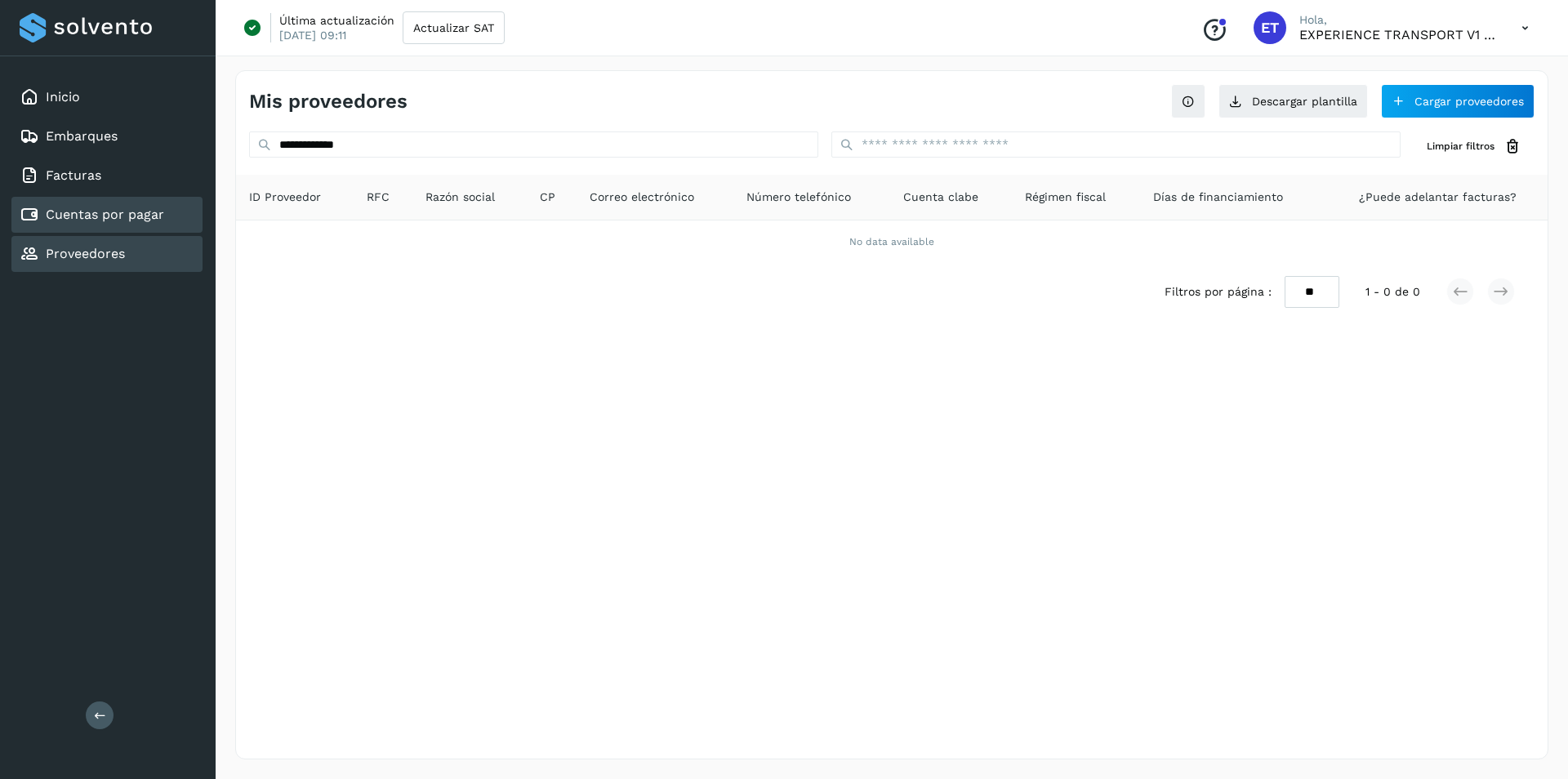
click at [115, 210] on link "Cuentas por pagar" at bounding box center [105, 214] width 118 height 16
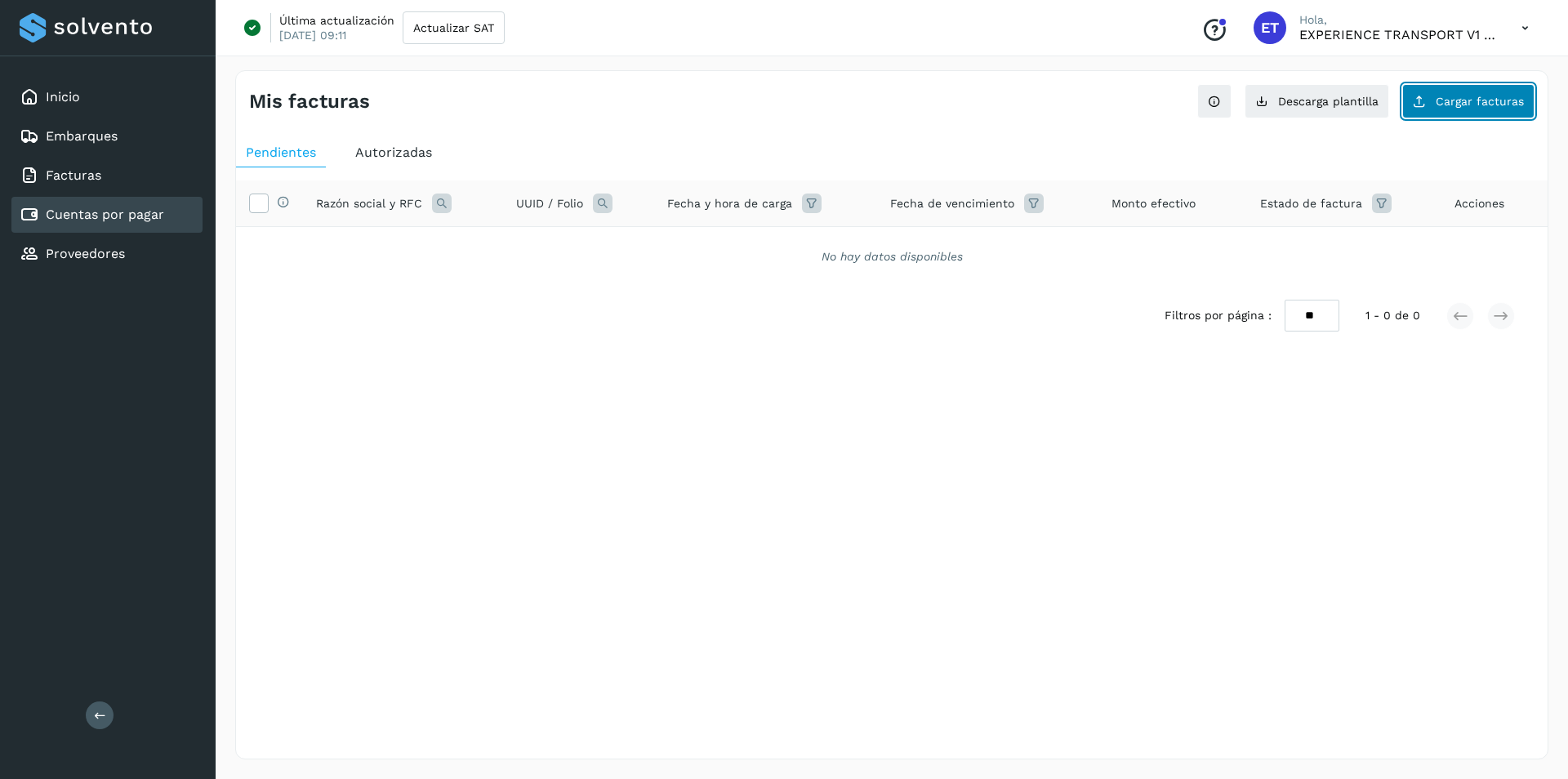
click at [1462, 106] on span "Cargar facturas" at bounding box center [1480, 102] width 88 height 12
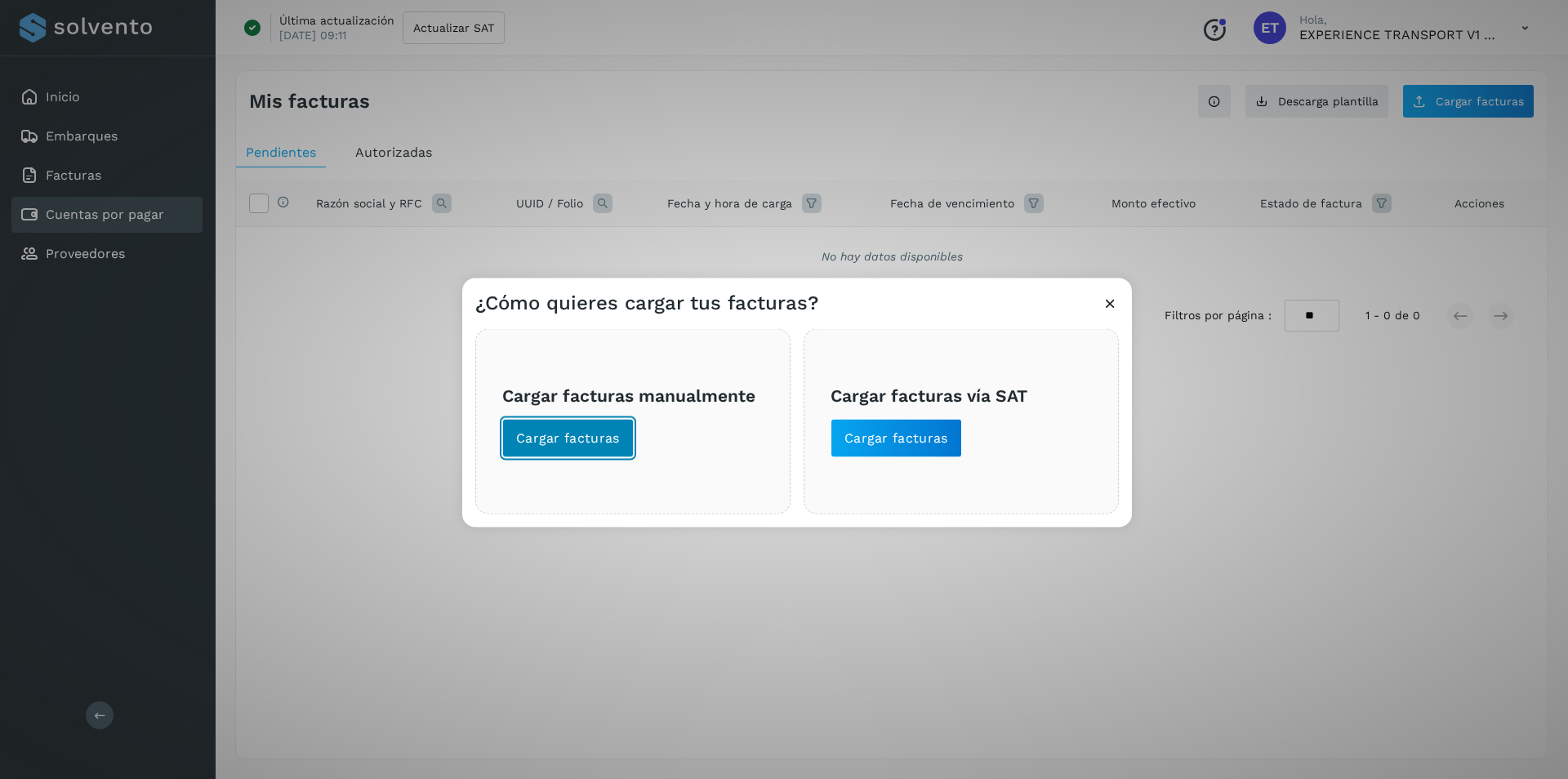
click at [540, 435] on span "Cargar facturas" at bounding box center [568, 439] width 103 height 18
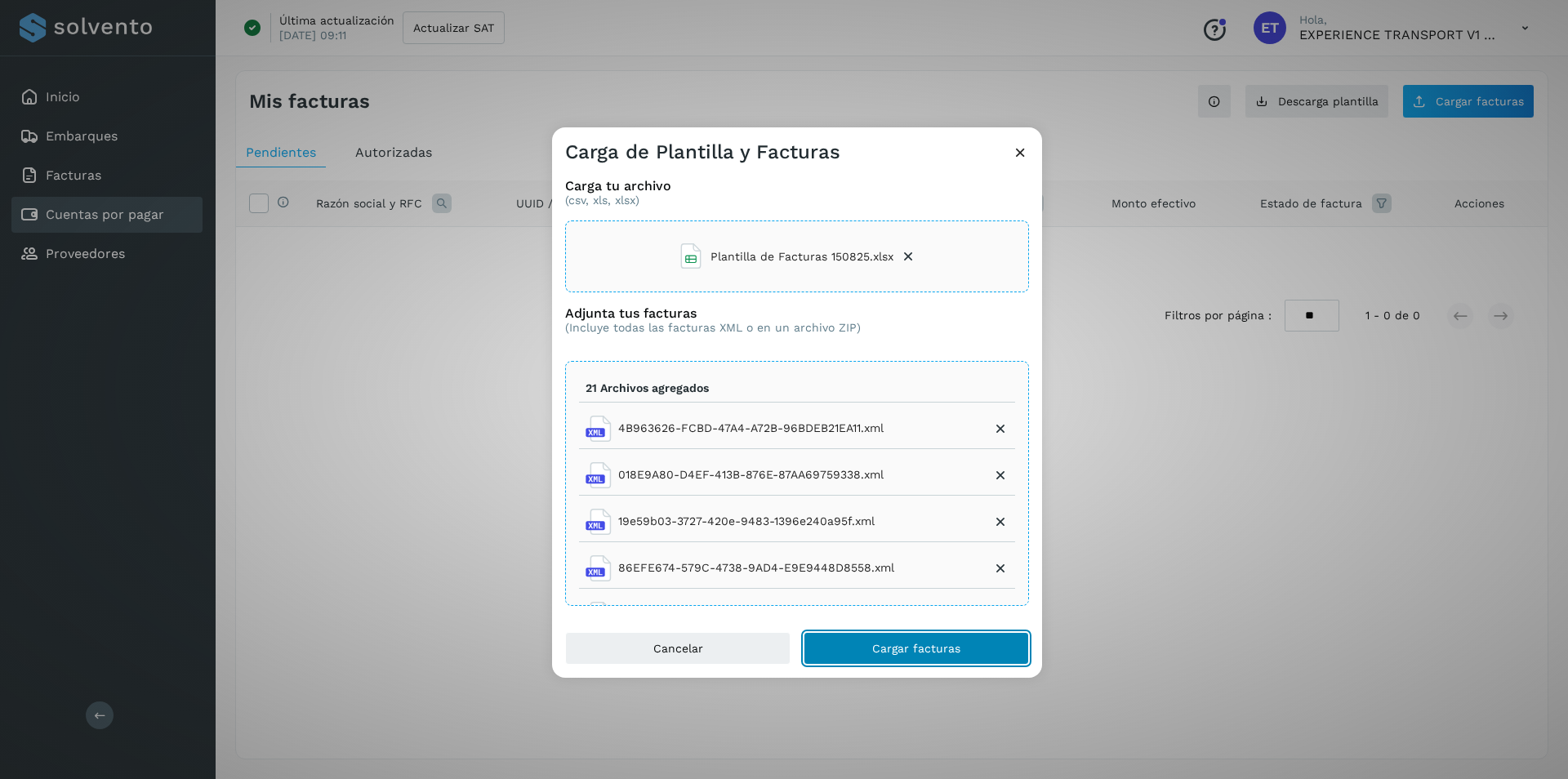
click at [942, 638] on button "Cargar facturas" at bounding box center [917, 648] width 225 height 33
click at [968, 643] on button "Cargar facturas" at bounding box center [917, 648] width 225 height 33
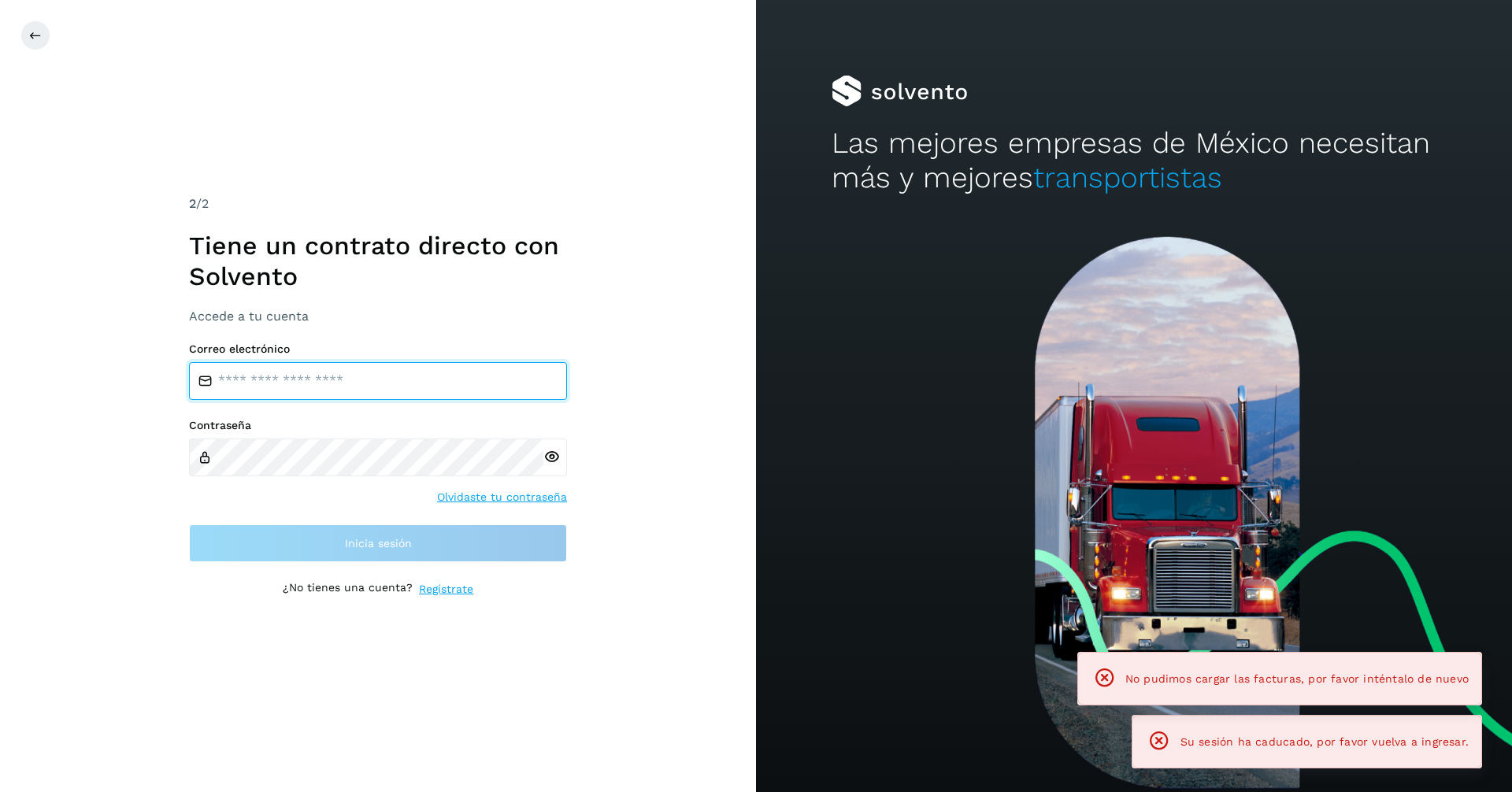
type input "**********"
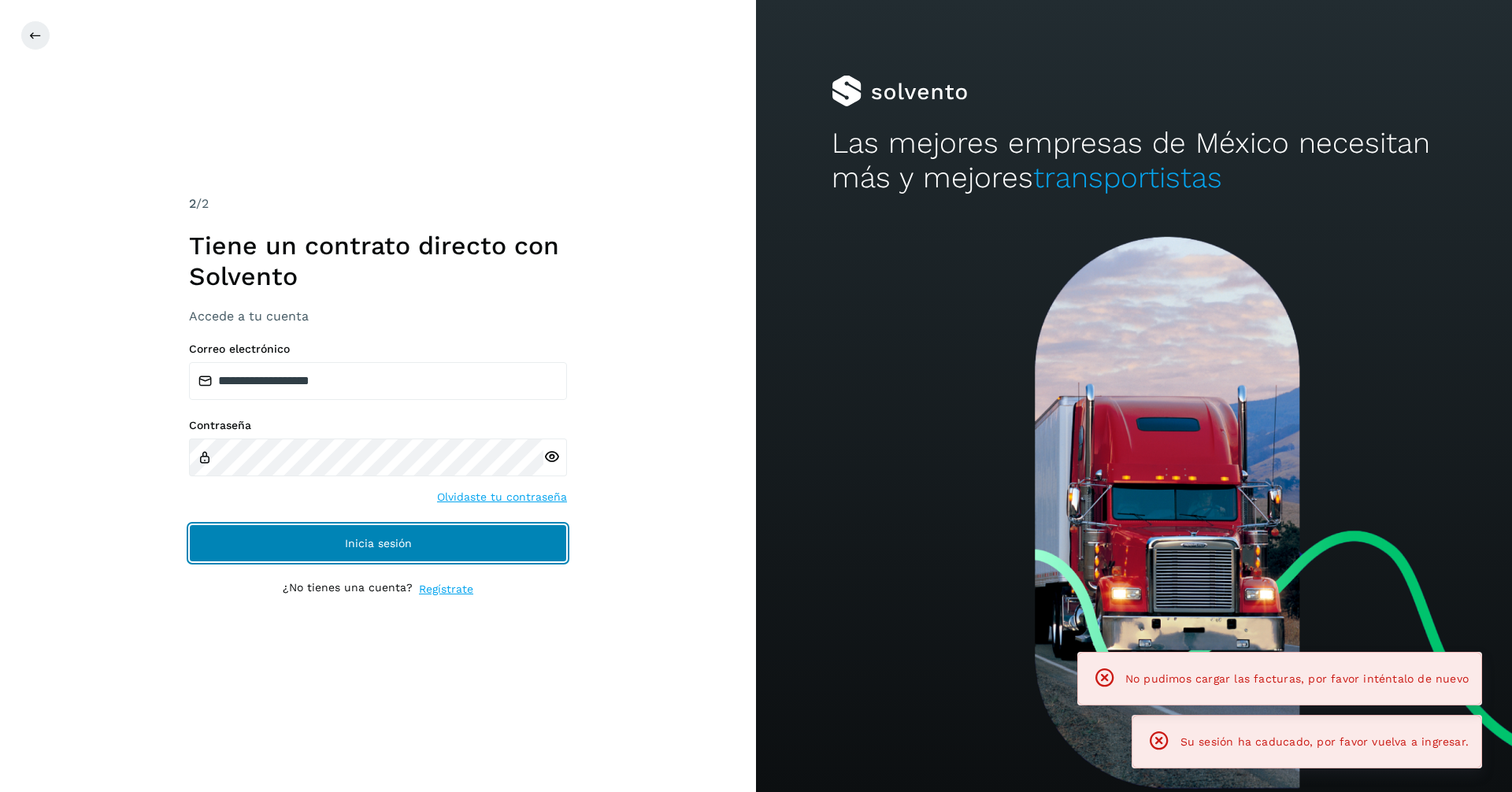
click at [477, 541] on button "Inicia sesión" at bounding box center [378, 543] width 378 height 38
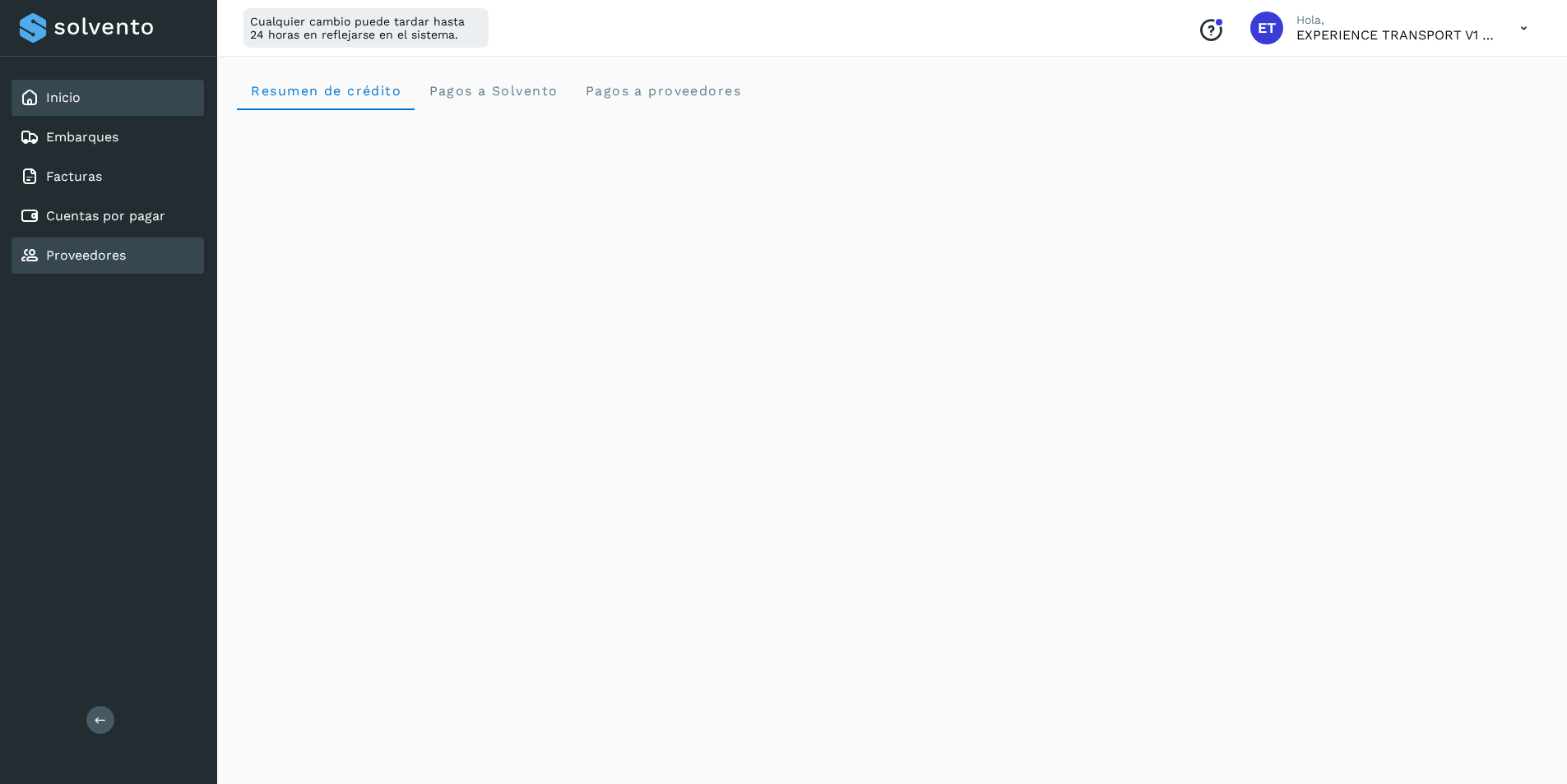
click at [86, 259] on link "Proveedores" at bounding box center [86, 255] width 80 height 16
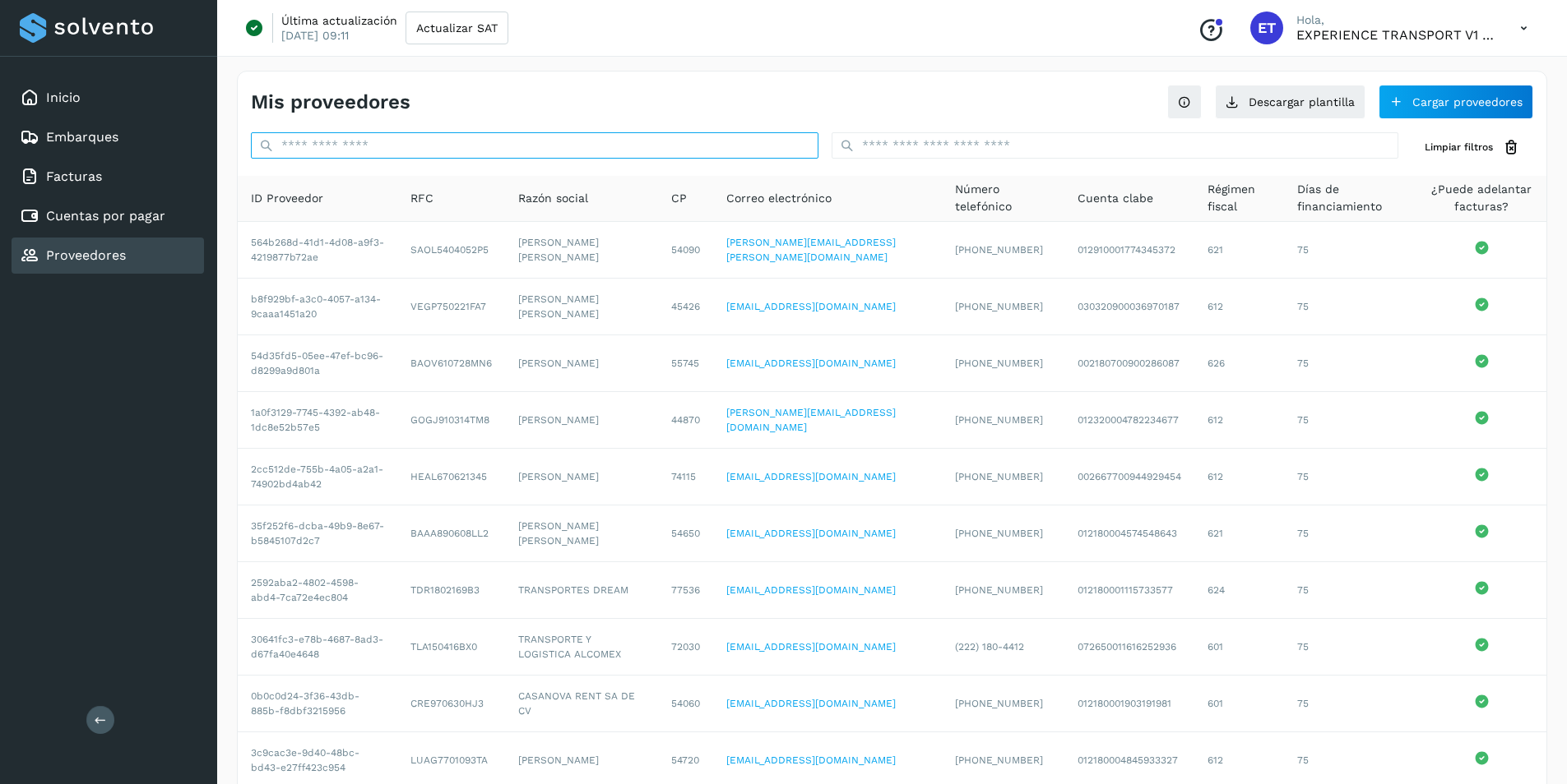
click at [328, 144] on input "text" at bounding box center [535, 145] width 568 height 26
paste input "**********"
click at [328, 144] on input "text" at bounding box center [535, 145] width 568 height 26
type input "**********"
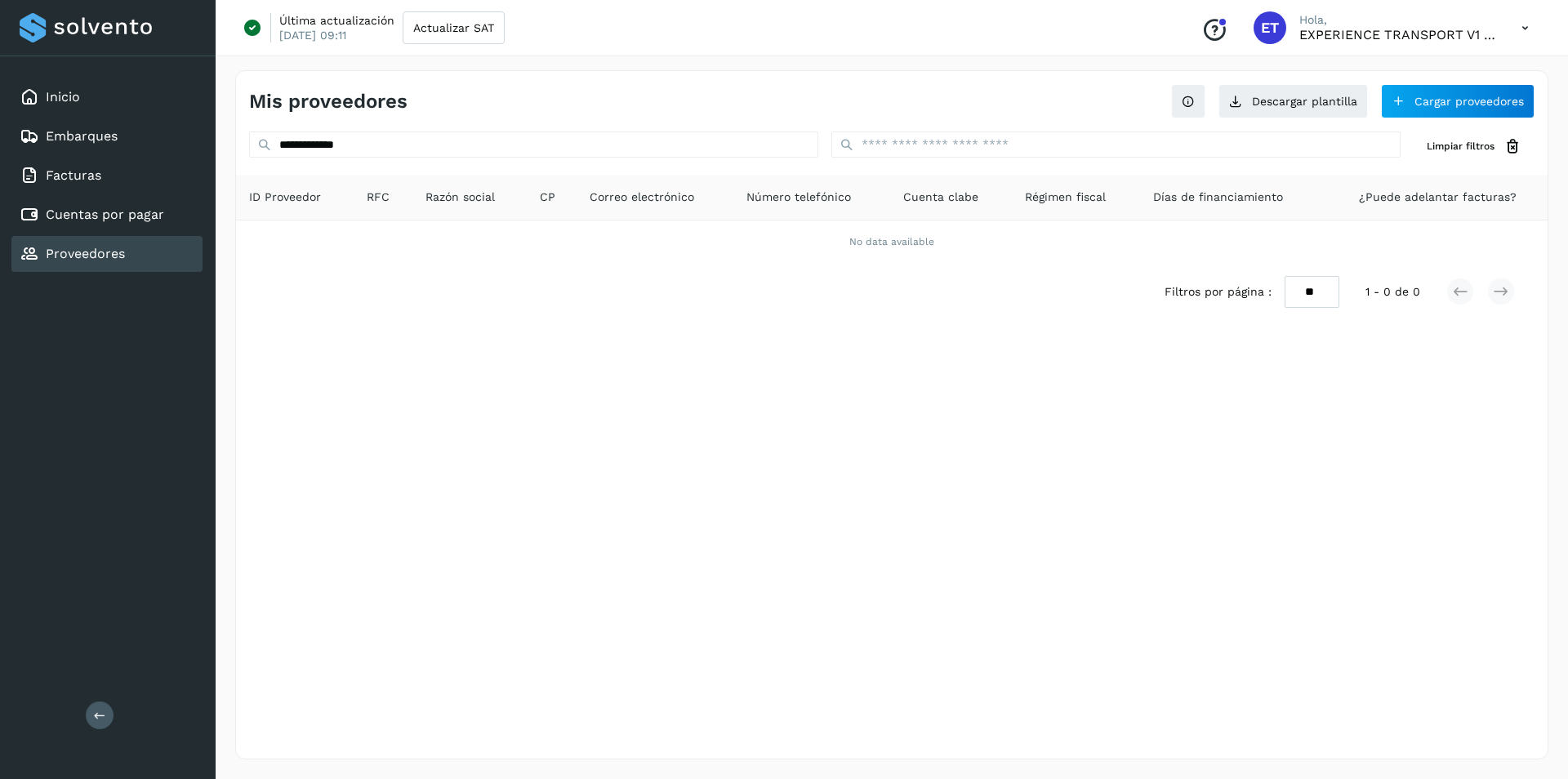
click at [99, 259] on link "Proveedores" at bounding box center [85, 254] width 79 height 16
click at [1445, 109] on button "Cargar proveedores" at bounding box center [1458, 101] width 153 height 34
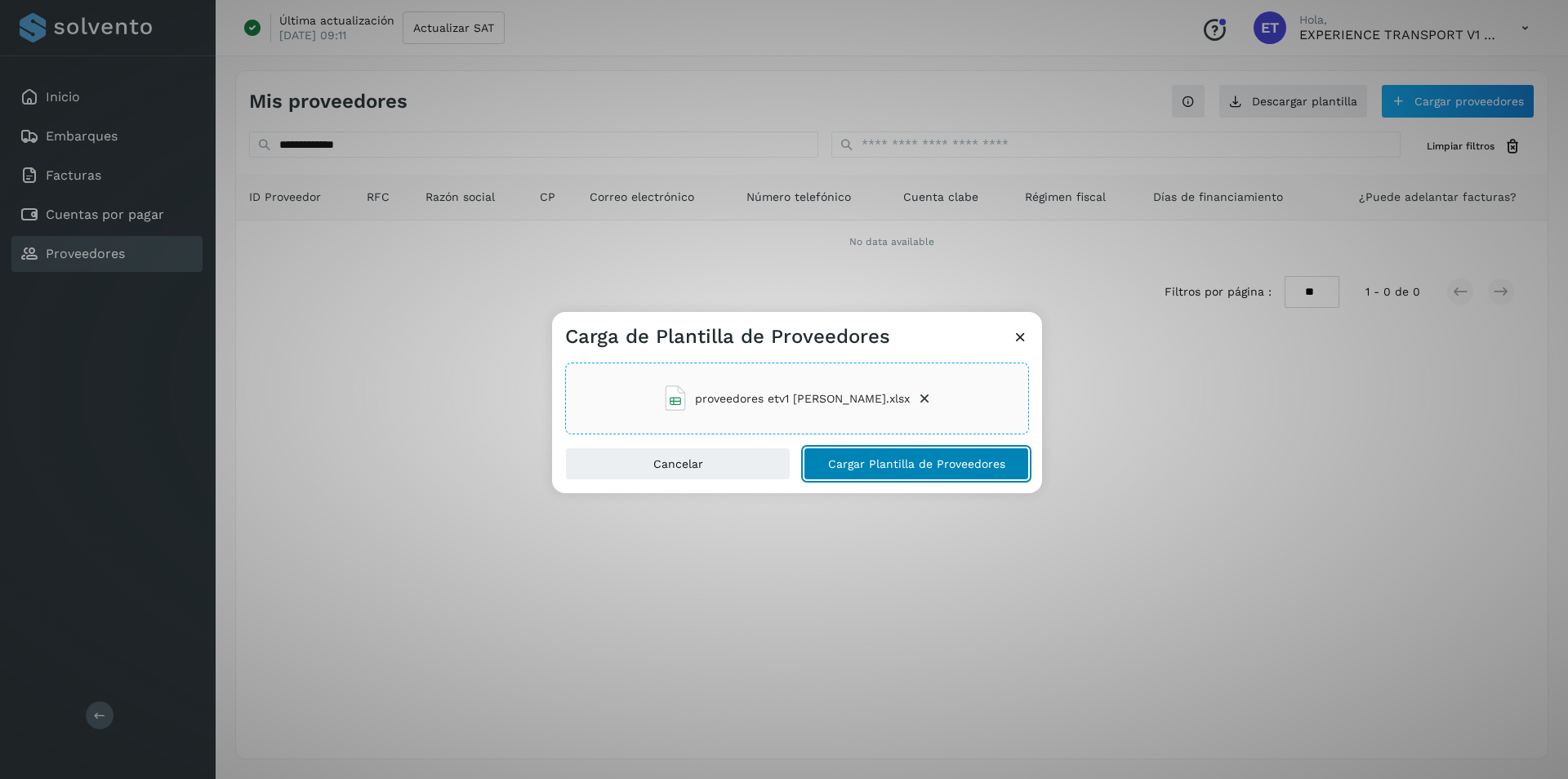
click at [878, 459] on span "Cargar Plantilla de Proveedores" at bounding box center [917, 464] width 178 height 12
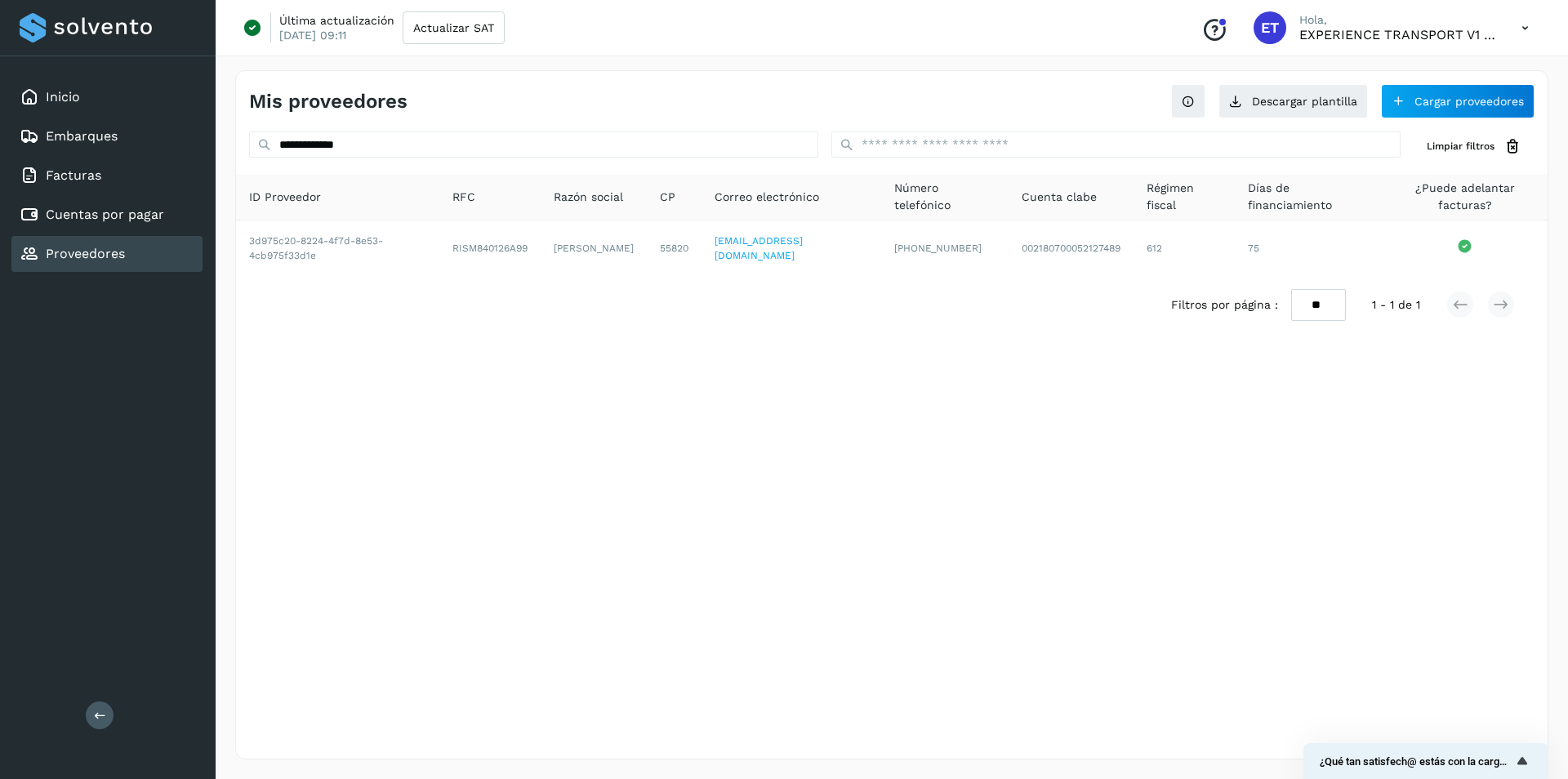
click at [109, 262] on div "Proveedores" at bounding box center [73, 254] width 105 height 20
click at [127, 212] on link "Cuentas por pagar" at bounding box center [105, 214] width 118 height 16
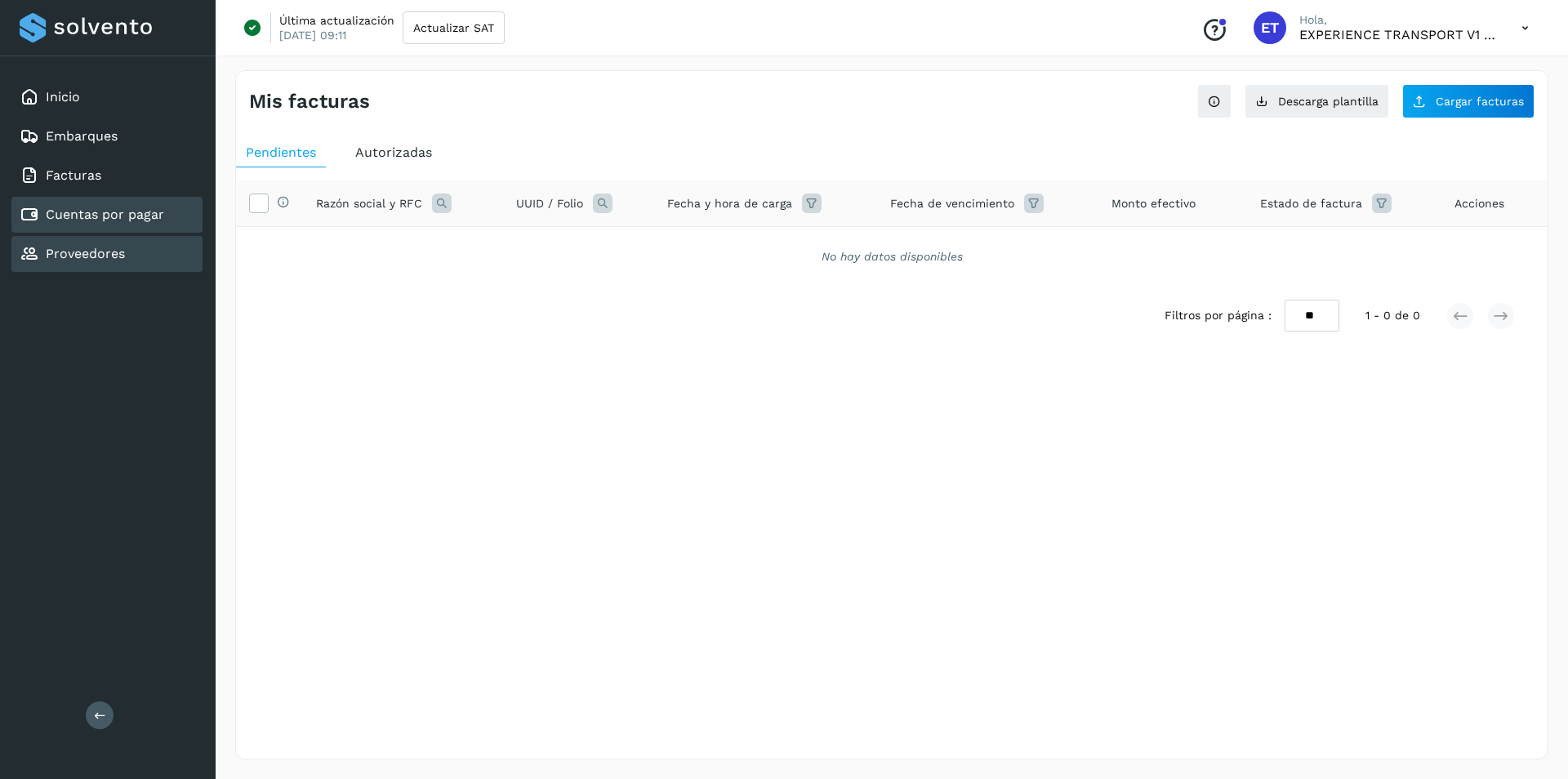
click at [113, 244] on div "Proveedores" at bounding box center [73, 254] width 105 height 20
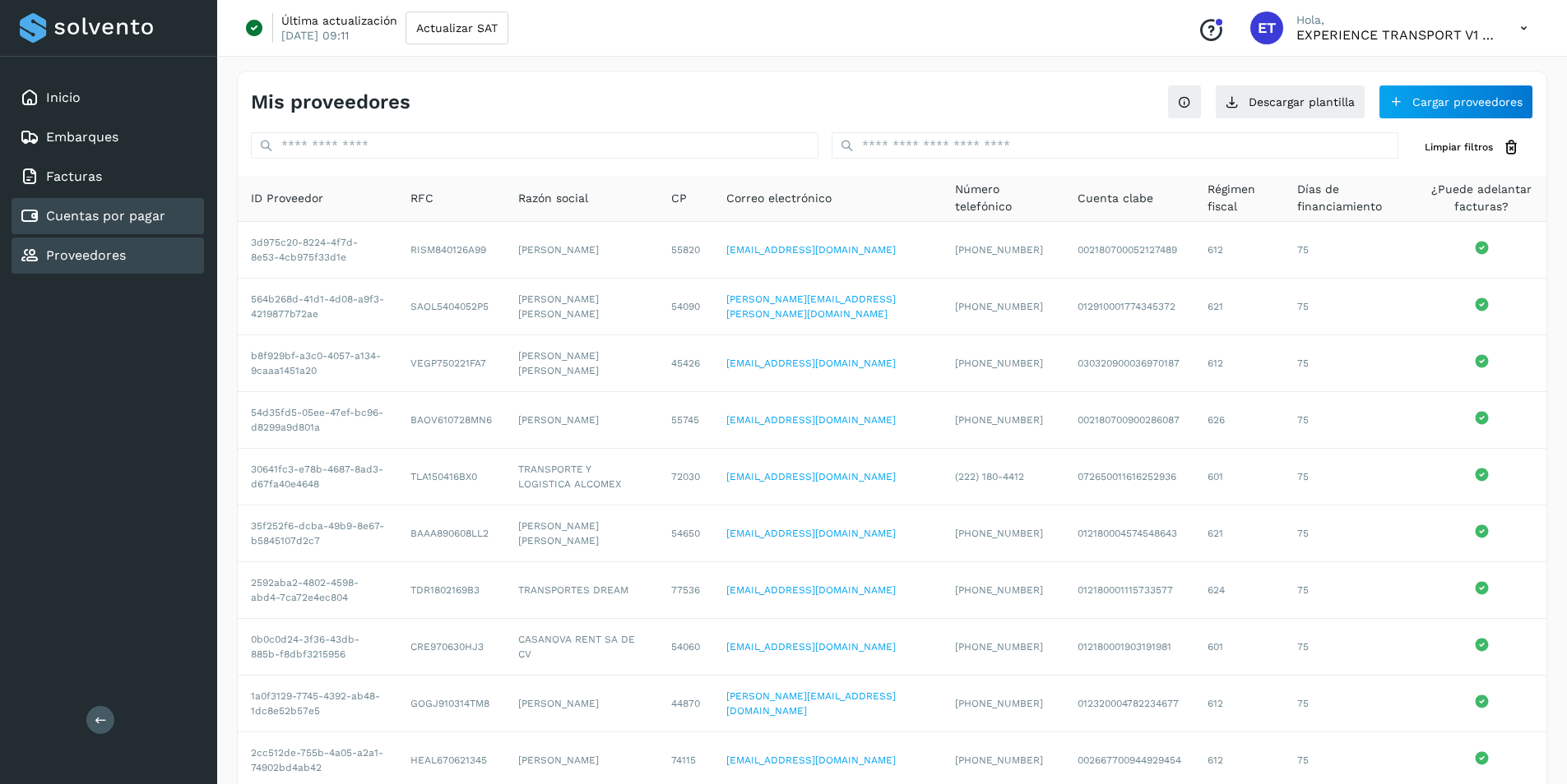
click at [106, 212] on link "Cuentas por pagar" at bounding box center [106, 216] width 119 height 16
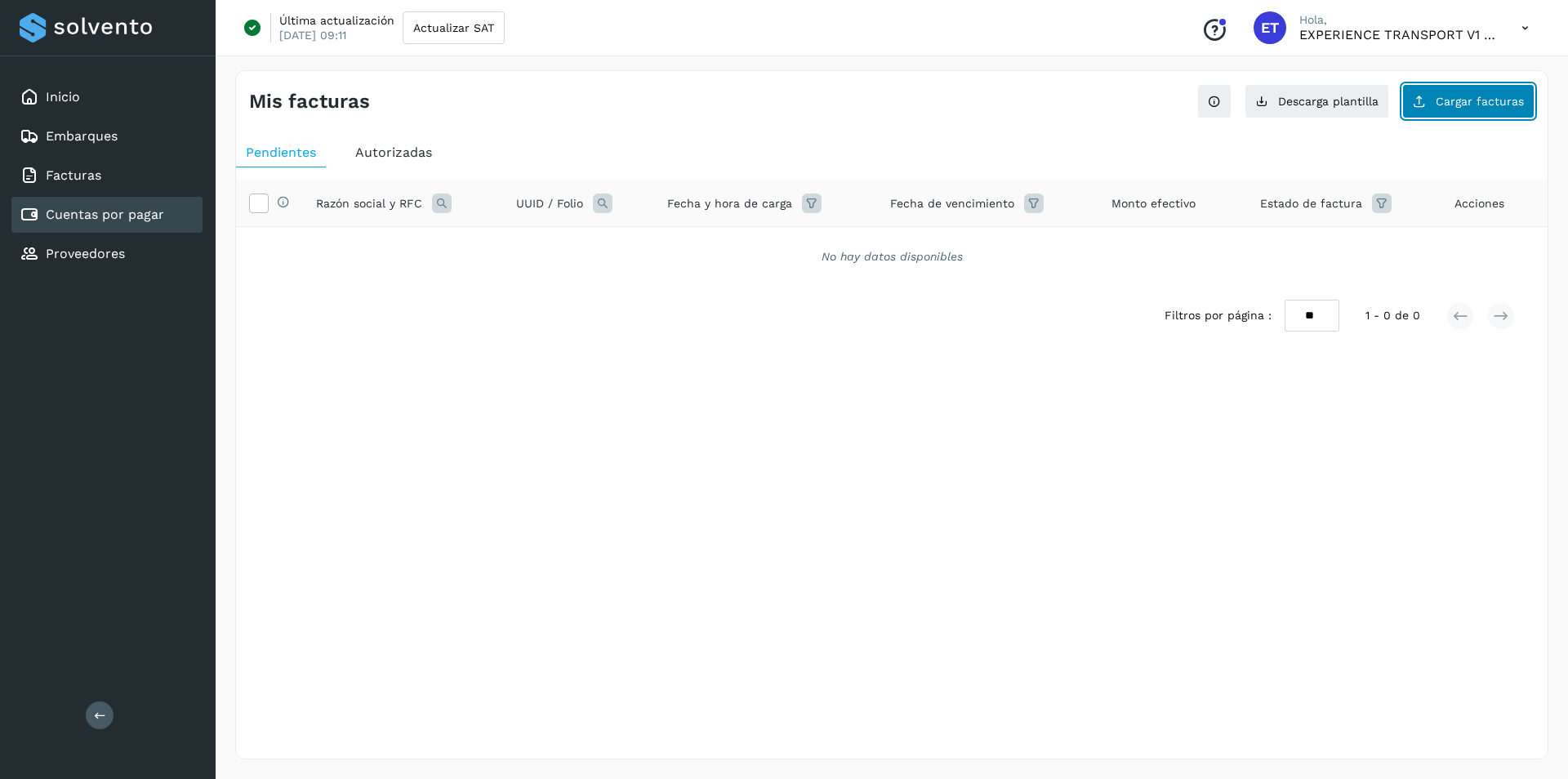
click at [1485, 117] on button "Cargar facturas" at bounding box center [1469, 101] width 133 height 34
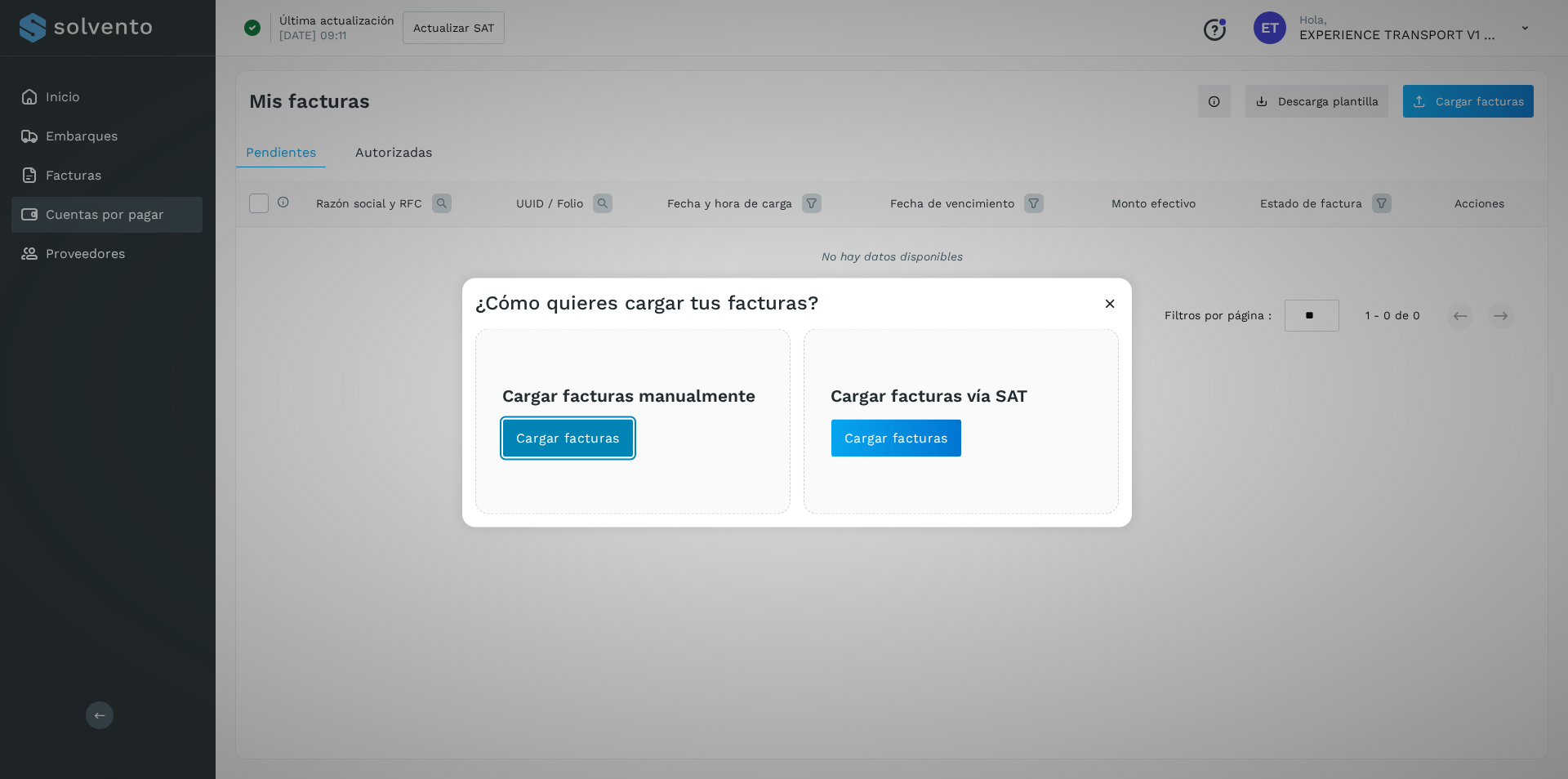
click at [589, 433] on span "Cargar facturas" at bounding box center [568, 439] width 103 height 18
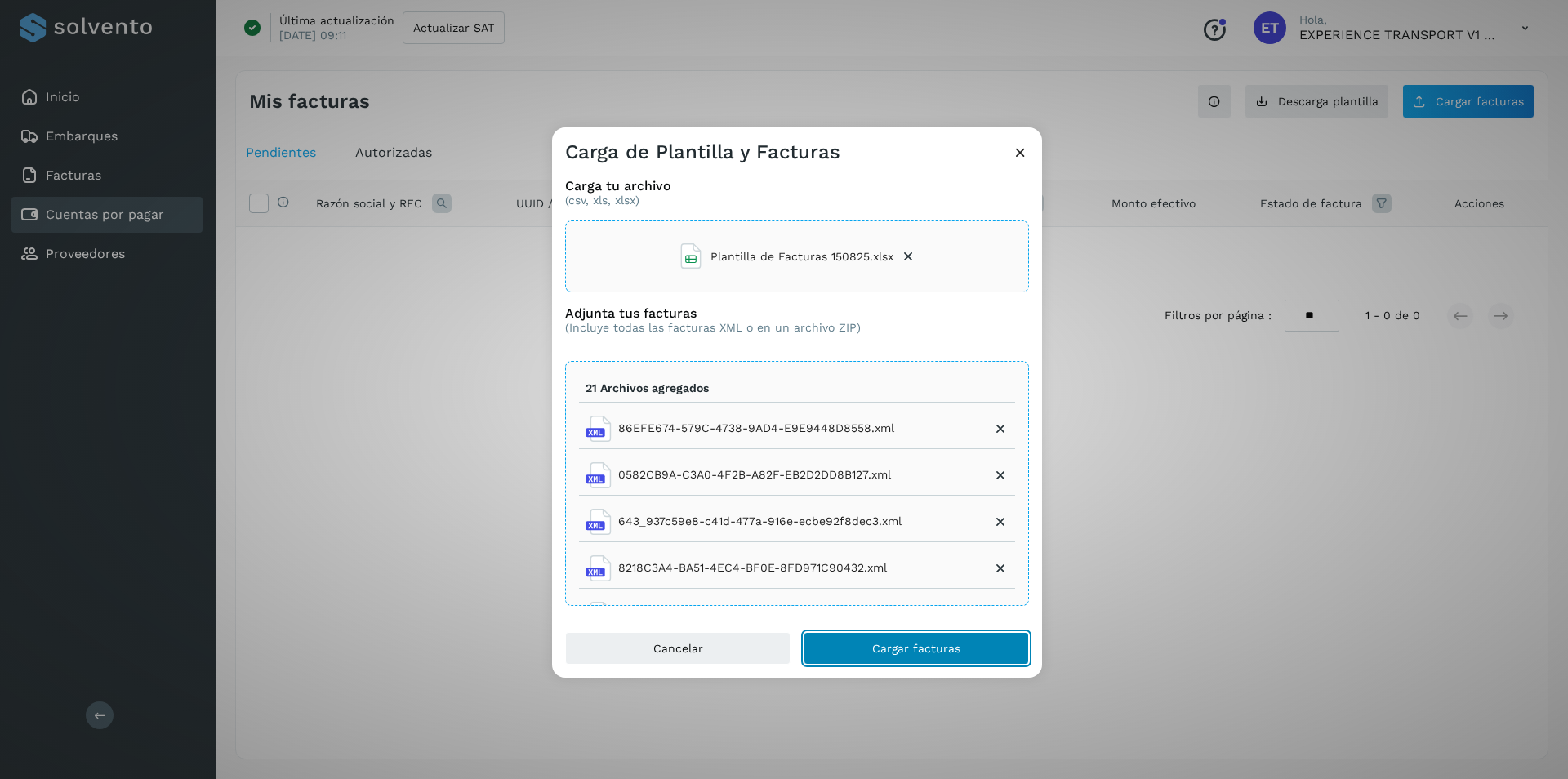
click at [914, 652] on span "Cargar facturas" at bounding box center [917, 649] width 88 height 12
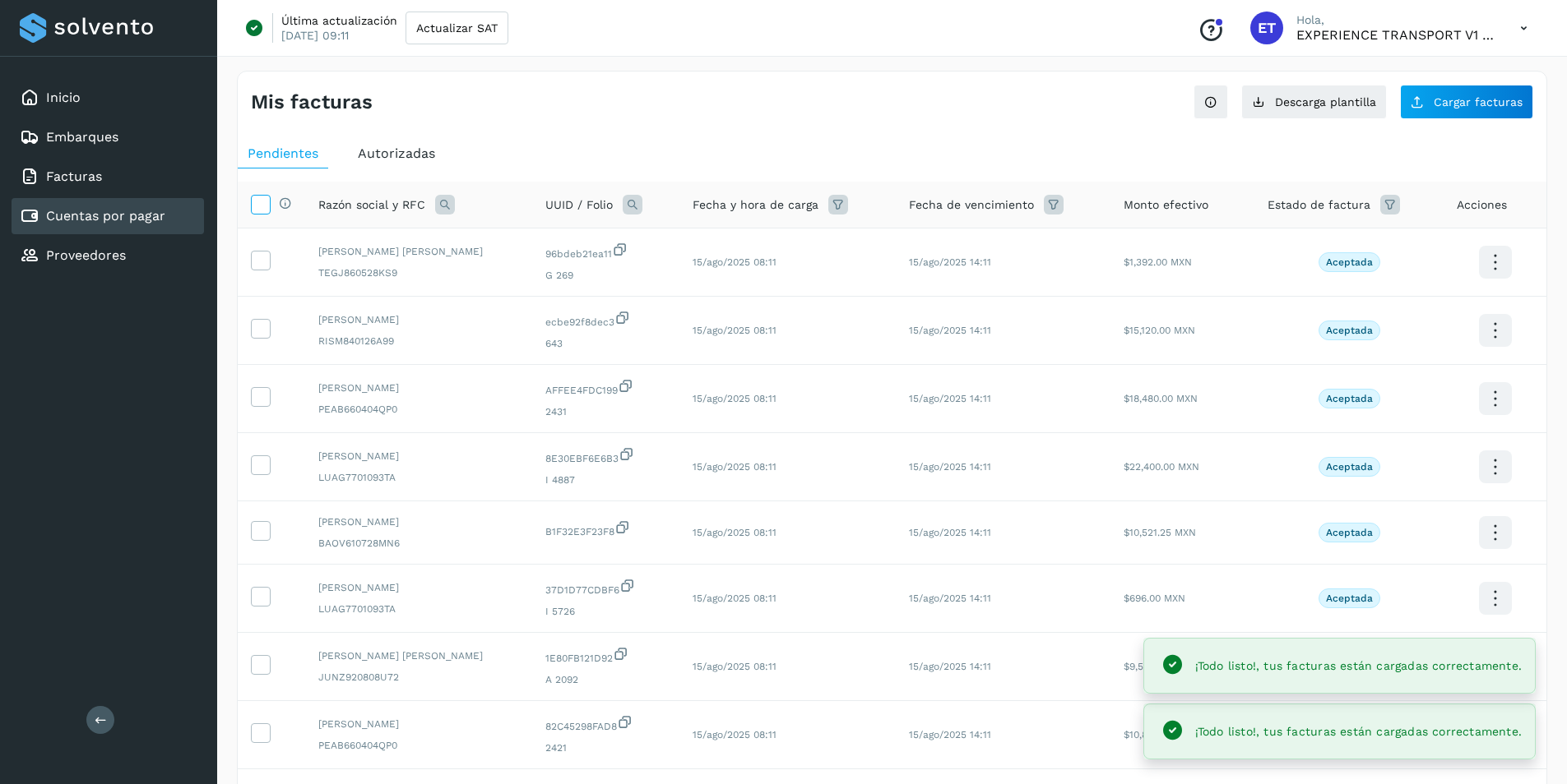
click at [266, 206] on icon at bounding box center [260, 203] width 18 height 18
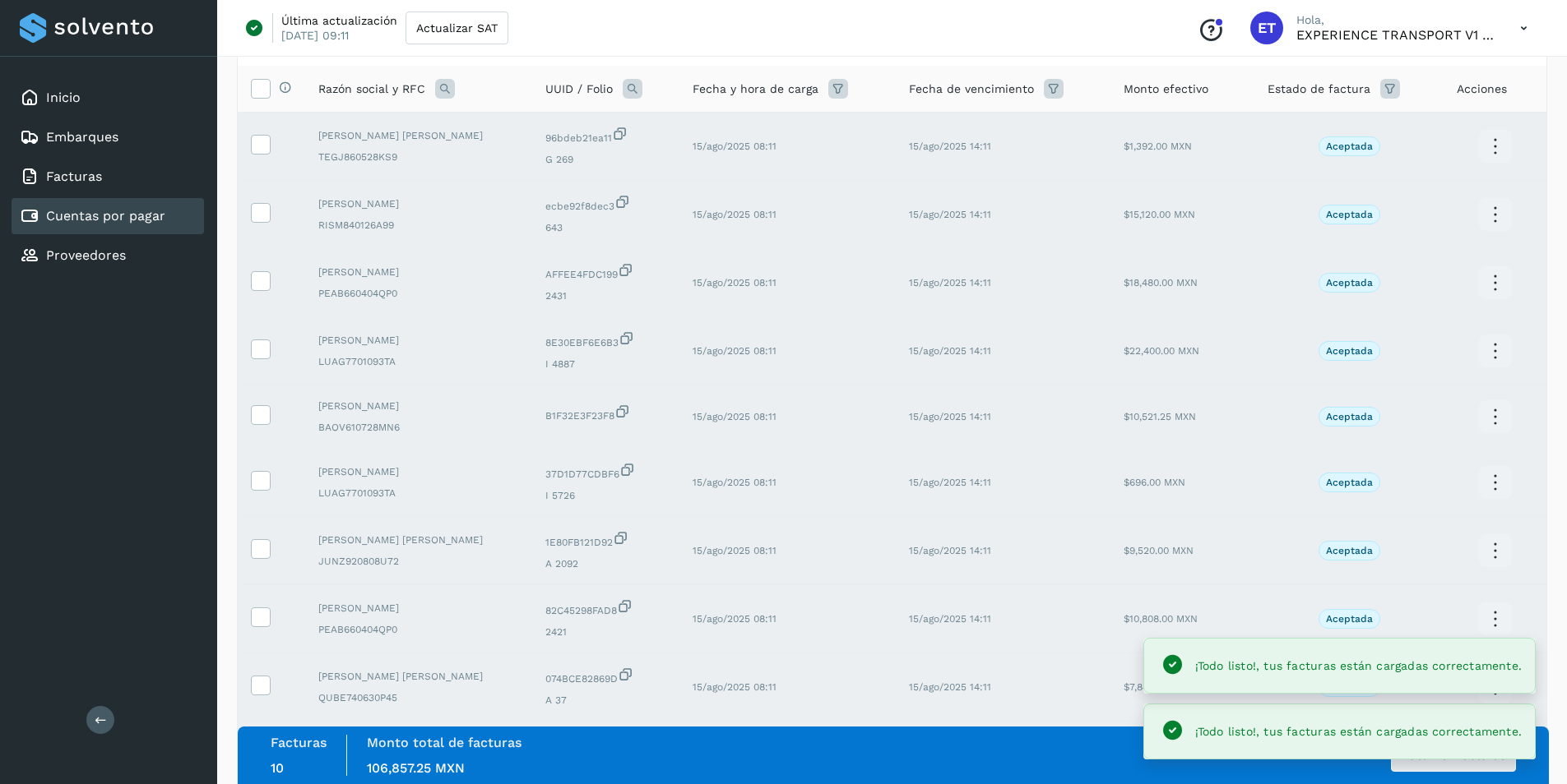
scroll to position [261, 0]
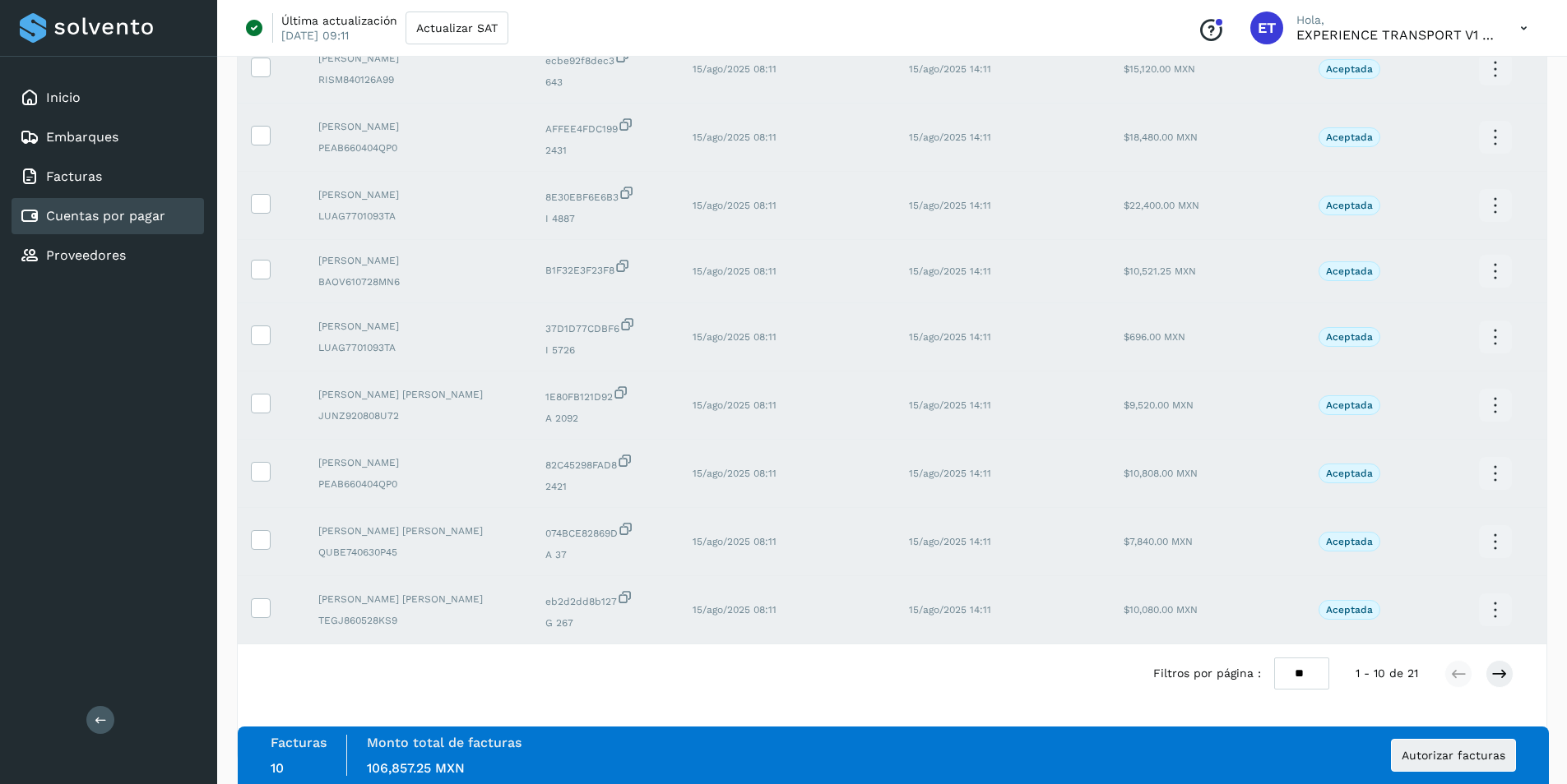
click at [1316, 676] on select "** ** **" at bounding box center [1302, 673] width 55 height 32
select select "**"
click at [1287, 657] on select "** ** **" at bounding box center [1302, 673] width 55 height 32
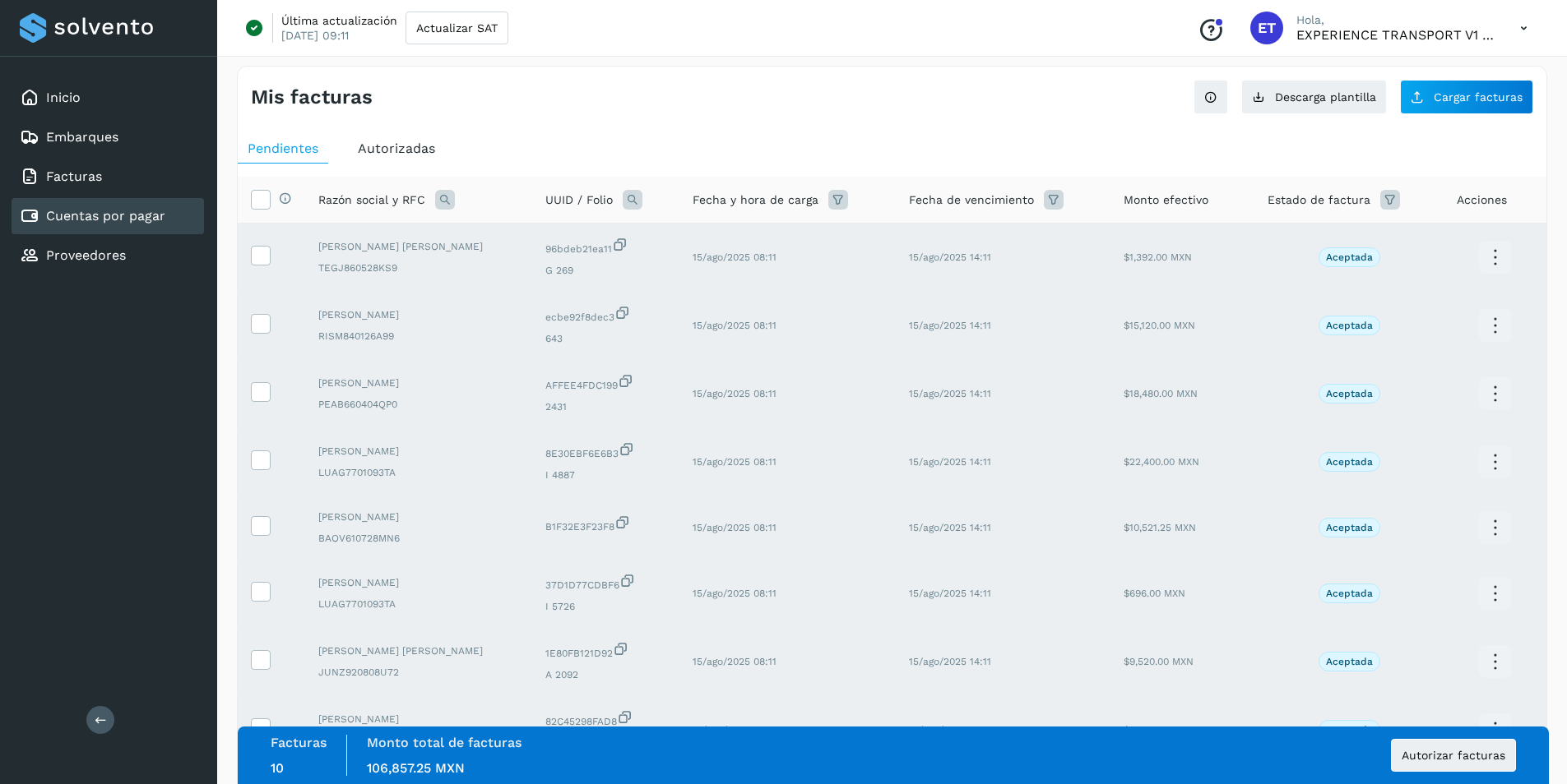
scroll to position [0, 0]
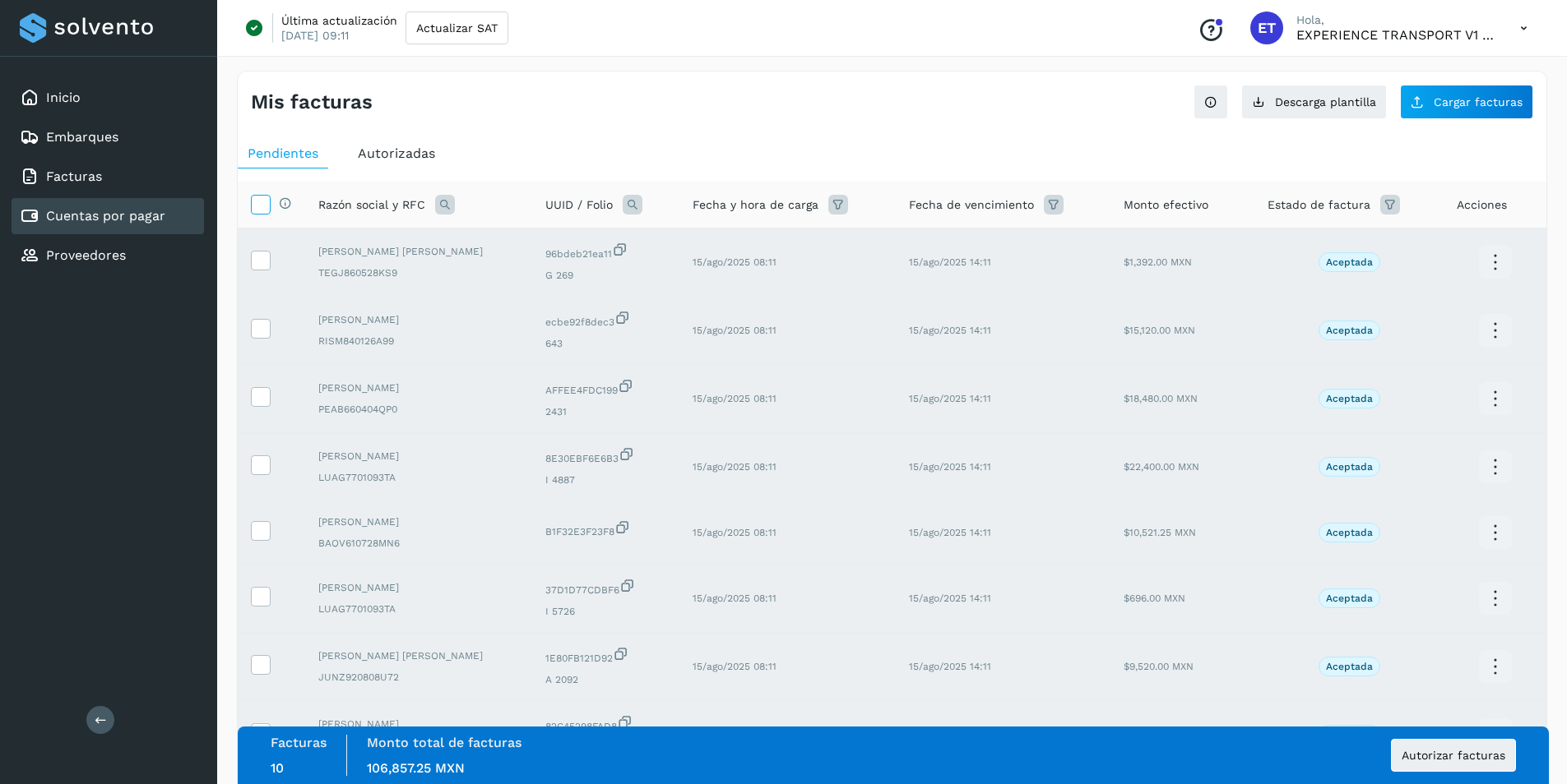
click at [265, 200] on icon at bounding box center [260, 203] width 18 height 18
click at [265, 202] on icon at bounding box center [260, 203] width 18 height 18
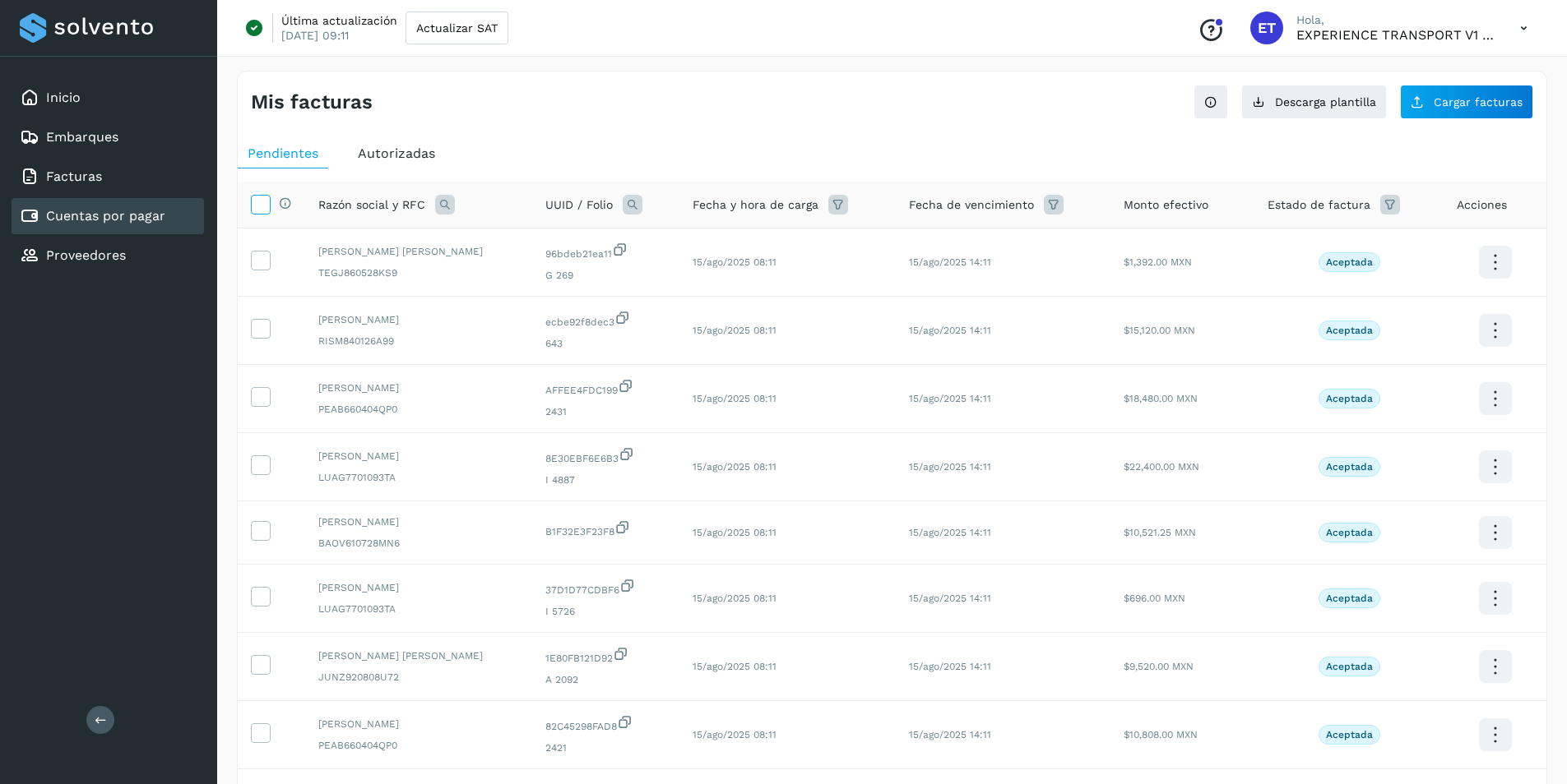
click at [265, 202] on icon at bounding box center [260, 203] width 18 height 18
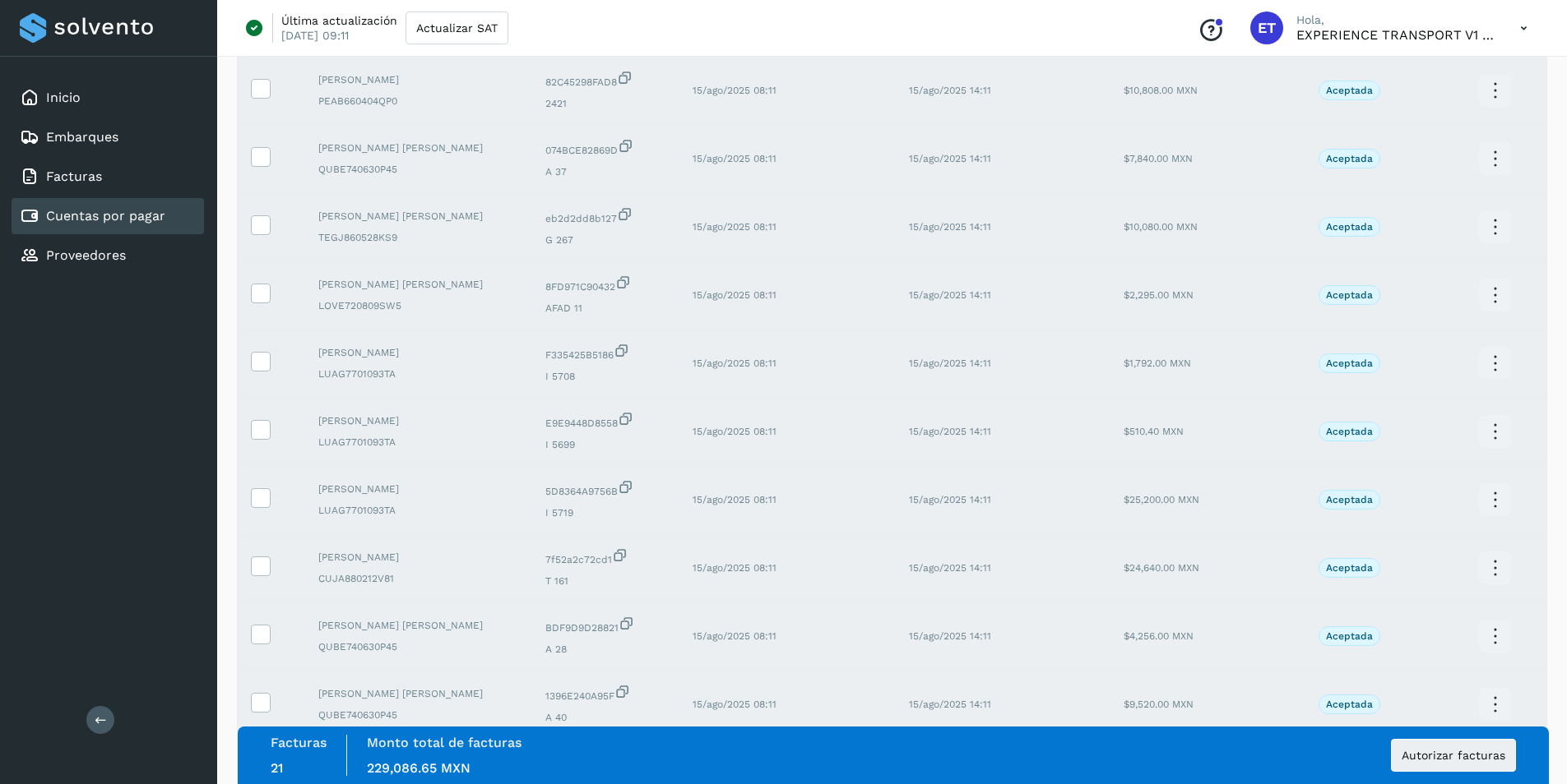
scroll to position [1012, 0]
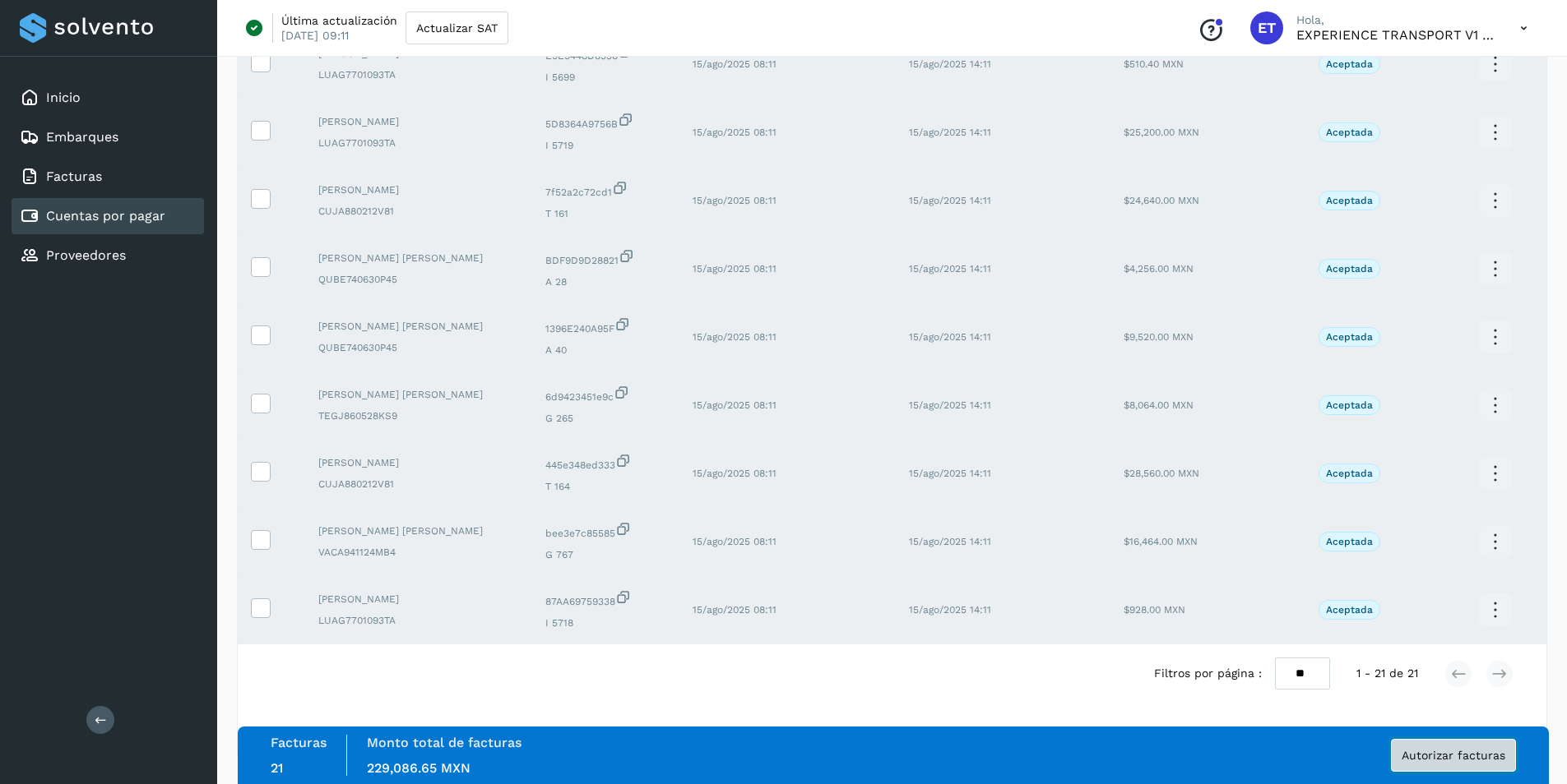
click at [1462, 765] on button "Autorizar facturas" at bounding box center [1453, 755] width 125 height 33
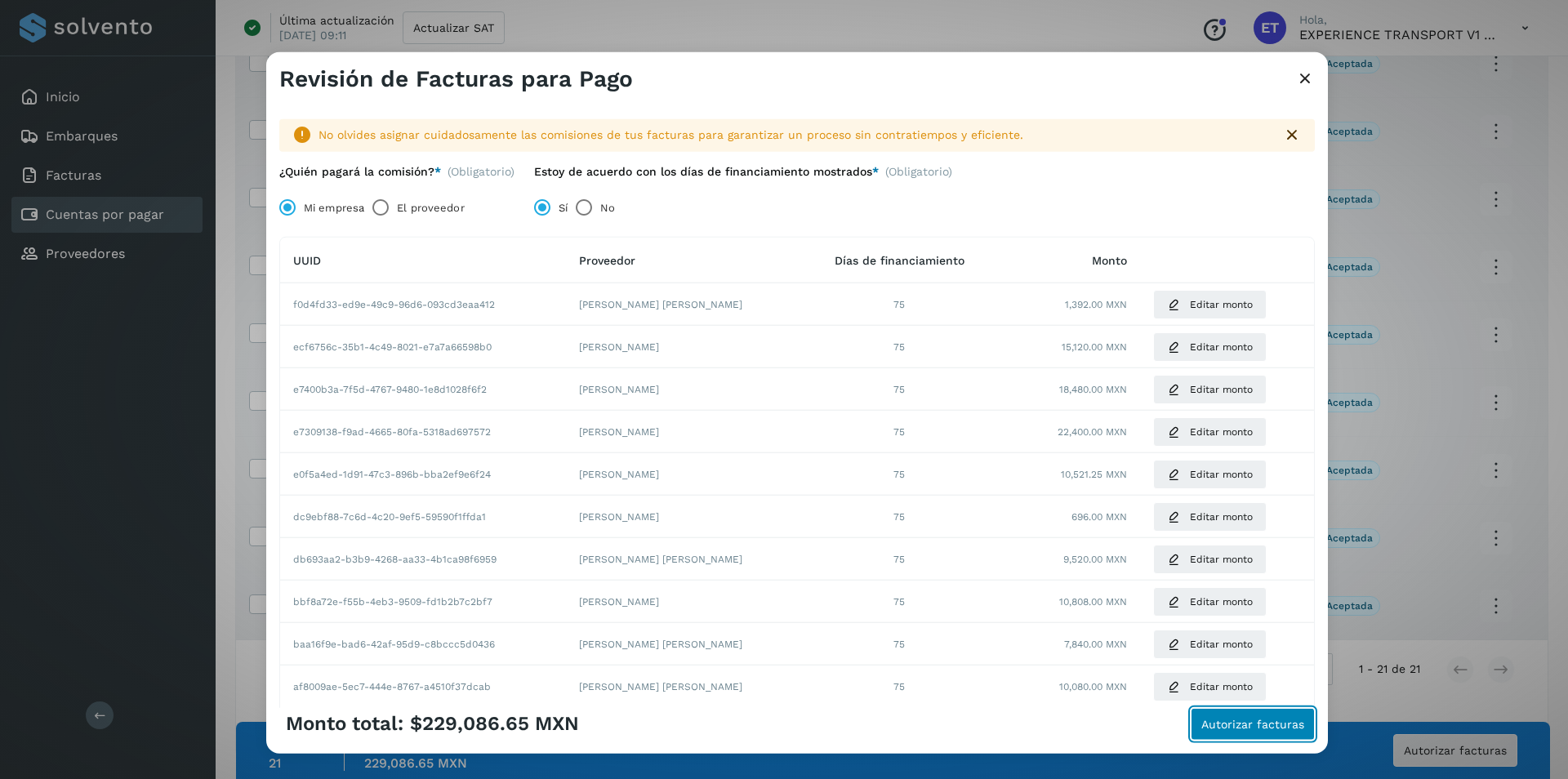
click at [1243, 723] on span "Autorizar facturas" at bounding box center [1253, 724] width 103 height 12
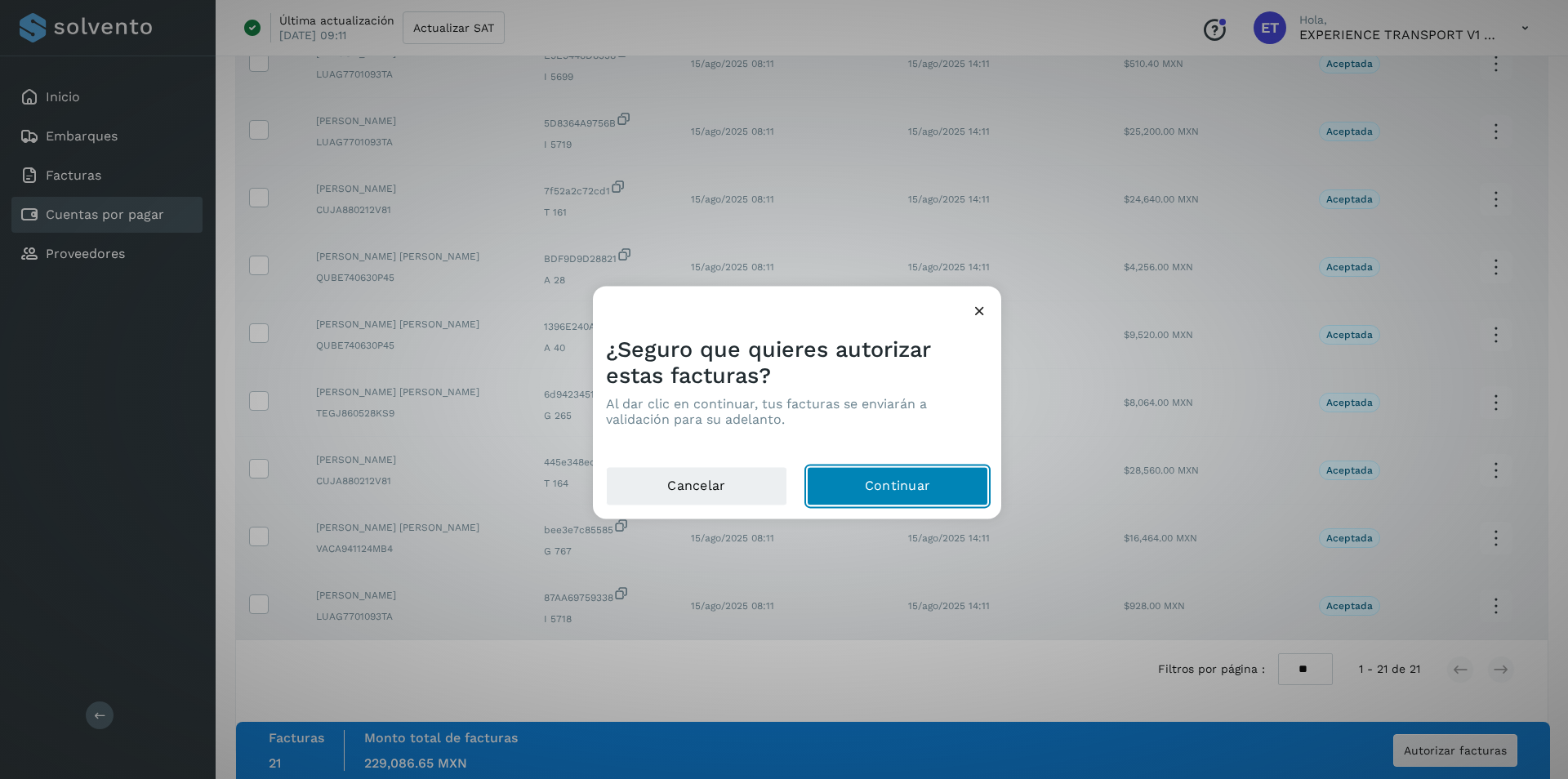
click at [892, 487] on button "Continuar" at bounding box center [897, 486] width 181 height 39
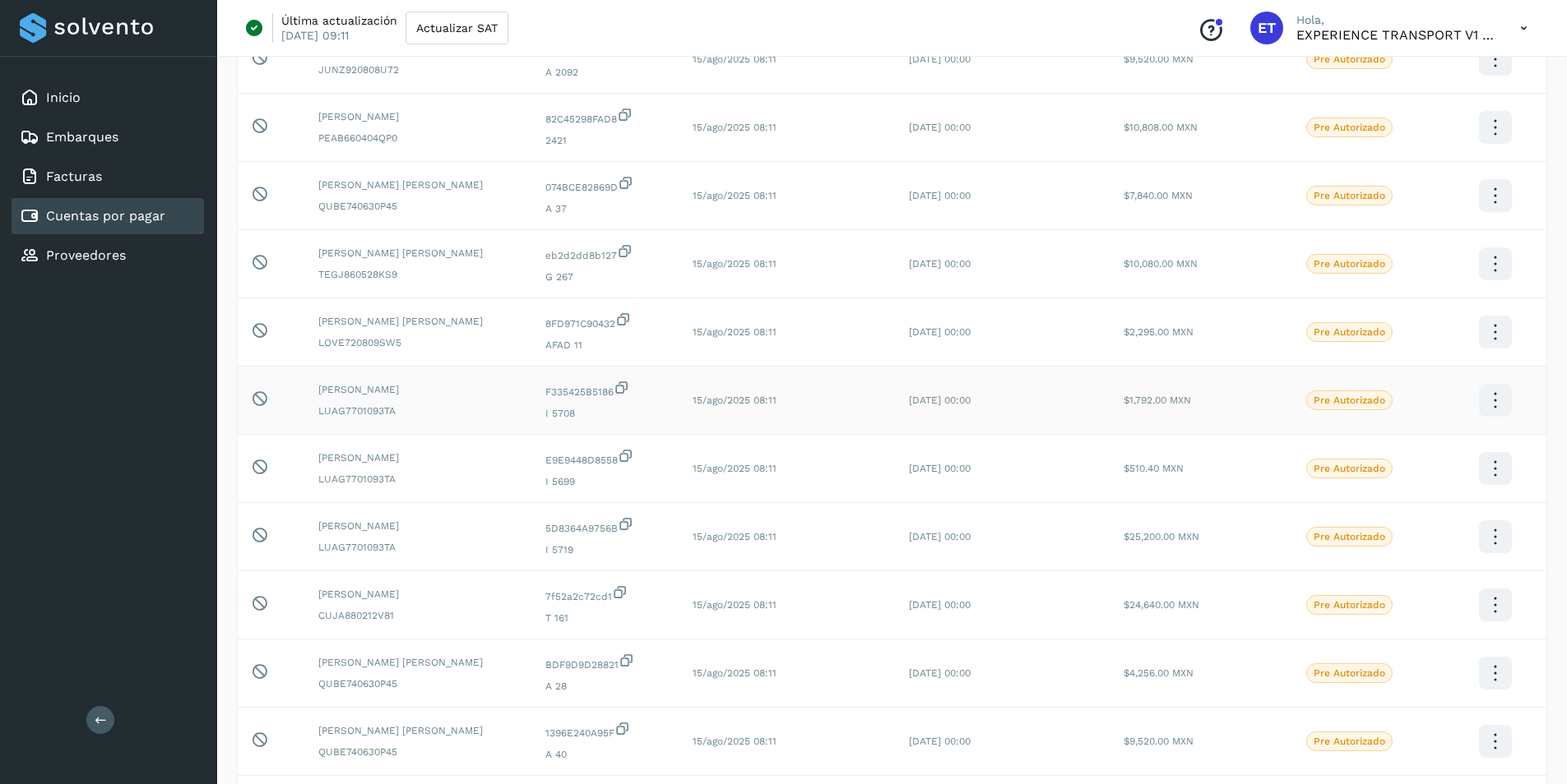
scroll to position [601, 0]
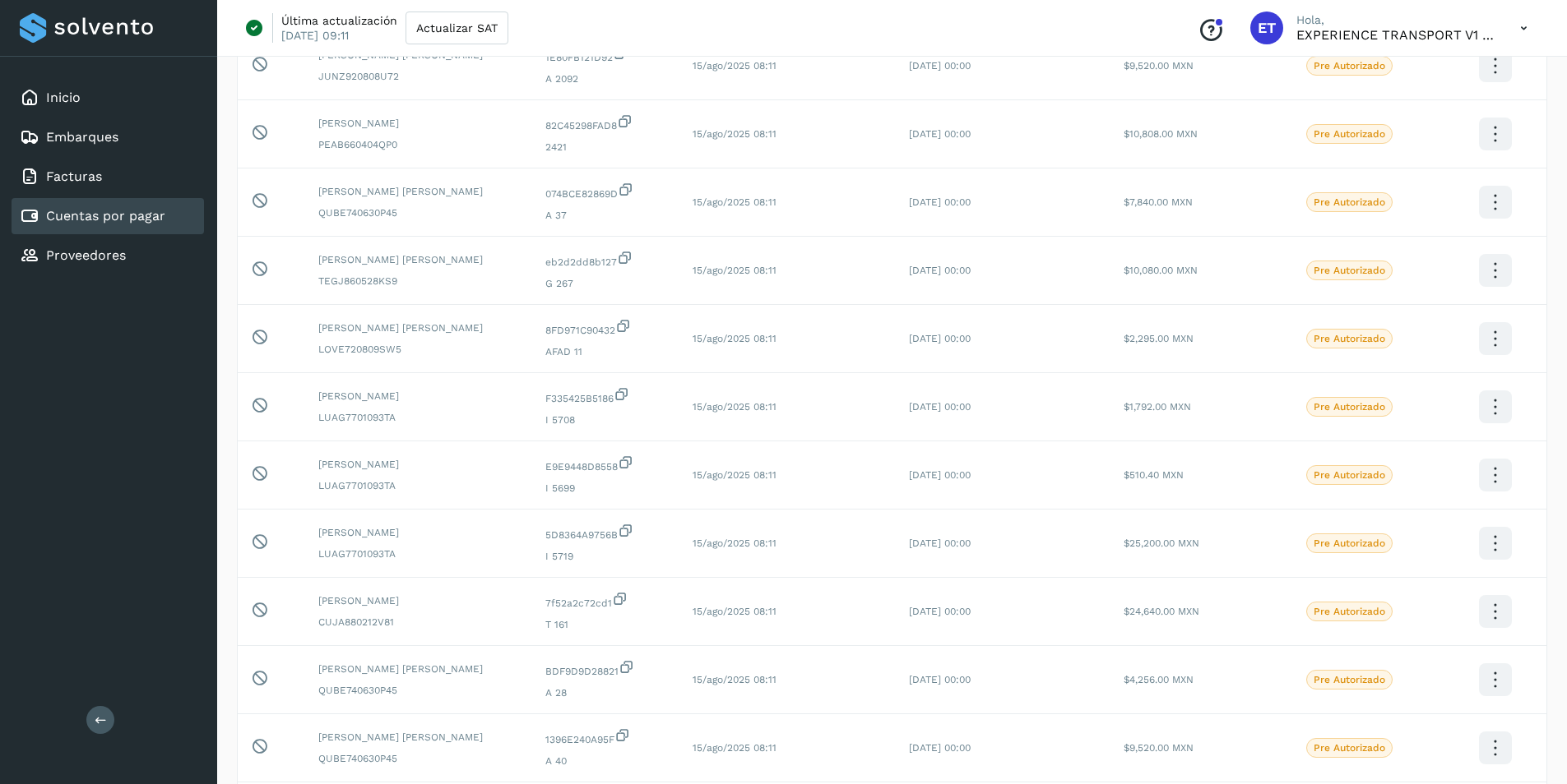
click at [112, 219] on link "Cuentas por pagar" at bounding box center [106, 216] width 119 height 16
click at [99, 253] on link "Proveedores" at bounding box center [86, 255] width 80 height 16
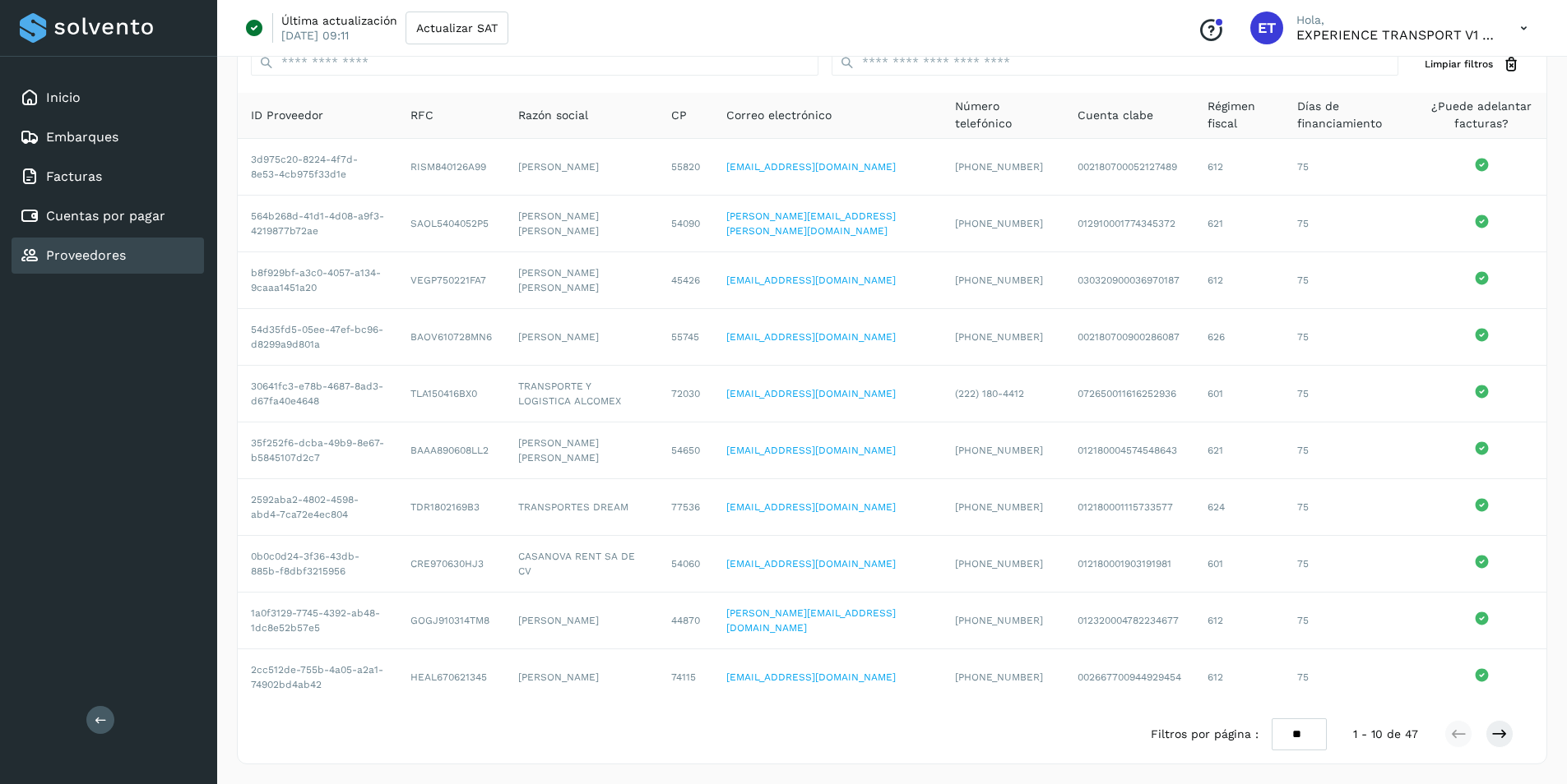
scroll to position [83, 0]
click at [114, 230] on div "Cuentas por pagar" at bounding box center [107, 216] width 192 height 36
